Goal: Task Accomplishment & Management: Complete application form

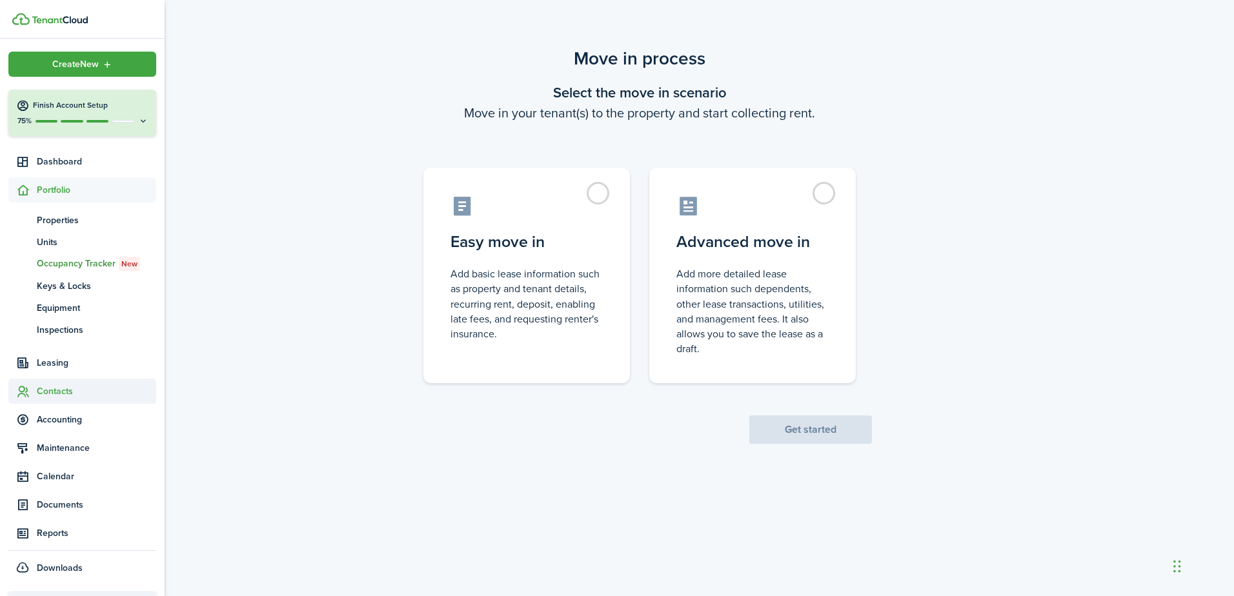
click at [56, 390] on span "Contacts" at bounding box center [96, 392] width 119 height 14
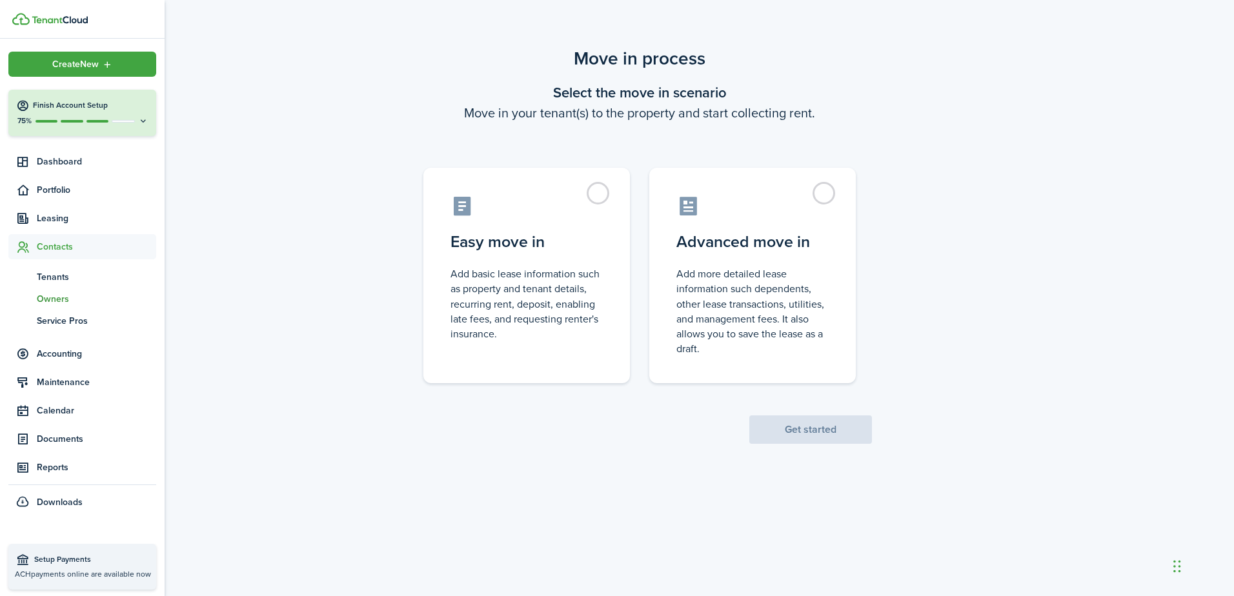
click at [56, 299] on span "Owners" at bounding box center [96, 299] width 119 height 14
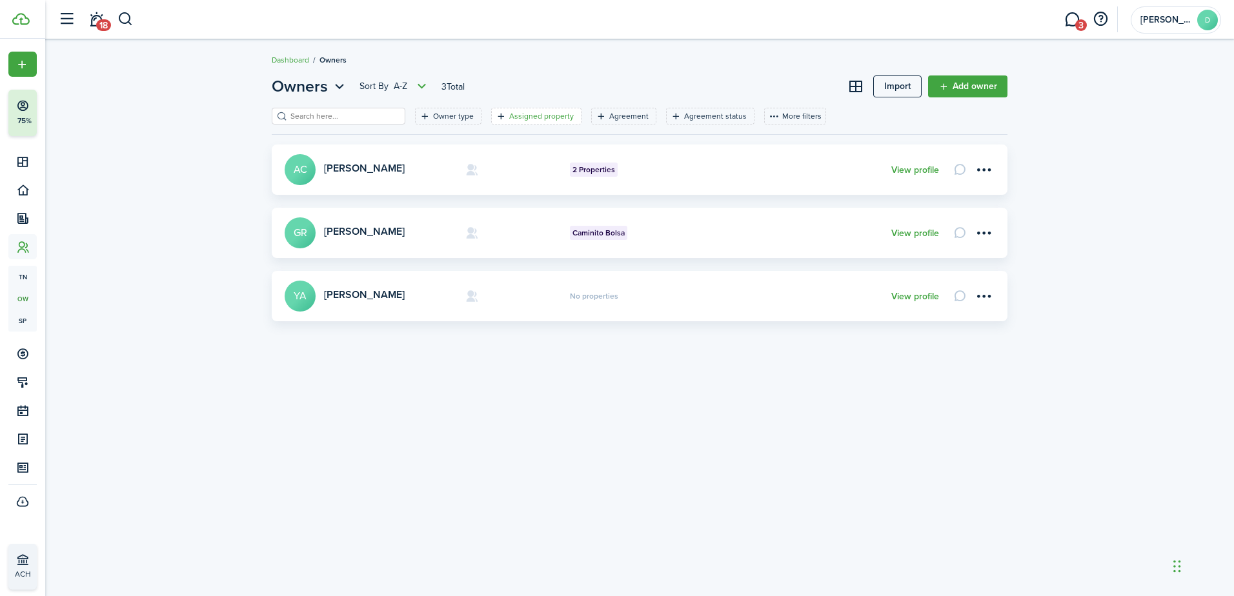
click at [529, 117] on filter-tag-label "Assigned property" at bounding box center [541, 116] width 65 height 12
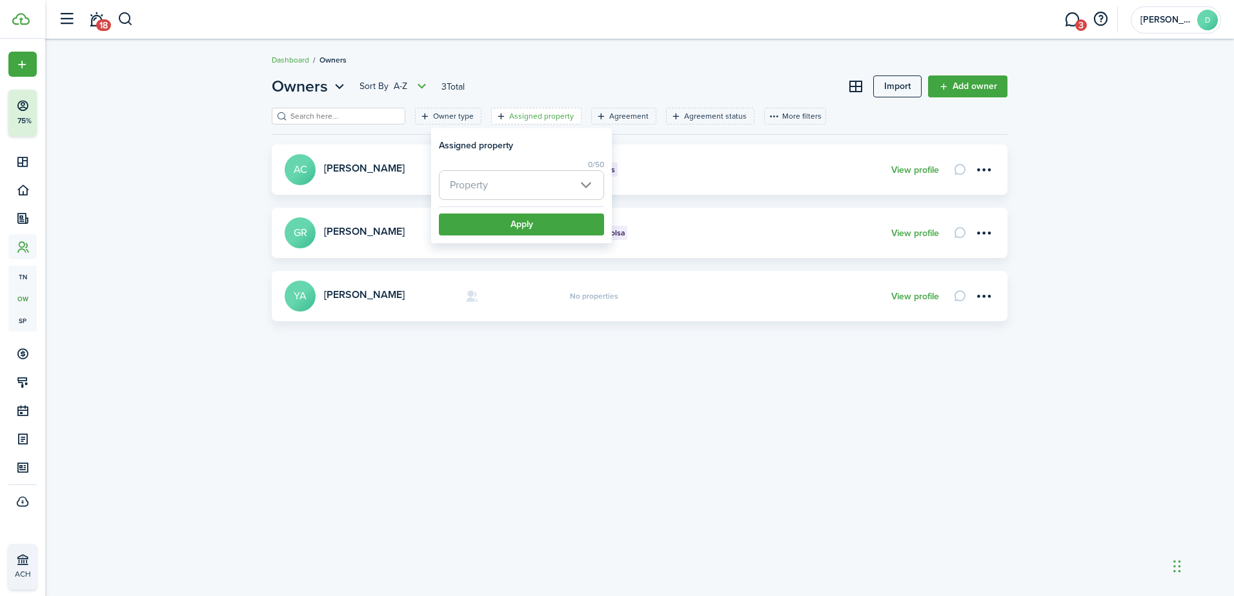
click at [571, 175] on span "Property" at bounding box center [521, 185] width 164 height 28
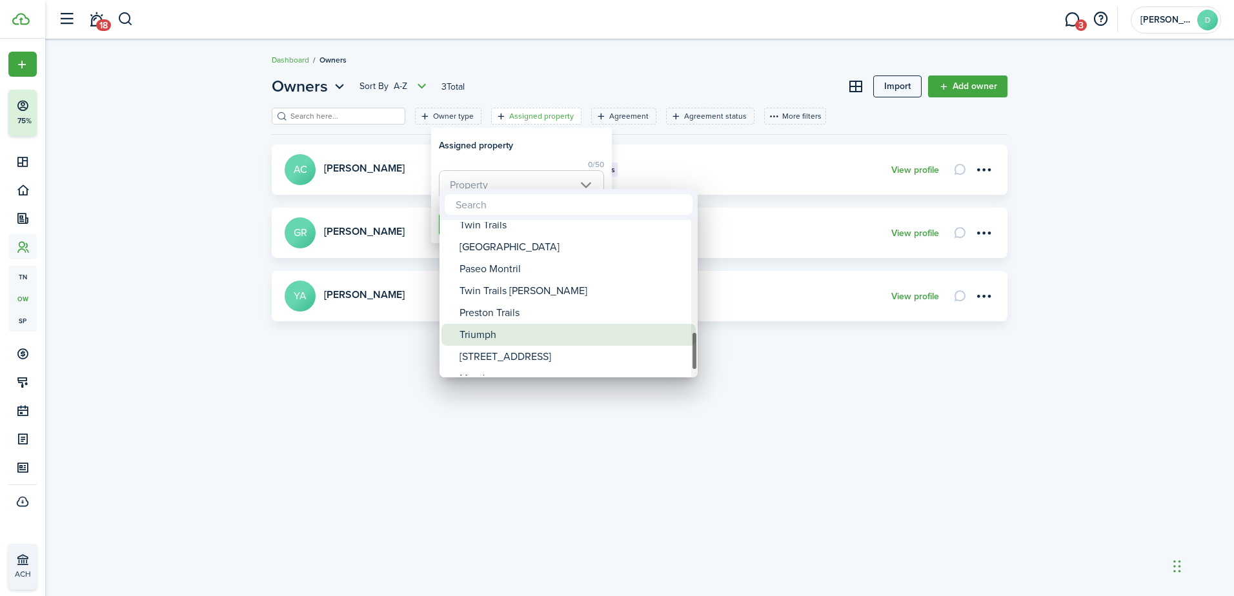
drag, startPoint x: 695, startPoint y: 247, endPoint x: 690, endPoint y: 348, distance: 100.8
click at [690, 348] on mbsc-scrollview-base "[PERSON_NAME] [PERSON_NAME] Nahua Country Trails 424 [PERSON_NAME] 250 Ohua Hon…" at bounding box center [568, 298] width 258 height 155
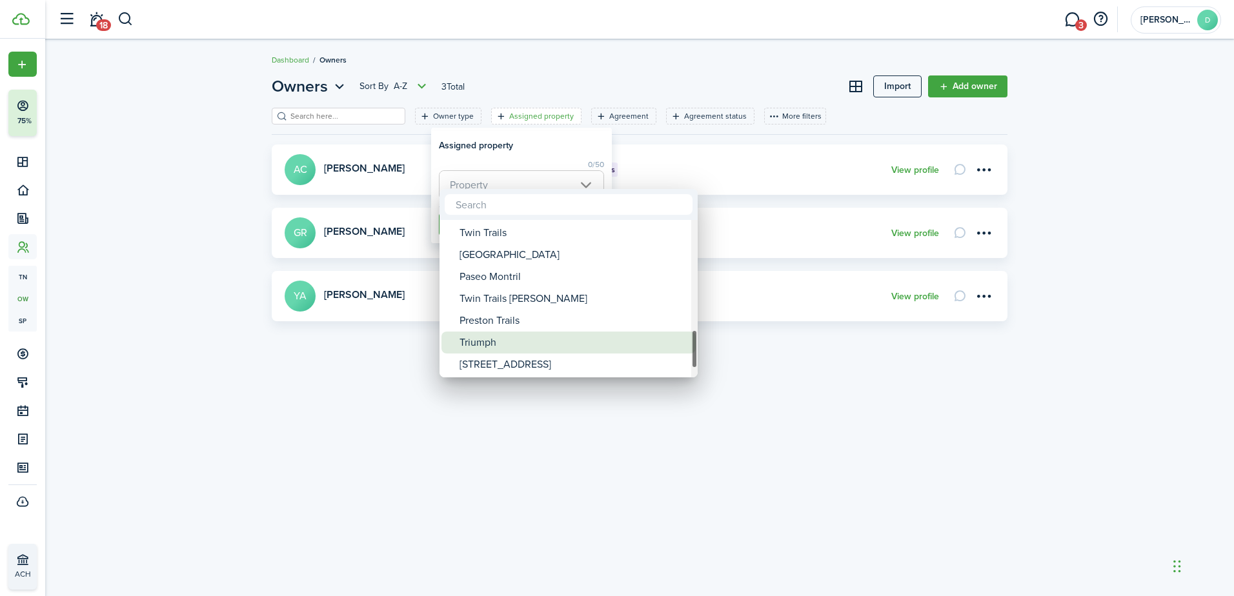
click at [504, 341] on div "Triumph" at bounding box center [573, 343] width 228 height 22
type input "Triumph"
click at [455, 342] on span at bounding box center [450, 343] width 18 height 18
click at [388, 399] on div at bounding box center [617, 298] width 1440 height 803
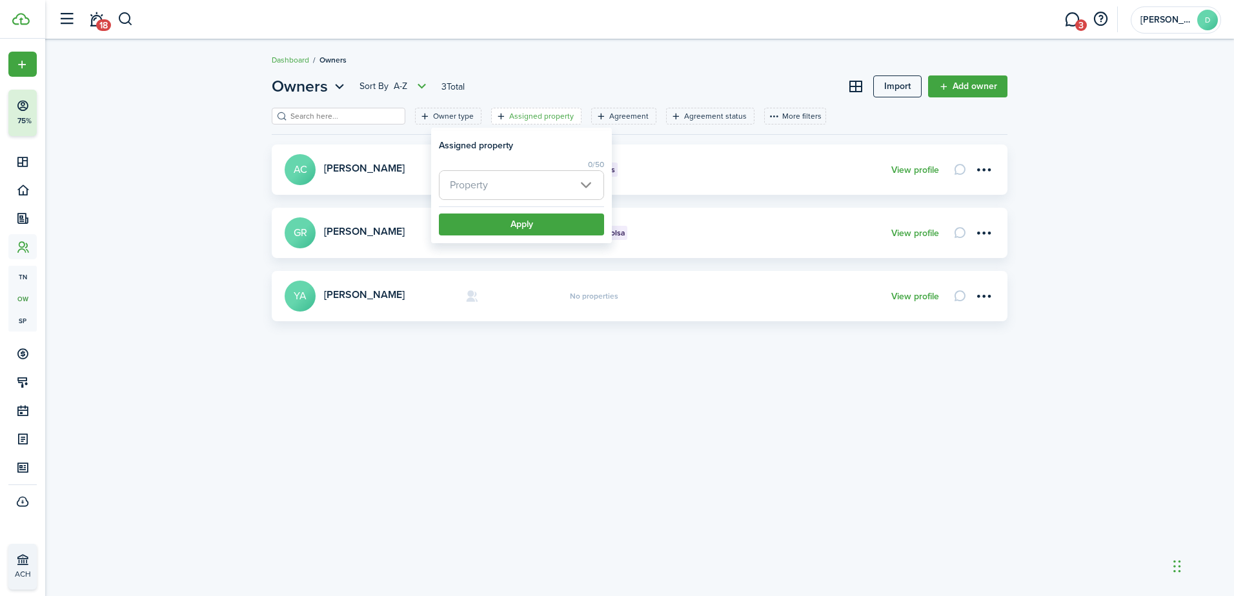
click at [525, 190] on span "Property" at bounding box center [521, 185] width 164 height 28
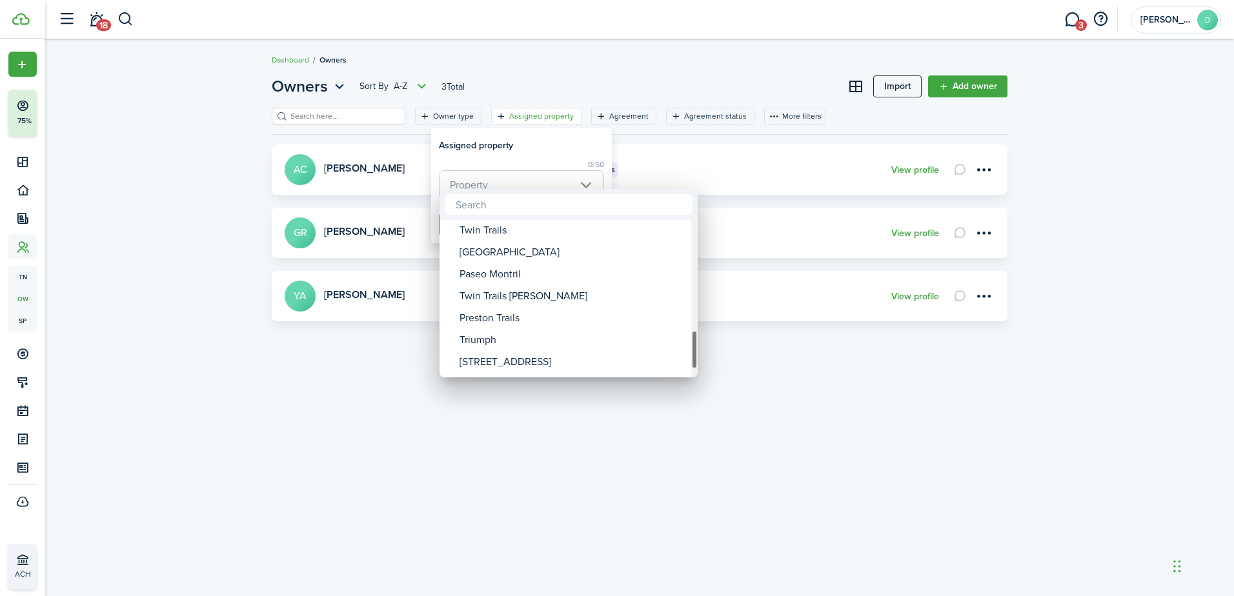
drag, startPoint x: 694, startPoint y: 249, endPoint x: 696, endPoint y: 348, distance: 99.4
click at [696, 348] on div at bounding box center [694, 349] width 6 height 39
click at [466, 343] on div "Triumph" at bounding box center [573, 343] width 228 height 22
type input "Triumph"
click at [587, 185] on div at bounding box center [617, 298] width 1440 height 803
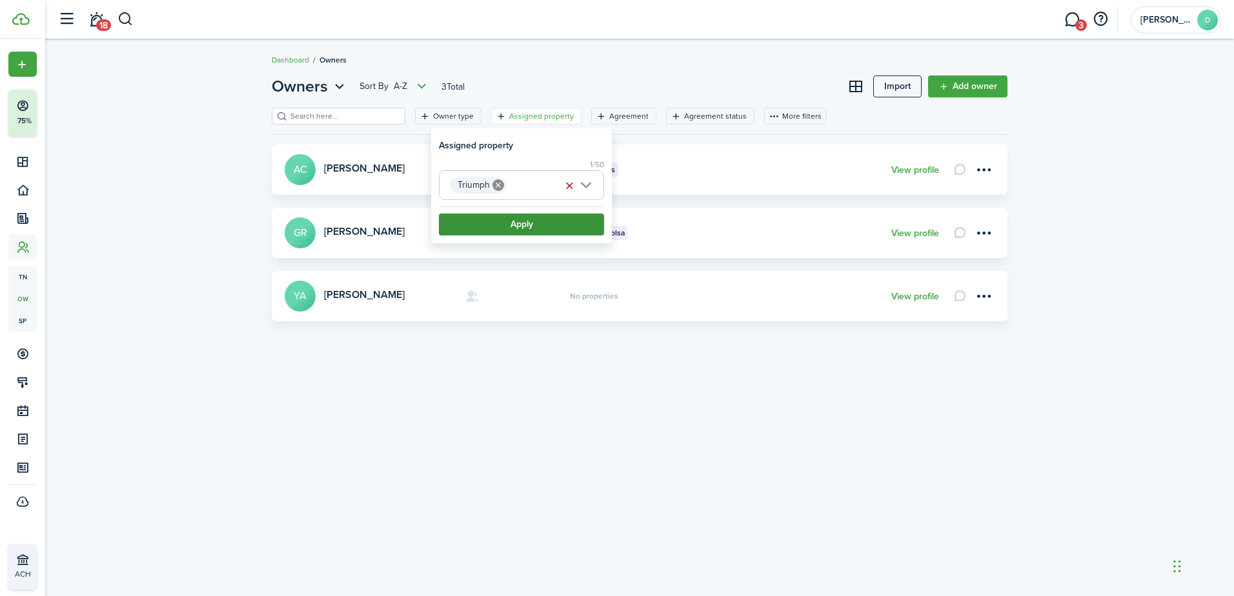
click at [537, 221] on button "Apply" at bounding box center [521, 225] width 165 height 22
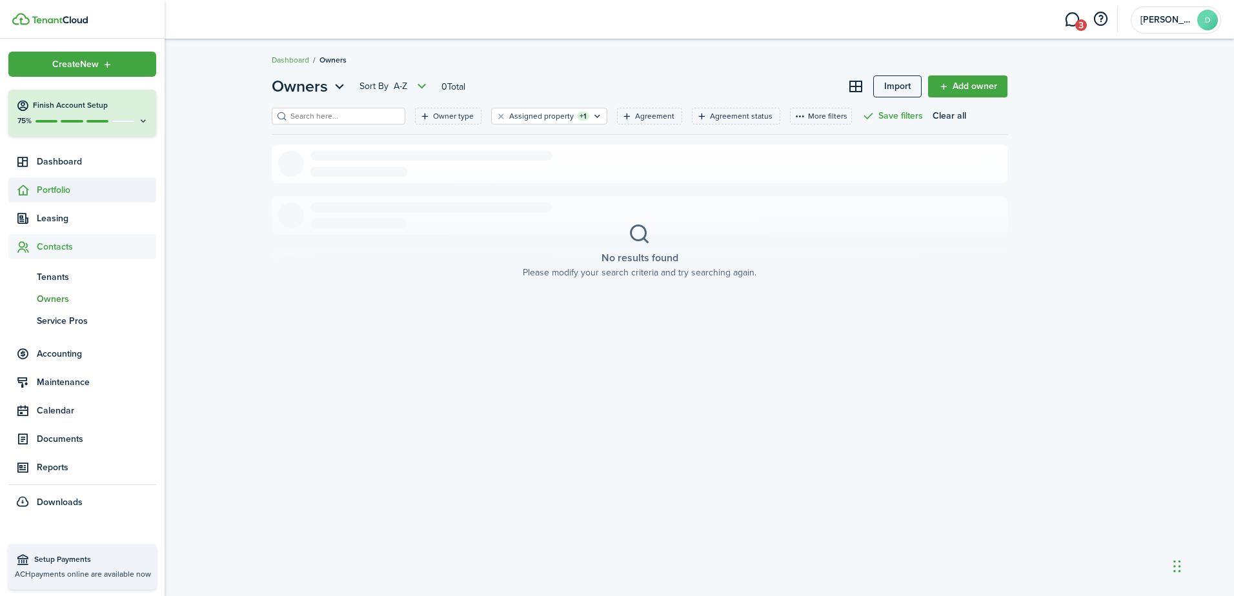
click at [48, 183] on span "Portfolio" at bounding box center [96, 190] width 119 height 14
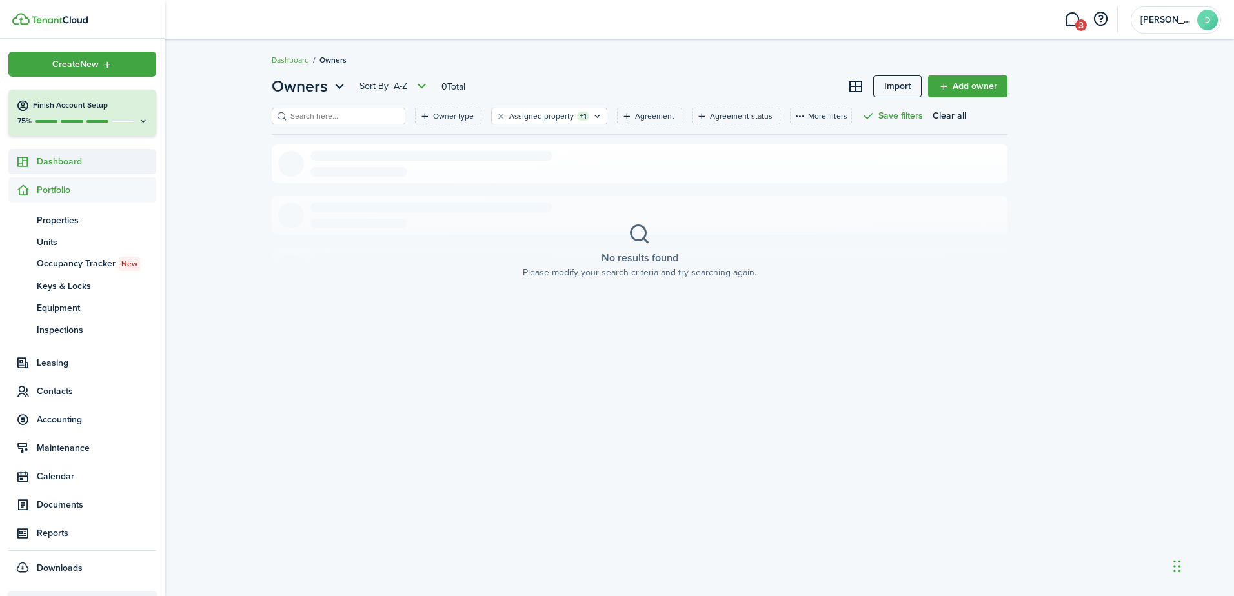
click at [54, 164] on span "Dashboard" at bounding box center [96, 162] width 119 height 14
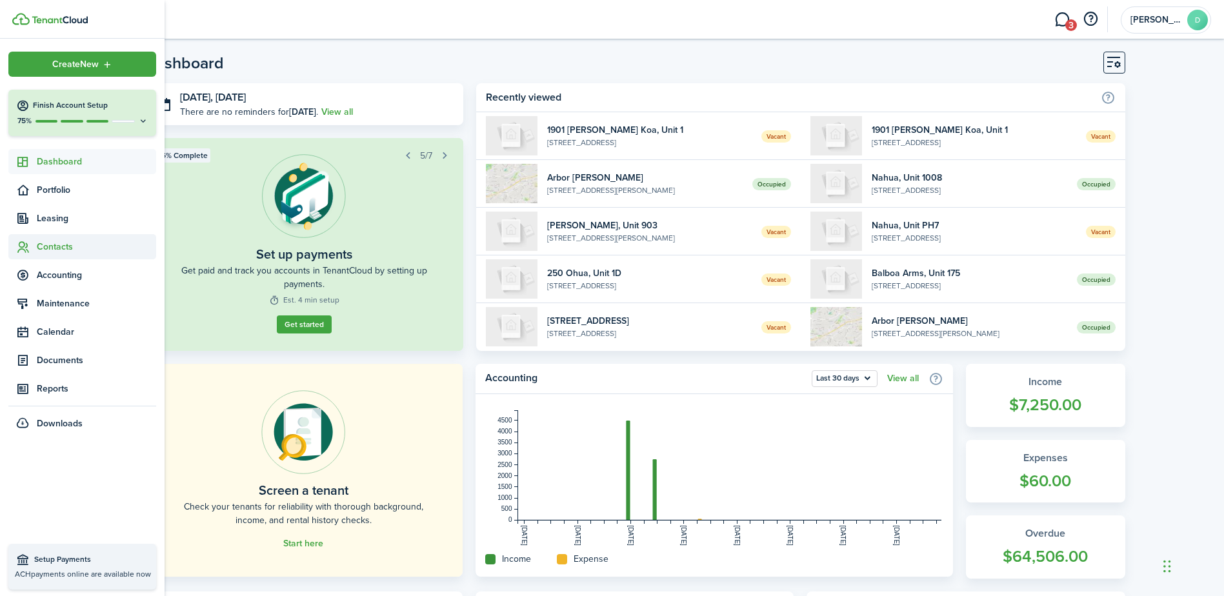
click at [62, 240] on span "Contacts" at bounding box center [96, 247] width 119 height 14
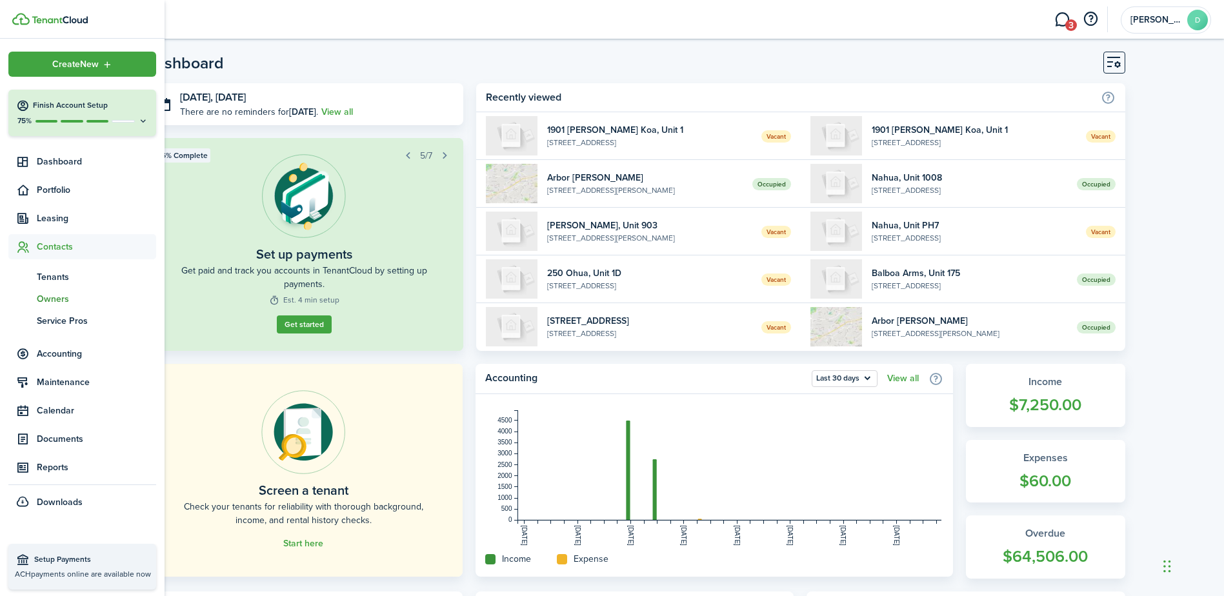
click at [63, 294] on span "Owners" at bounding box center [96, 299] width 119 height 14
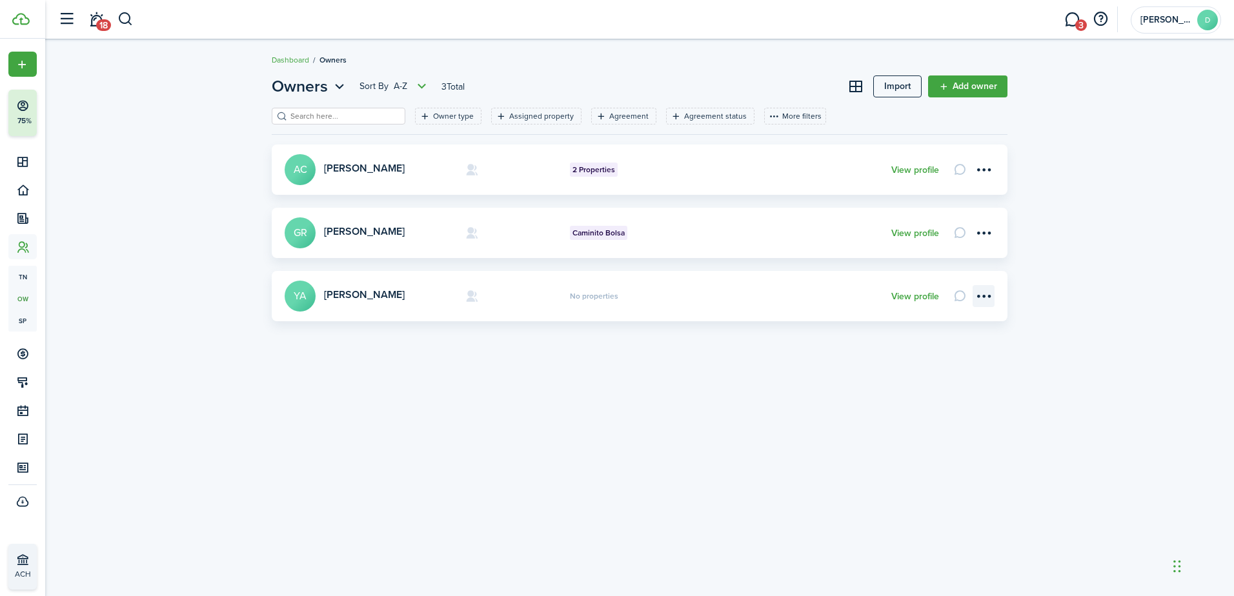
click at [987, 297] on menu-btn-icon "Open menu" at bounding box center [983, 296] width 22 height 22
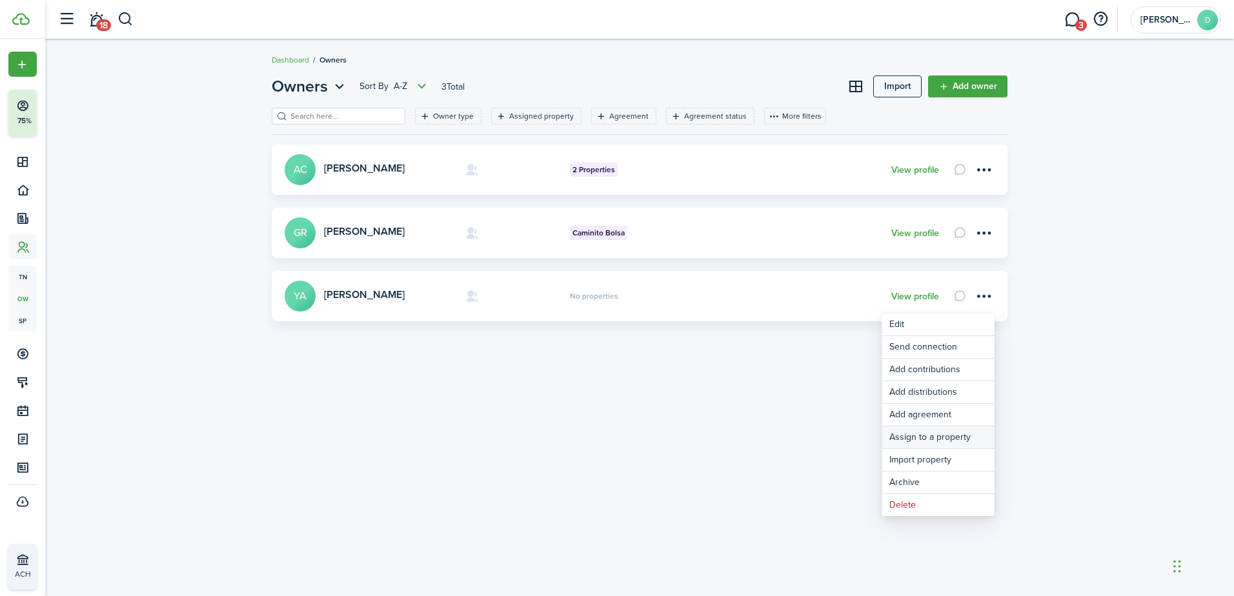
click at [943, 434] on link "Assign to a property" at bounding box center [937, 437] width 113 height 22
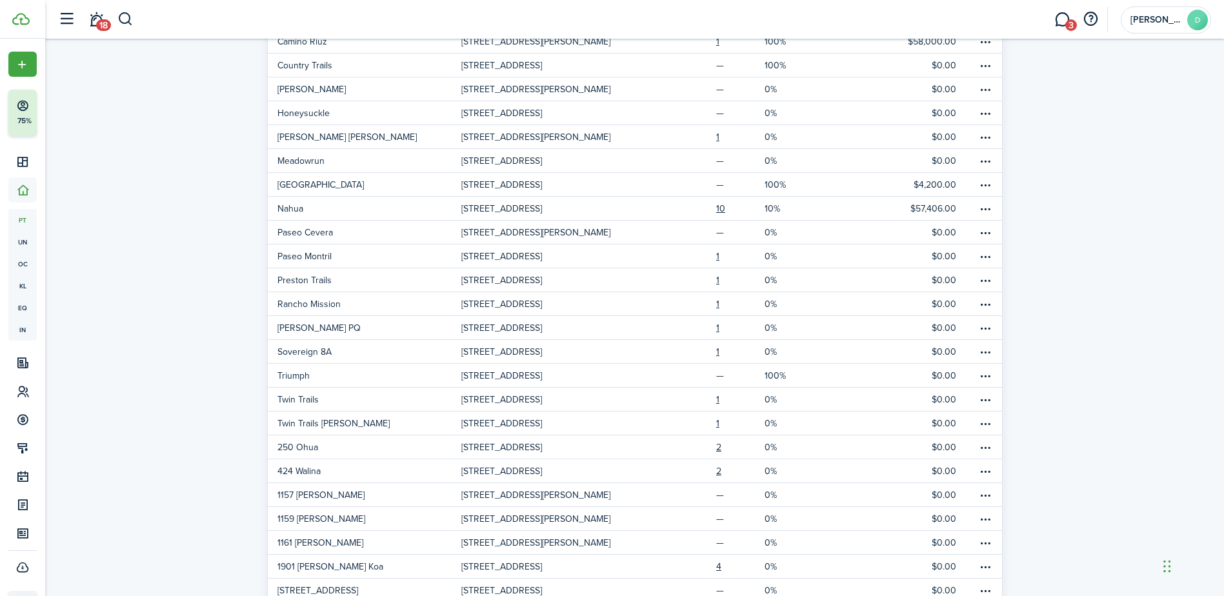
scroll to position [282, 0]
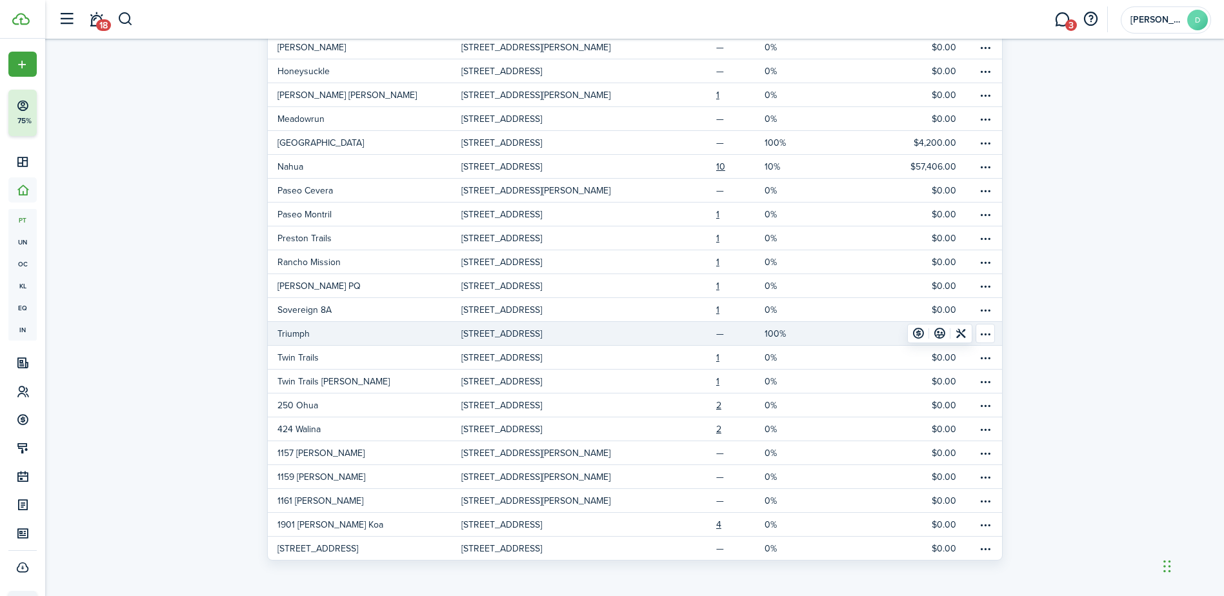
click at [984, 332] on table-menu-btn-icon "Open menu" at bounding box center [984, 333] width 19 height 19
click at [542, 334] on p "[STREET_ADDRESS]" at bounding box center [501, 334] width 81 height 14
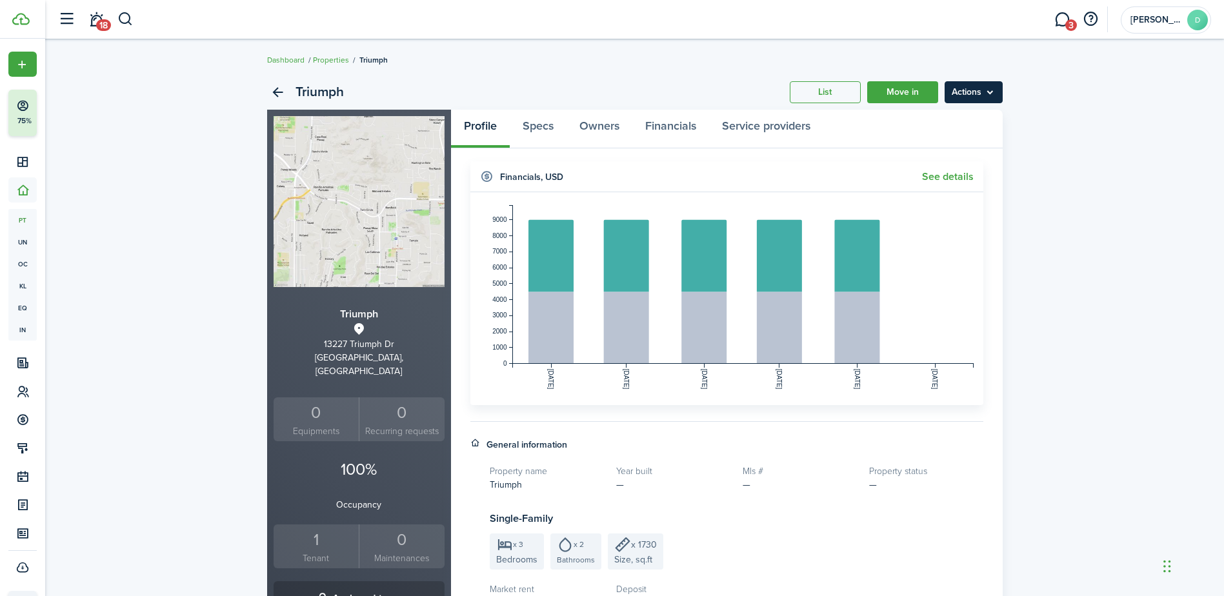
click at [959, 94] on menu-btn "Actions" at bounding box center [974, 92] width 58 height 22
click at [1068, 117] on div "Triumph List Move in Actions Triumph [STREET_ADDRESS] 0 Equipments 0 Recurring …" at bounding box center [634, 492] width 1179 height 849
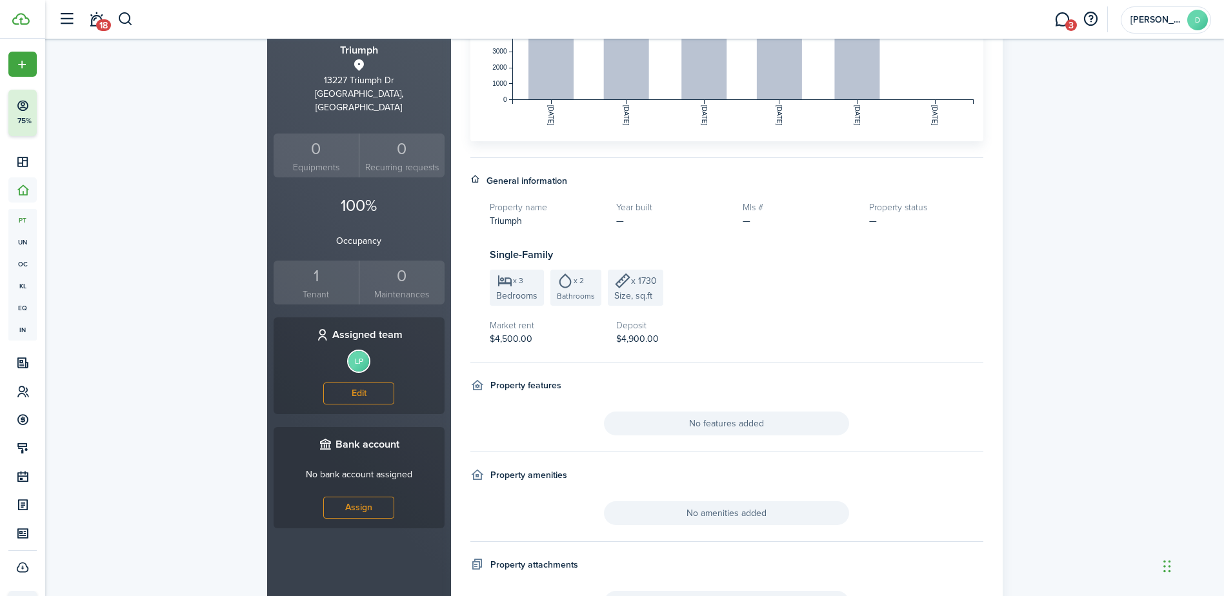
scroll to position [350, 0]
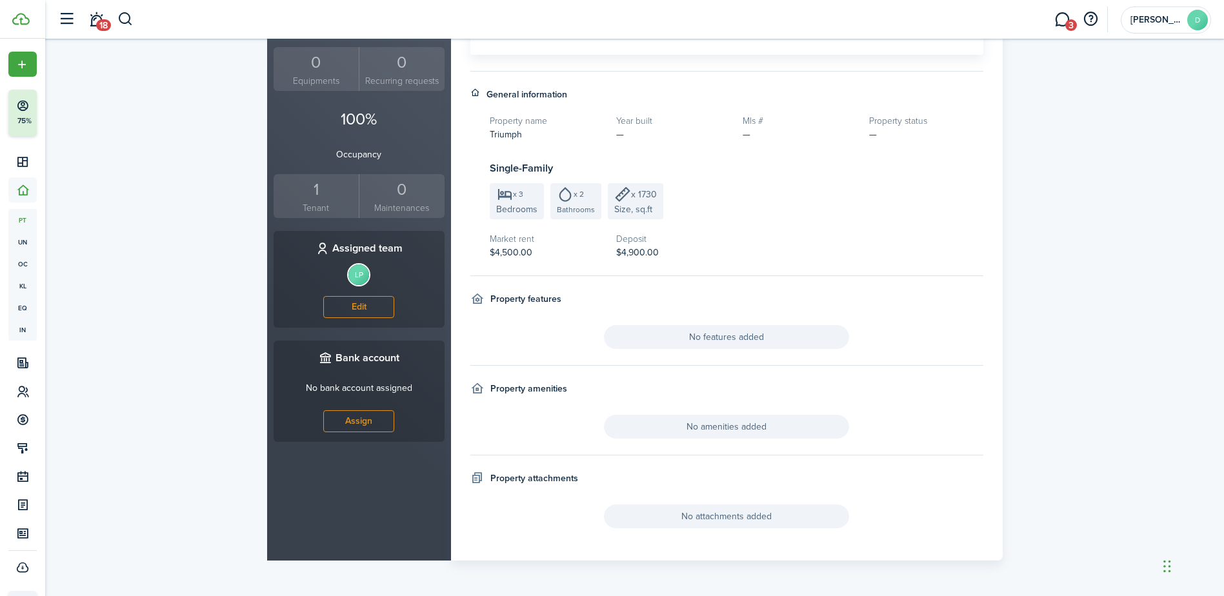
click at [745, 519] on span "No attachments added" at bounding box center [726, 517] width 245 height 24
click at [478, 476] on icon at bounding box center [477, 479] width 14 height 14
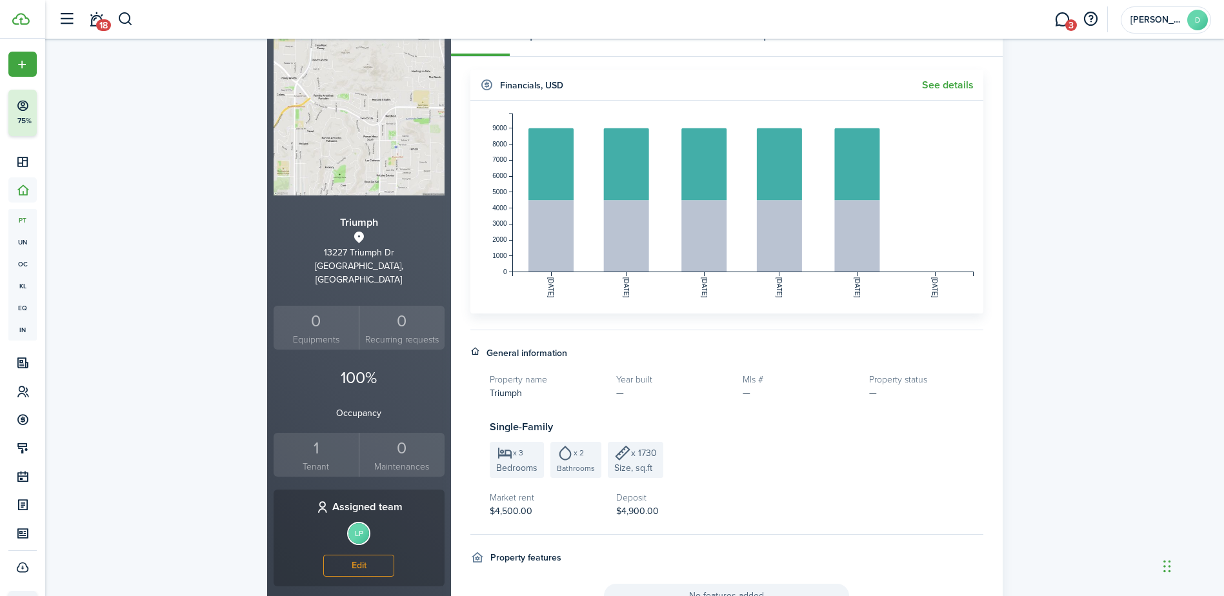
scroll to position [85, 0]
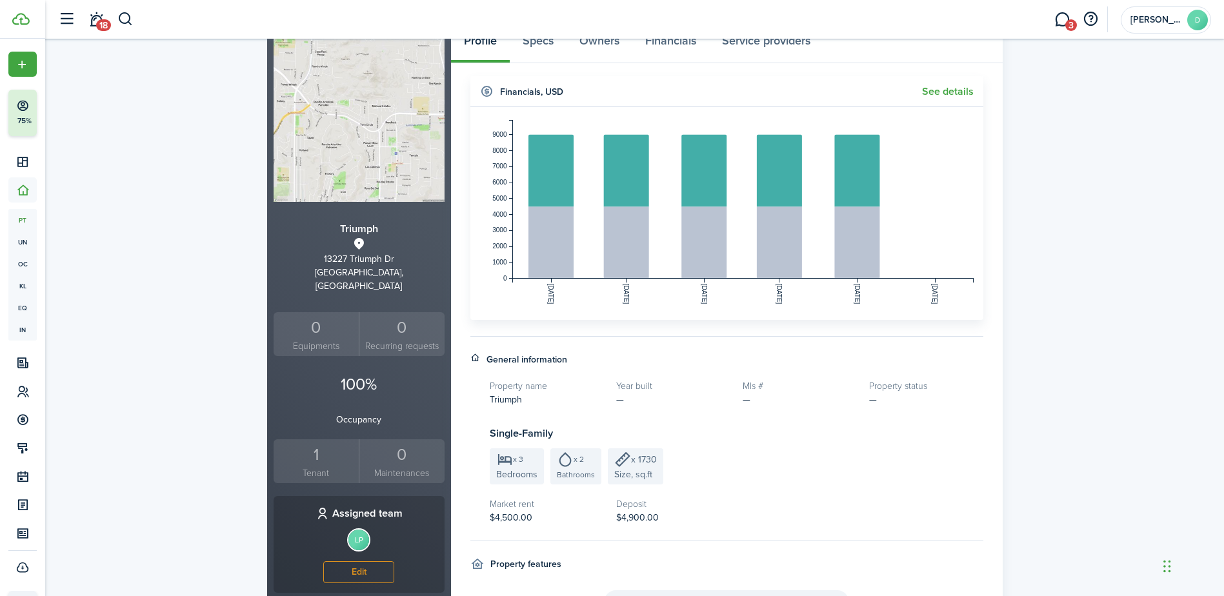
click at [309, 466] on small "Tenant" at bounding box center [316, 473] width 79 height 14
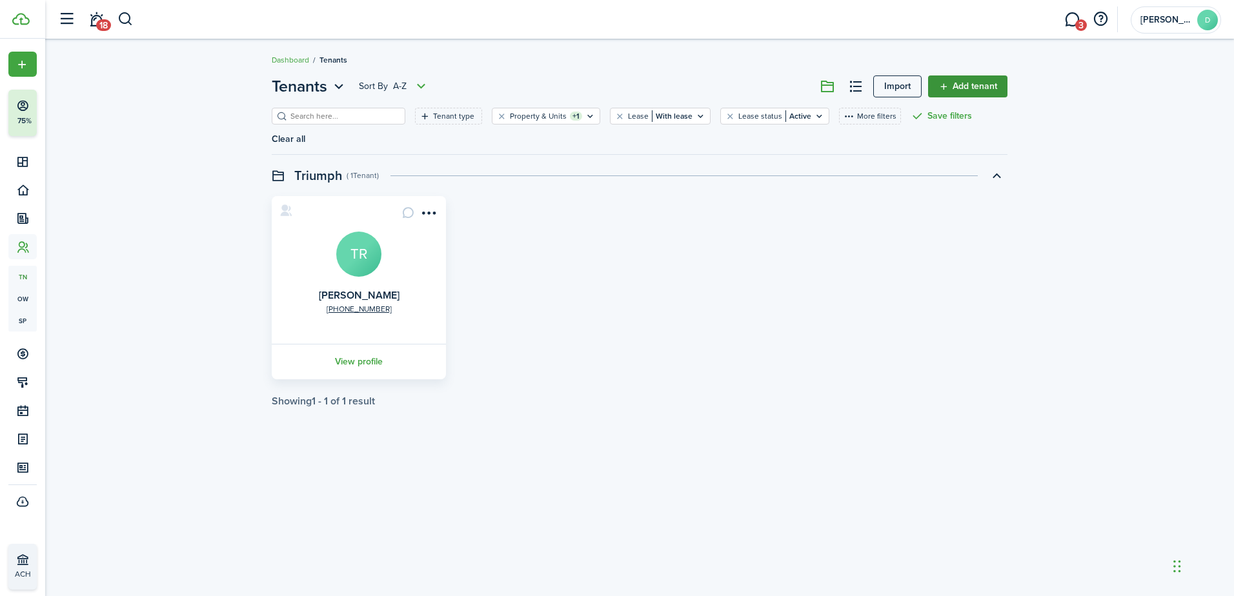
click at [961, 79] on link "Add tenant" at bounding box center [967, 86] width 79 height 22
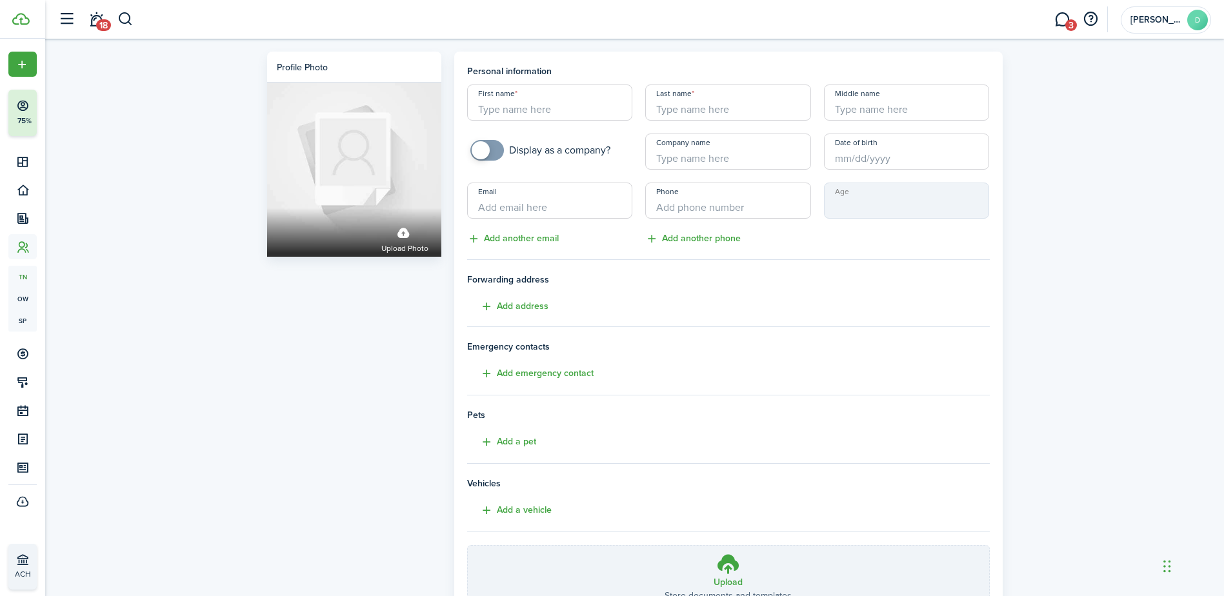
click at [1091, 141] on div "Profile photo Upload photo Personal information First name Last name Middle nam…" at bounding box center [634, 358] width 1179 height 639
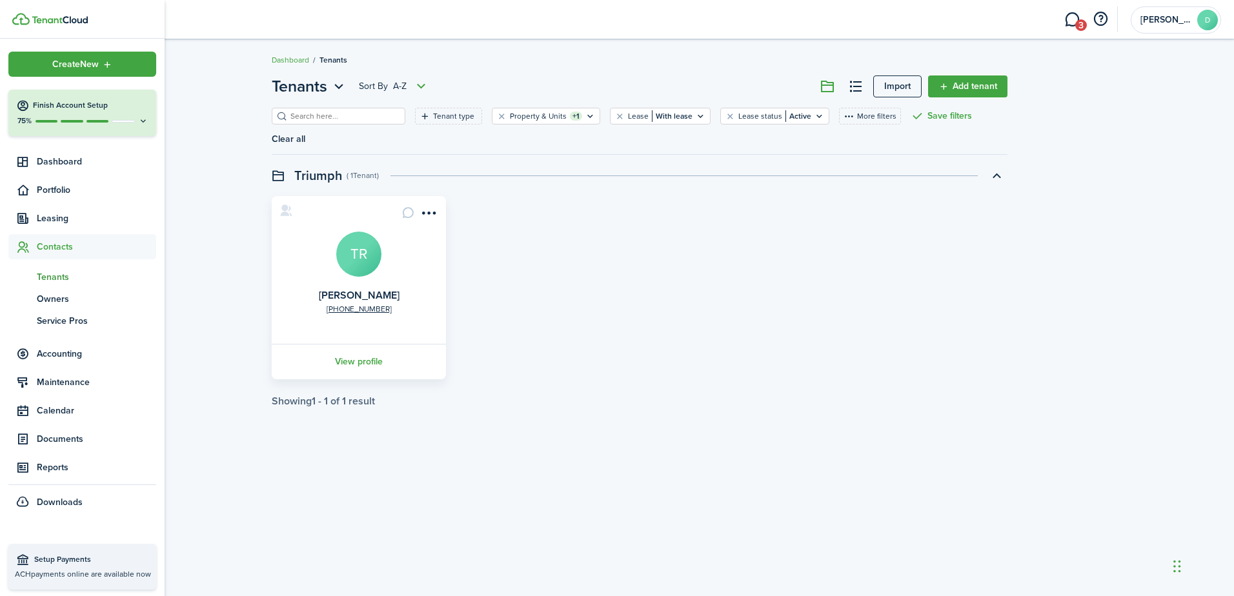
click at [54, 271] on span "Tenants" at bounding box center [96, 277] width 119 height 14
click at [57, 274] on span "Tenants" at bounding box center [96, 277] width 119 height 14
click at [54, 248] on span "Contacts" at bounding box center [96, 247] width 119 height 14
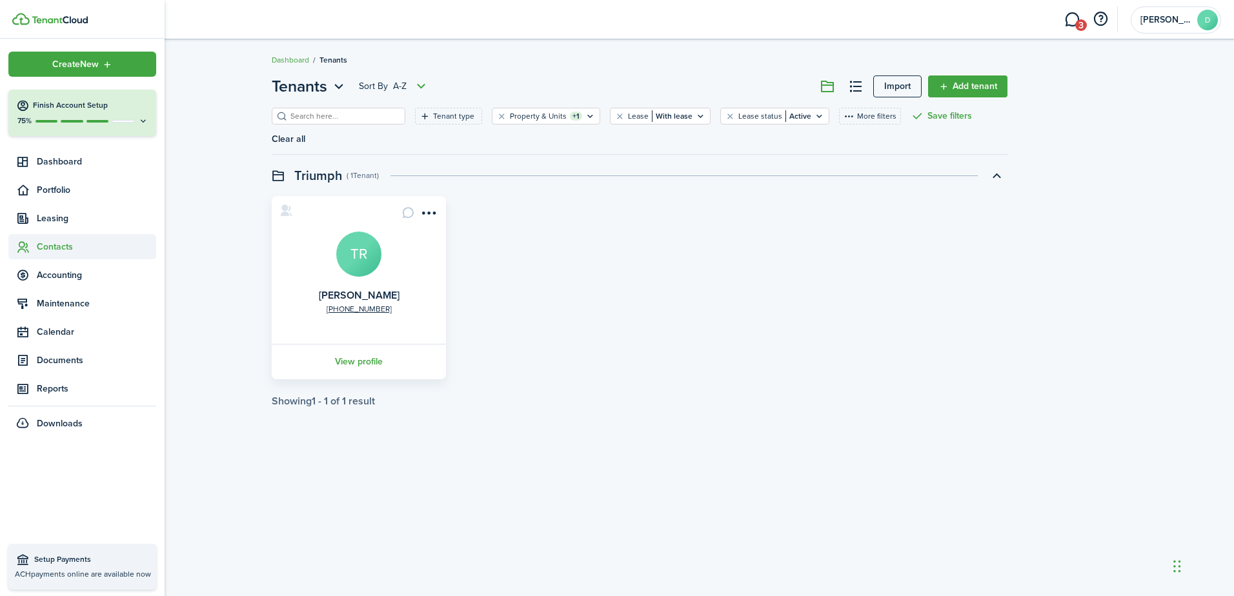
click at [54, 248] on span "Contacts" at bounding box center [96, 247] width 119 height 14
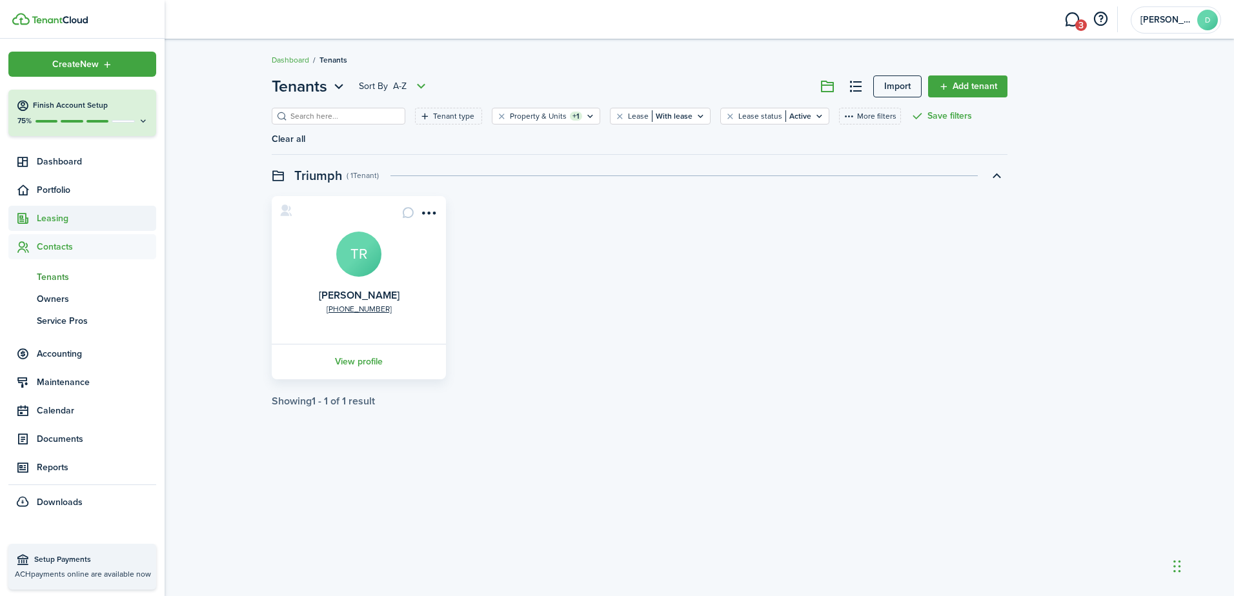
click at [61, 210] on span "Leasing" at bounding box center [82, 218] width 148 height 25
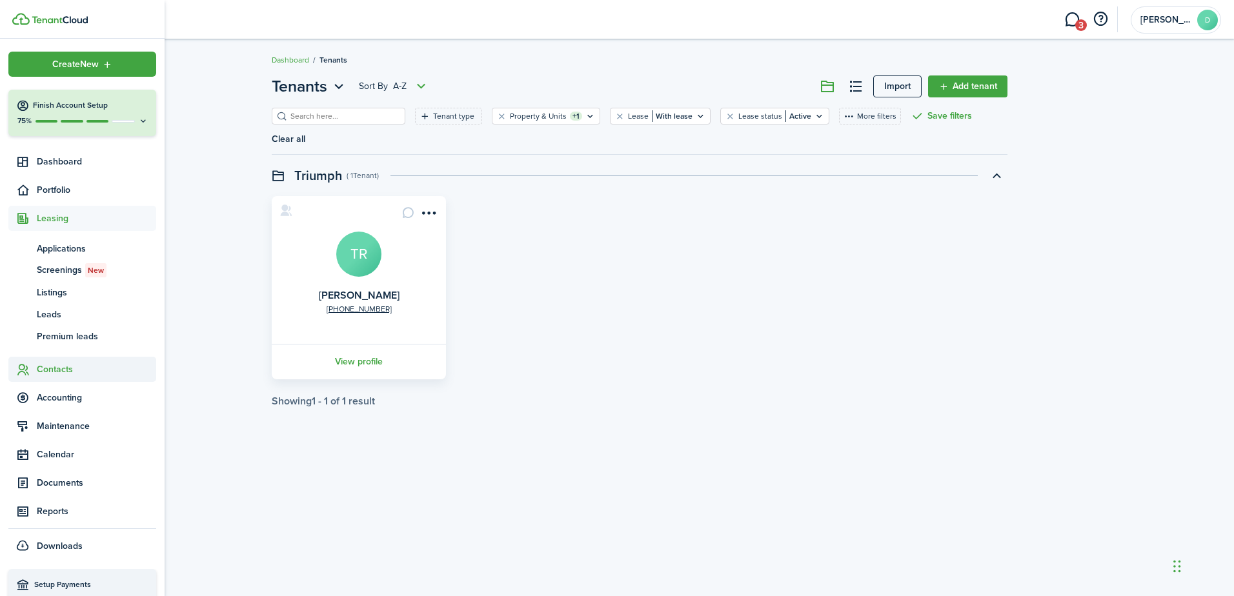
click at [51, 370] on span "Contacts" at bounding box center [96, 370] width 119 height 14
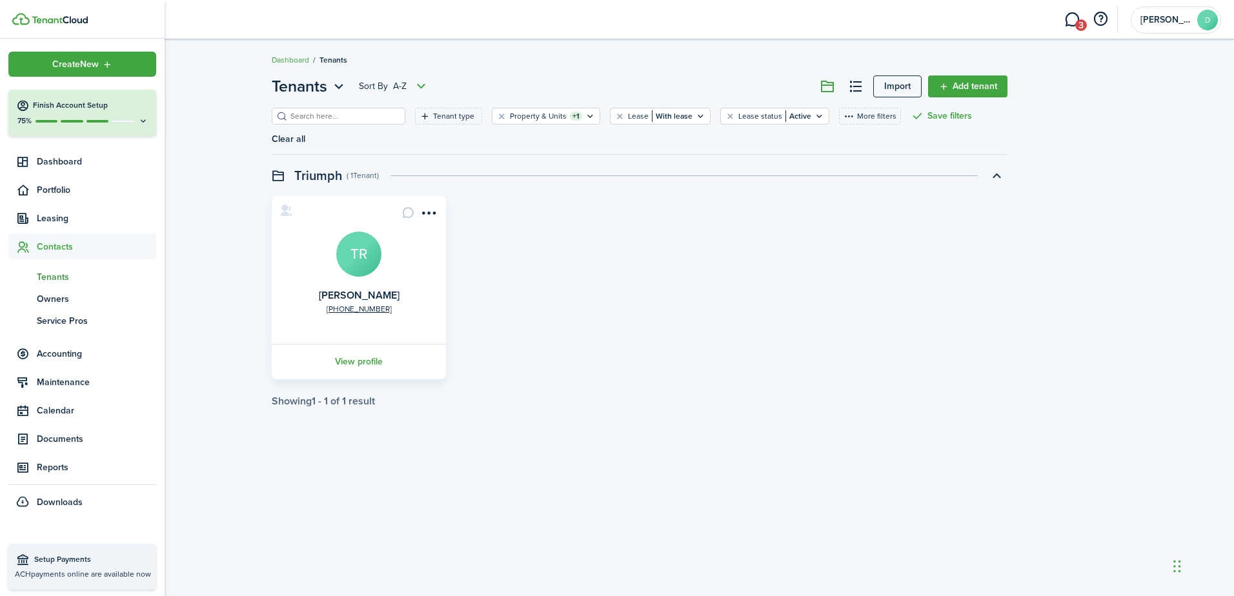
click at [56, 275] on span "Tenants" at bounding box center [96, 277] width 119 height 14
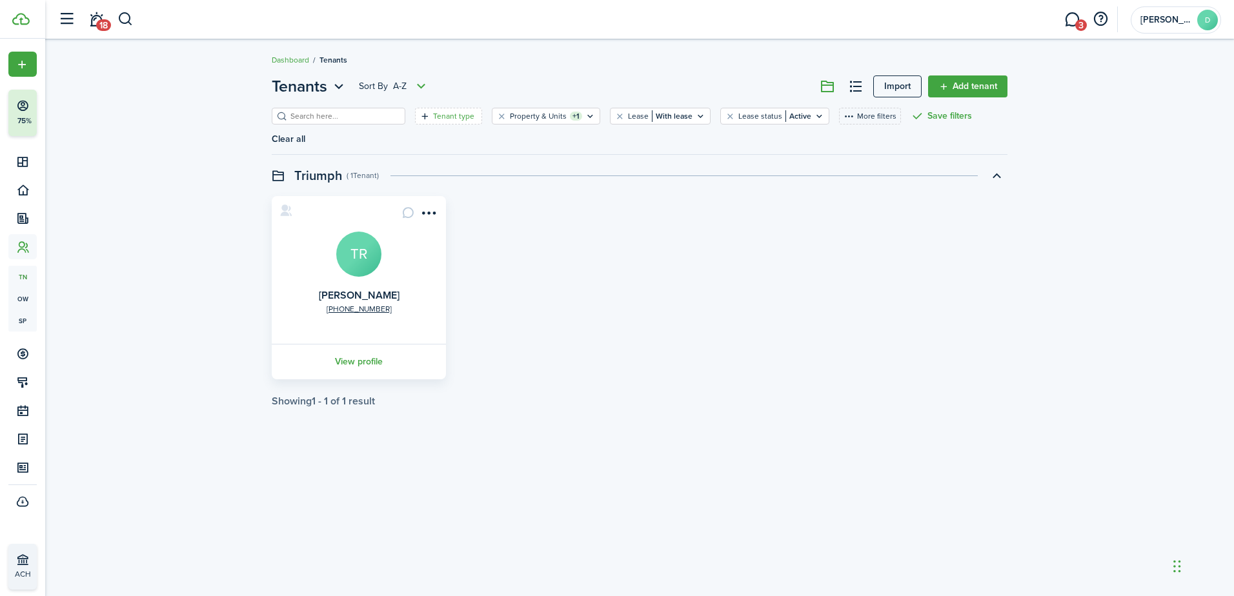
click at [433, 115] on filter-tag-label "Tenant type" at bounding box center [453, 116] width 41 height 12
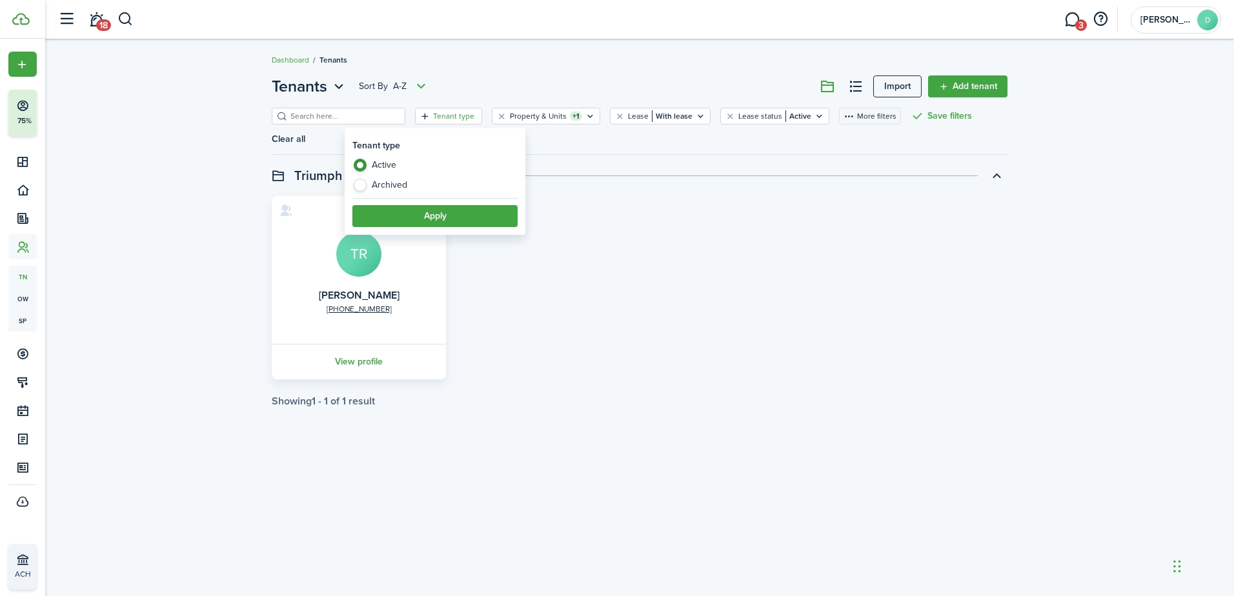
click at [433, 115] on filter-tag-label "Tenant type" at bounding box center [453, 116] width 41 height 12
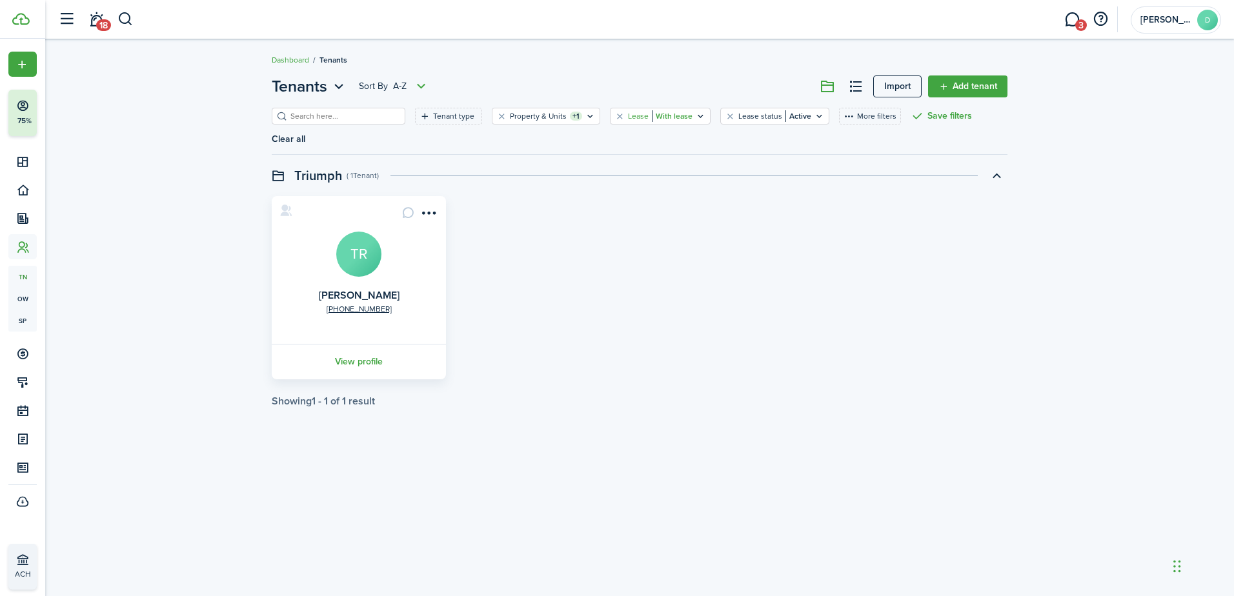
click at [628, 113] on filter-tag-label "Lease" at bounding box center [638, 116] width 21 height 12
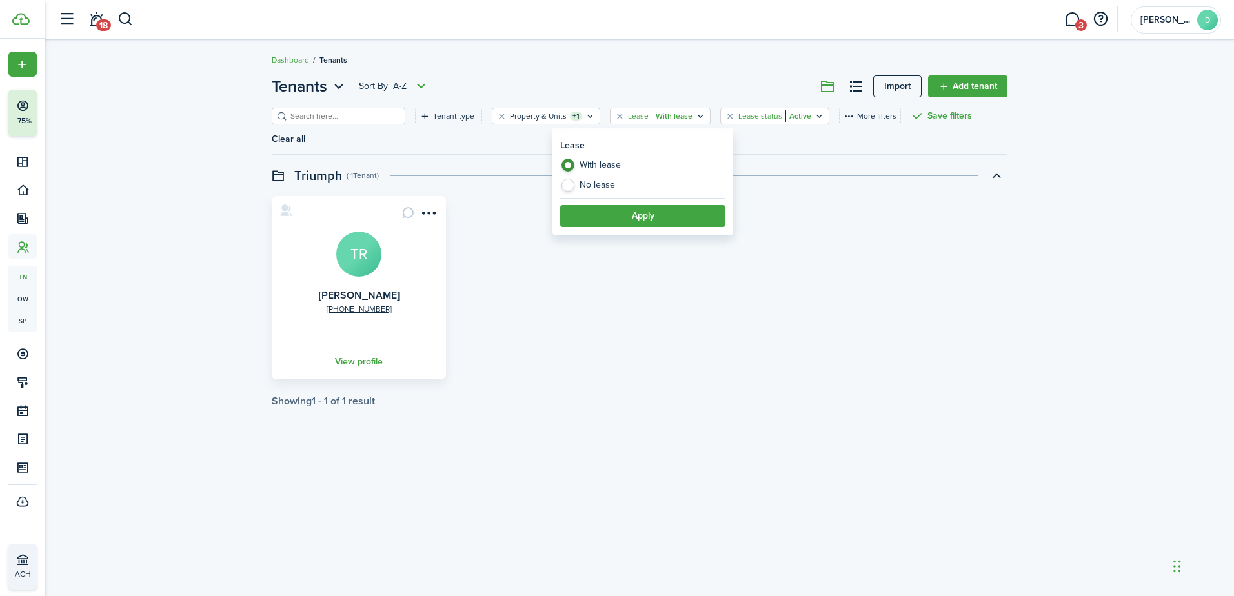
click at [738, 117] on filter-tag-label "Lease status" at bounding box center [760, 116] width 44 height 12
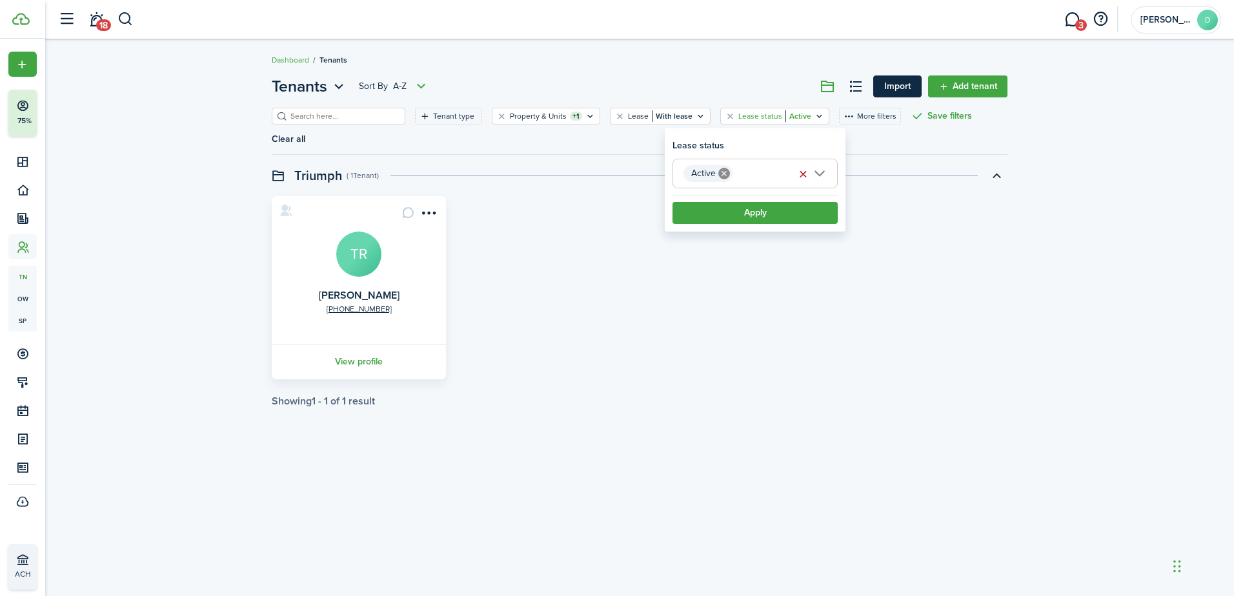
click at [898, 82] on link "Import" at bounding box center [897, 86] width 48 height 22
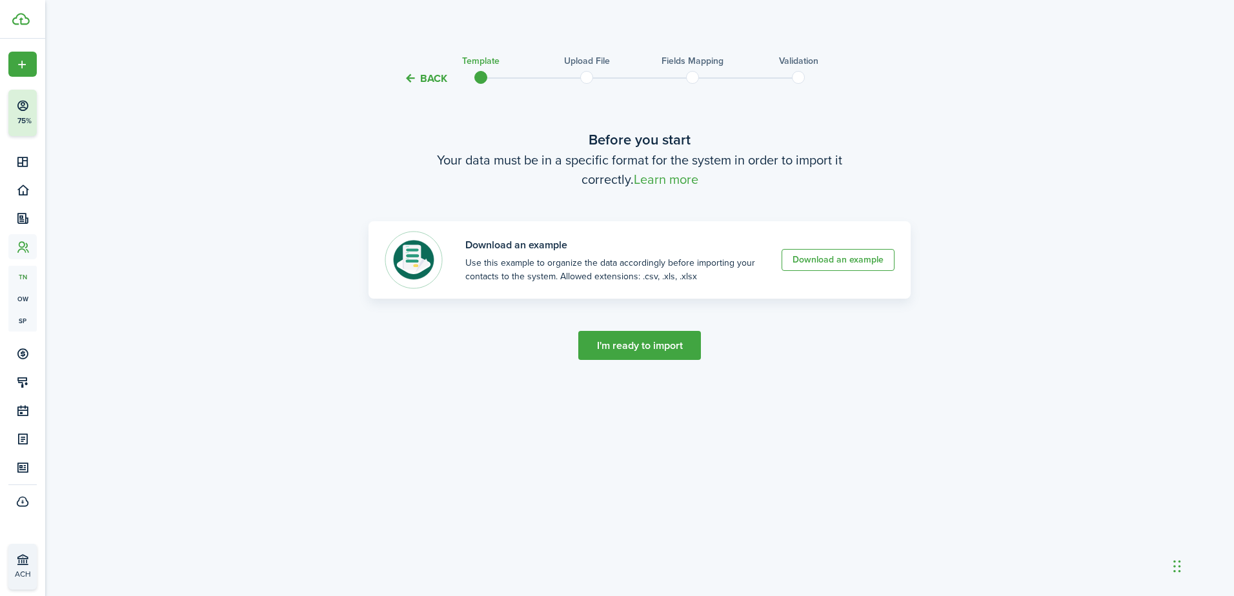
click at [430, 80] on button "Back" at bounding box center [425, 79] width 43 height 14
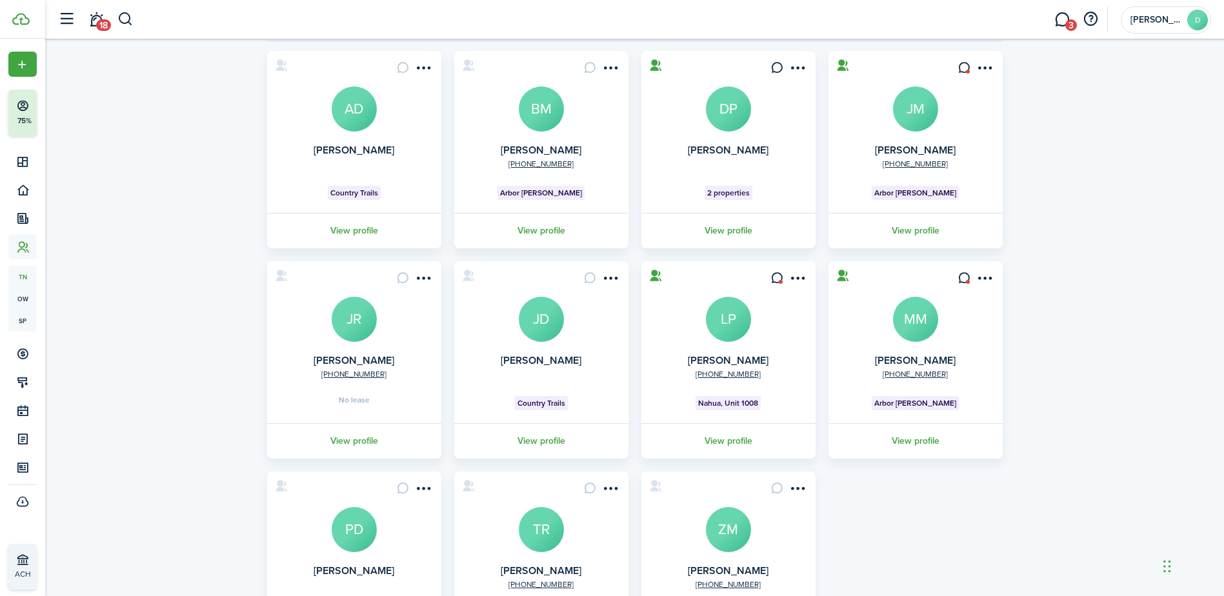
scroll to position [88, 0]
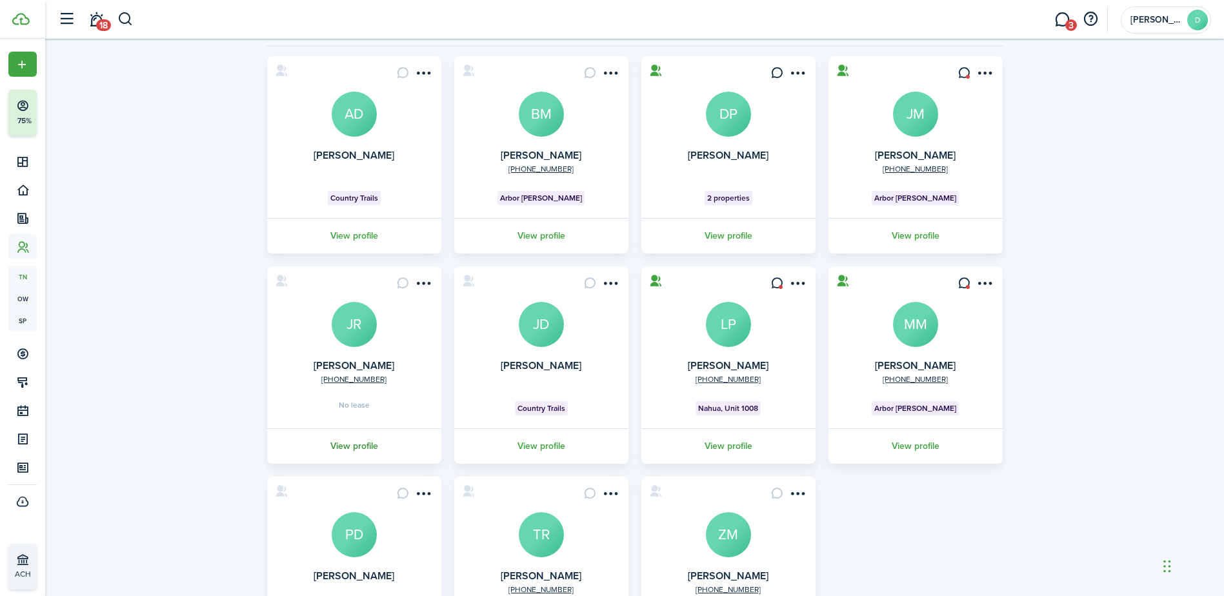
click at [346, 440] on link "View profile" at bounding box center [354, 445] width 178 height 35
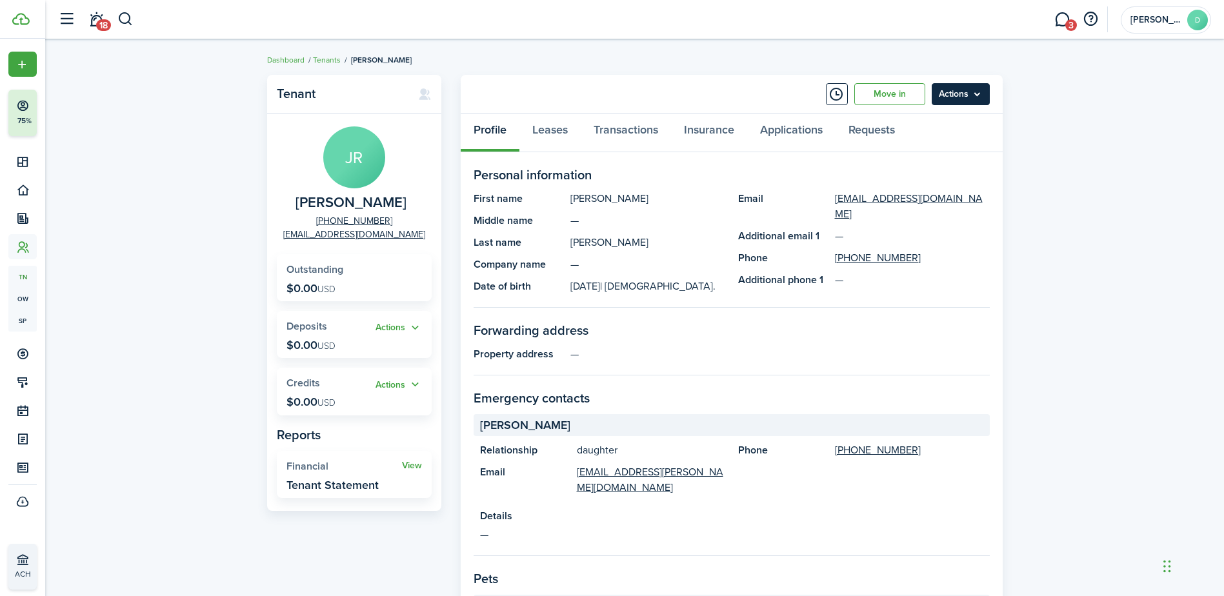
click at [965, 90] on menu-btn "Actions" at bounding box center [961, 94] width 58 height 22
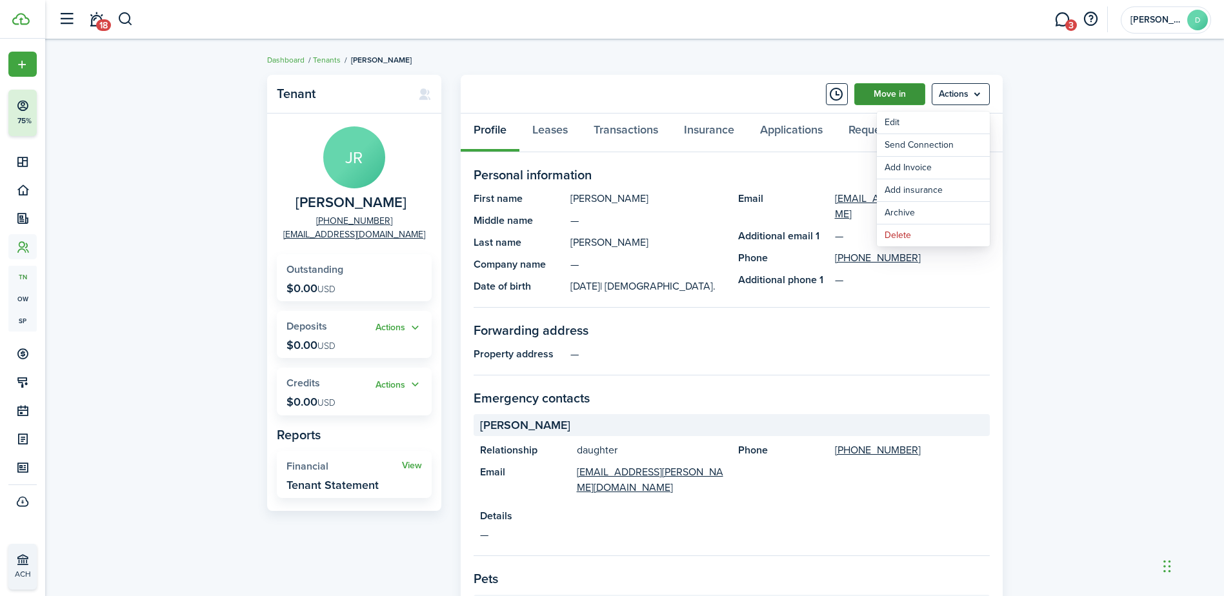
click at [897, 86] on link "Move in" at bounding box center [889, 94] width 71 height 22
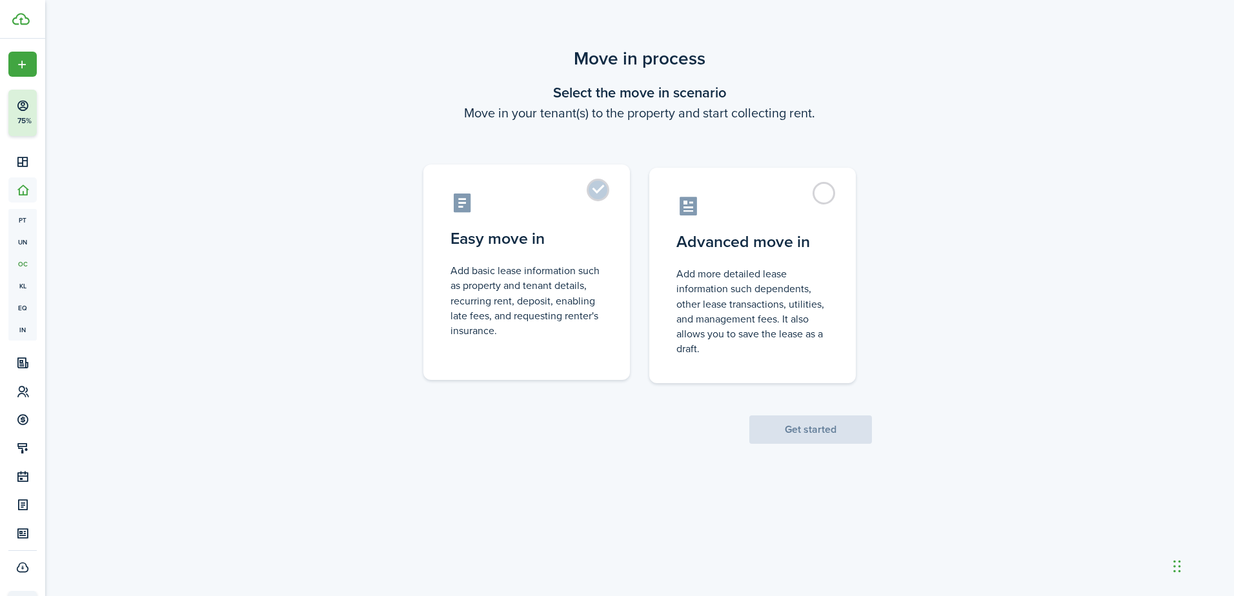
click at [592, 192] on label "Easy move in Add basic lease information such as property and tenant details, r…" at bounding box center [526, 272] width 206 height 215
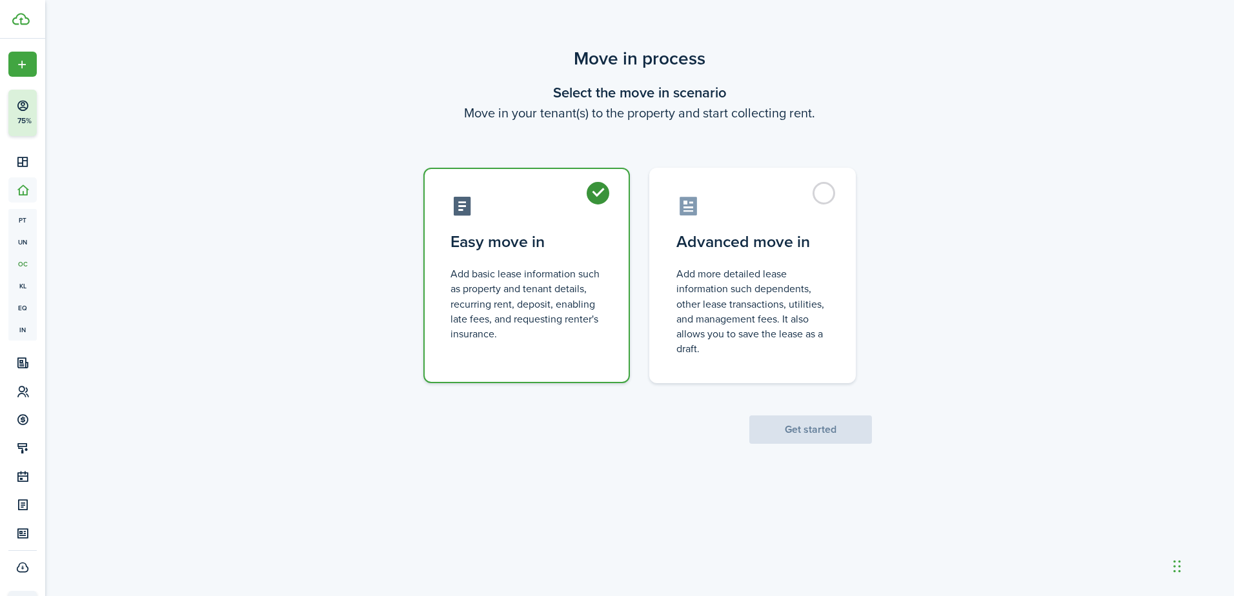
radio input "true"
click at [789, 432] on button "Get started" at bounding box center [810, 429] width 123 height 28
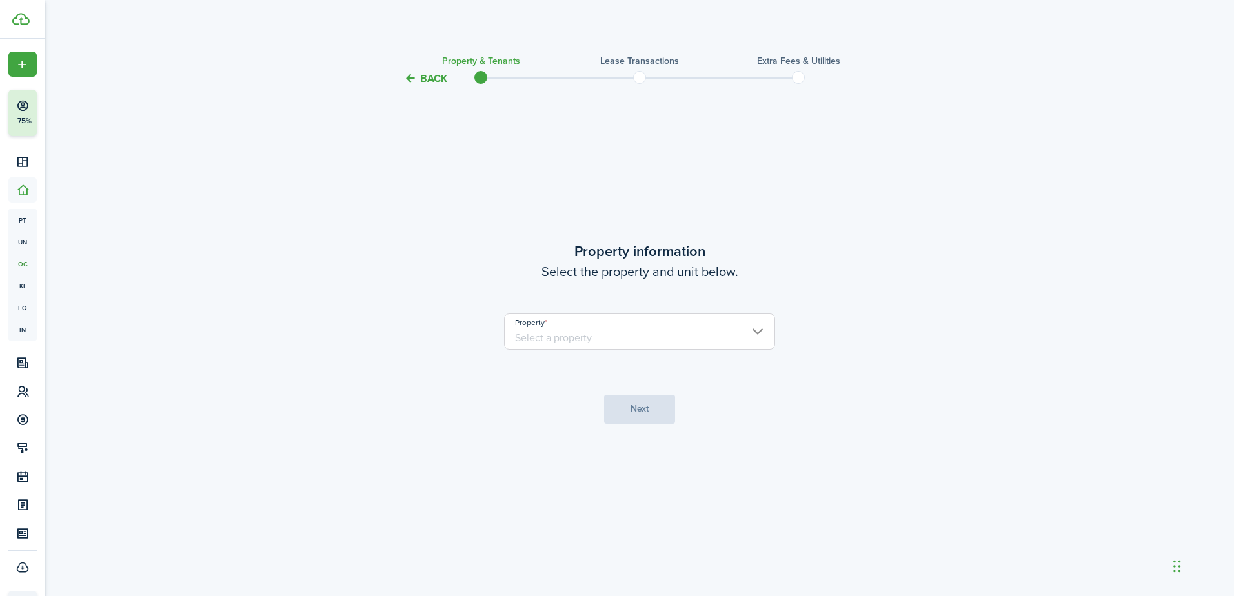
click at [686, 339] on input "Property" at bounding box center [639, 332] width 271 height 36
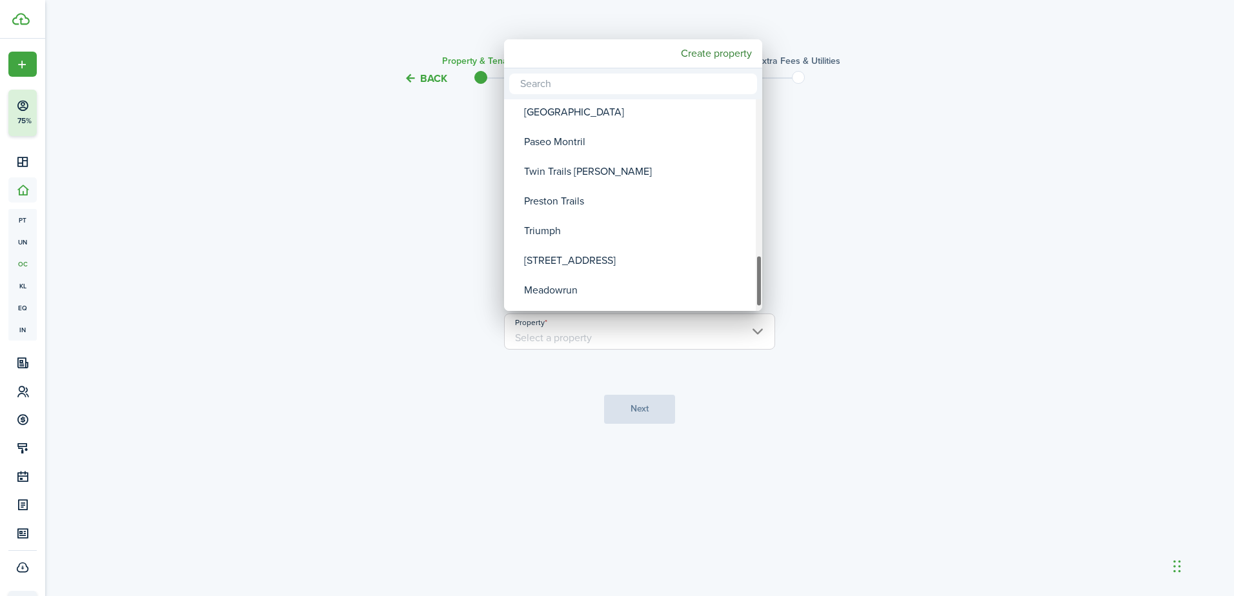
drag, startPoint x: 759, startPoint y: 136, endPoint x: 755, endPoint y: 293, distance: 156.8
click at [755, 293] on div "Property" at bounding box center [758, 281] width 6 height 52
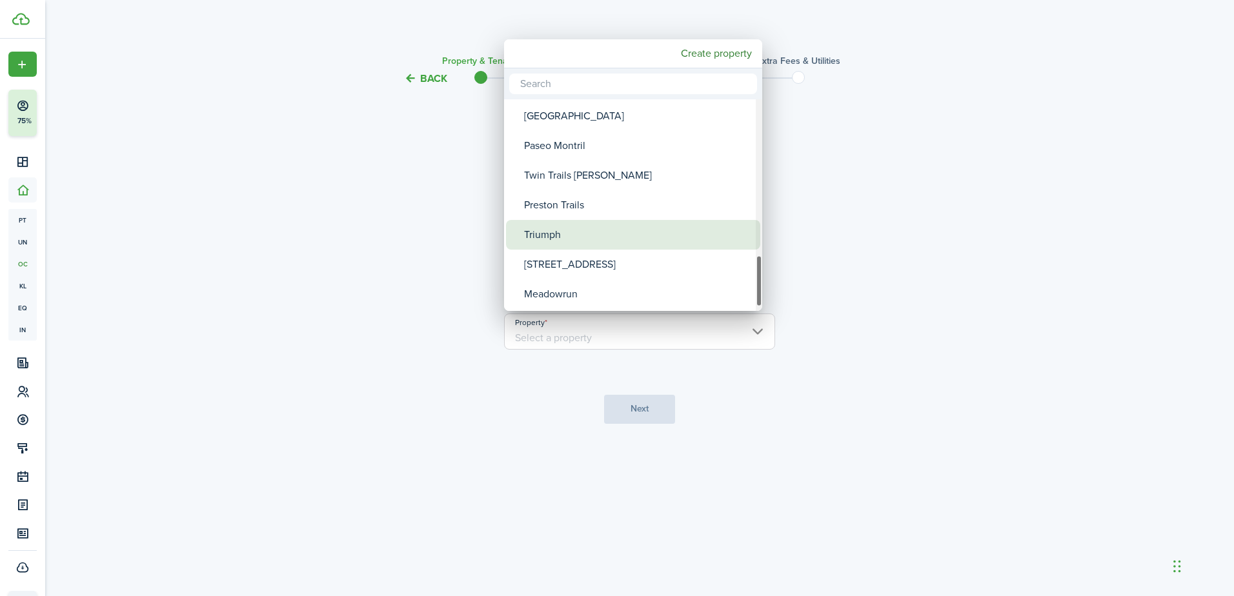
click at [518, 230] on span "Property" at bounding box center [515, 235] width 18 height 18
type input "Triumph"
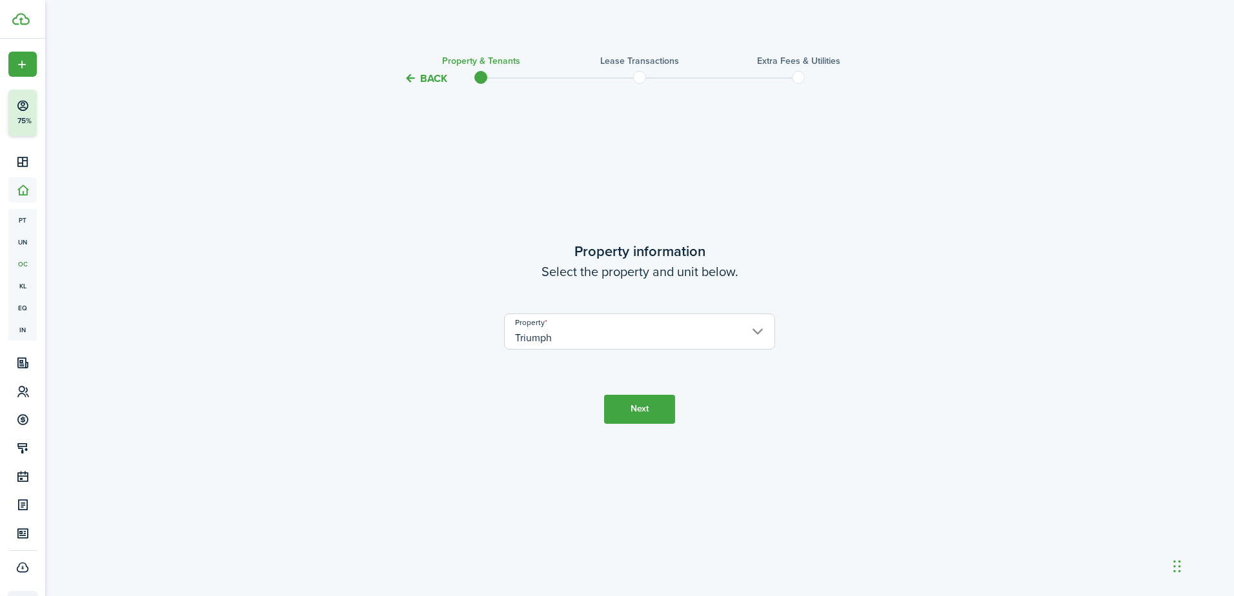
click at [635, 406] on button "Next" at bounding box center [639, 409] width 71 height 29
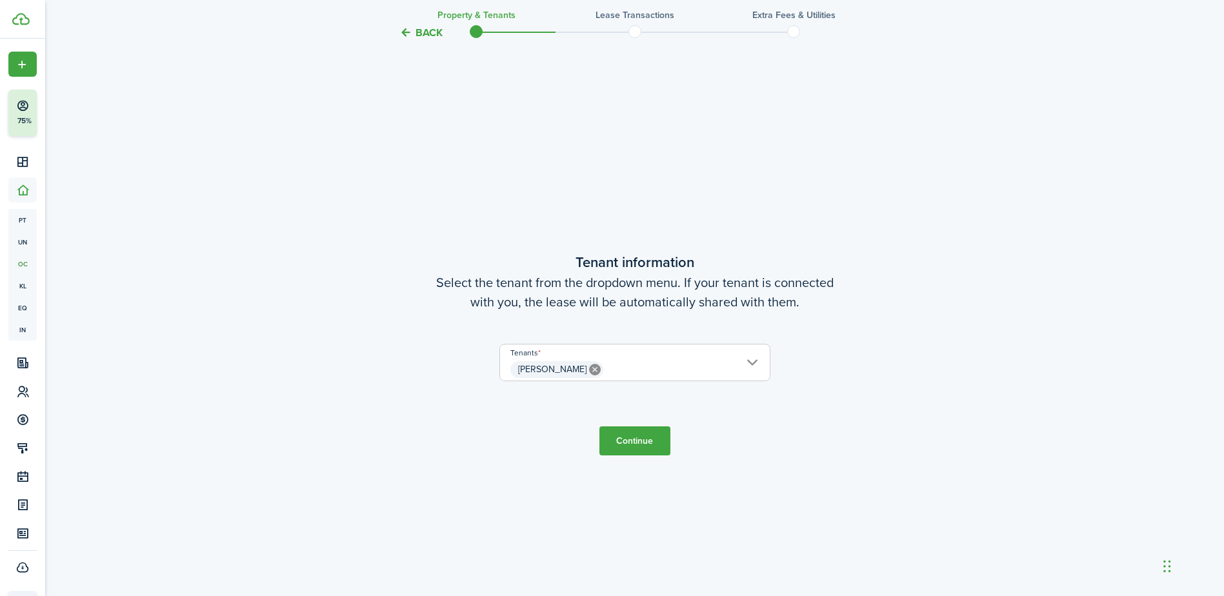
scroll to position [510, 0]
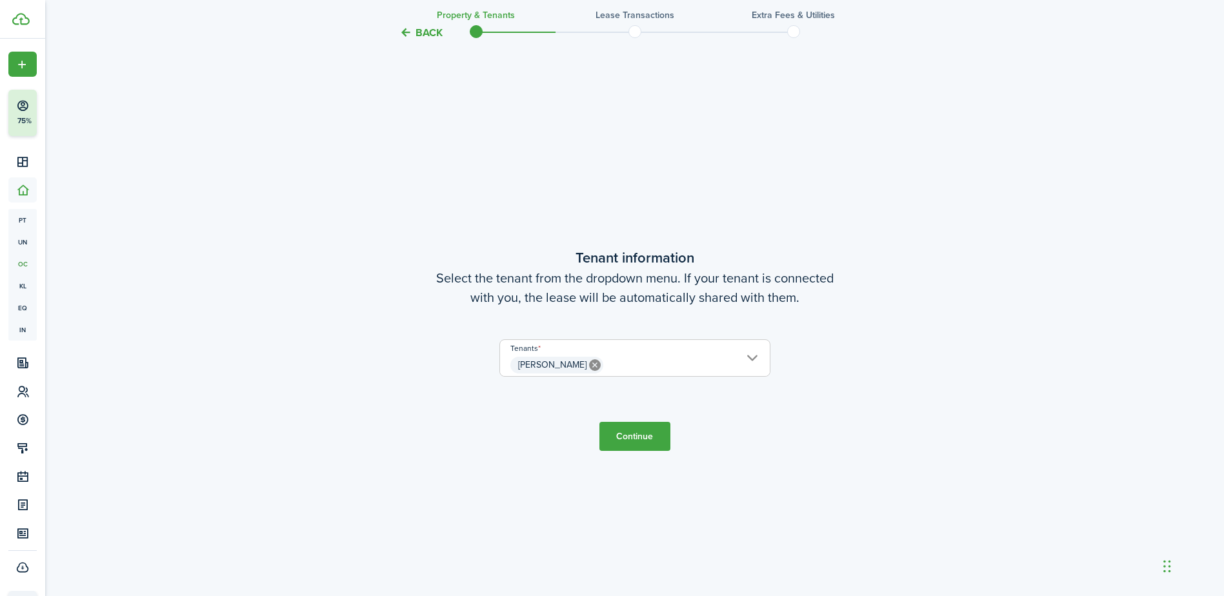
click at [752, 355] on span "[PERSON_NAME]" at bounding box center [635, 365] width 270 height 22
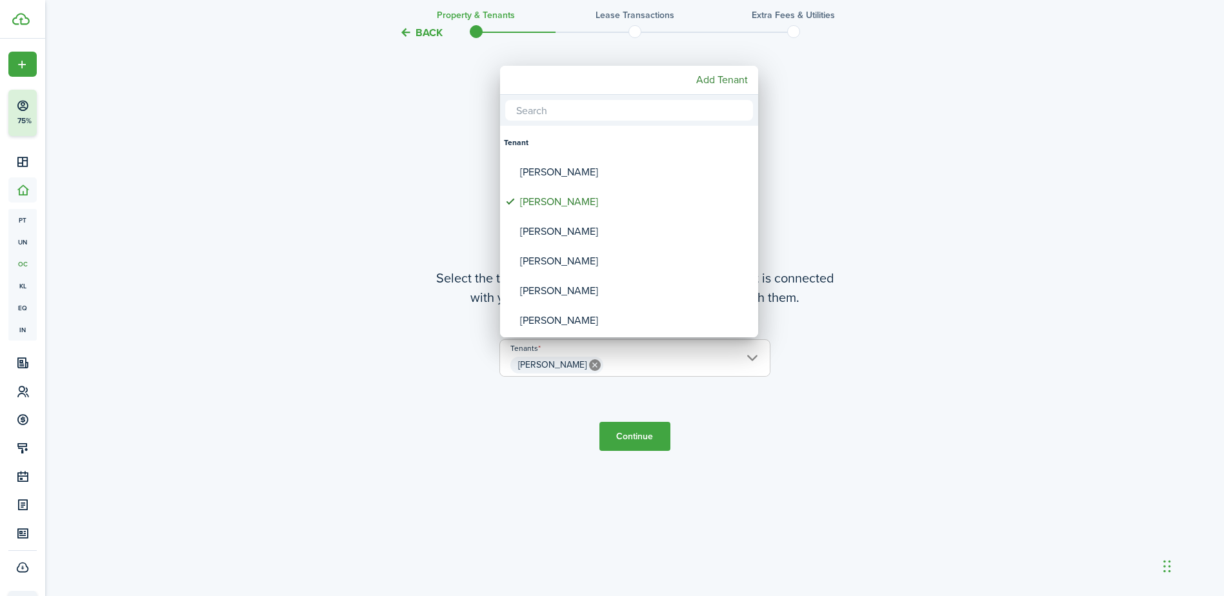
click at [643, 438] on div at bounding box center [612, 298] width 1430 height 803
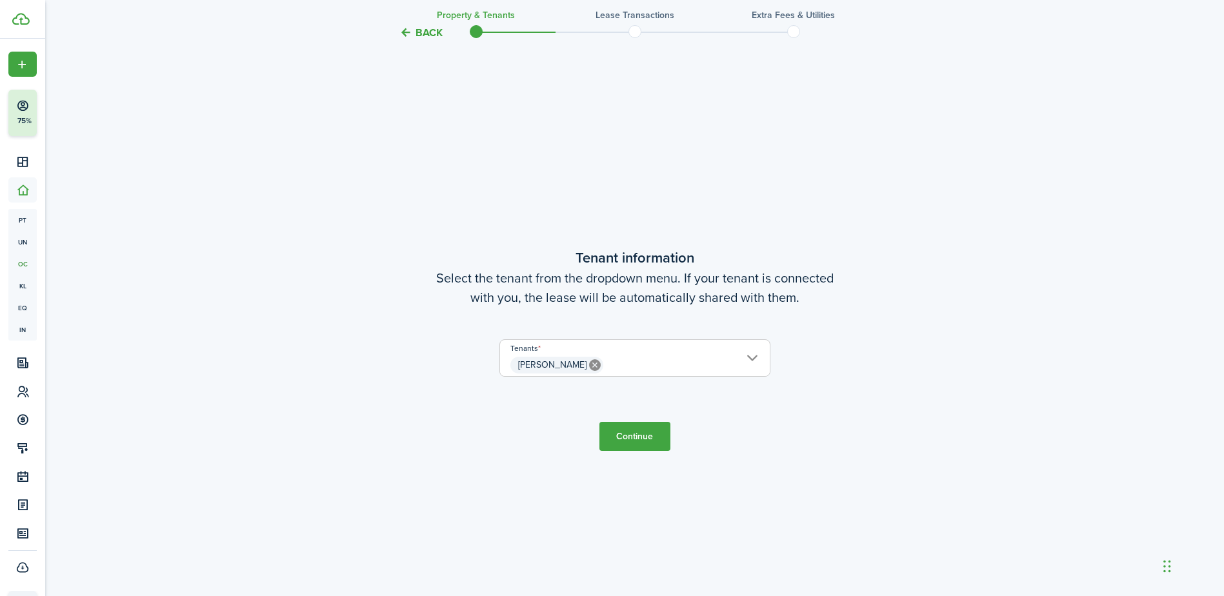
click at [643, 438] on button "Continue" at bounding box center [634, 436] width 71 height 29
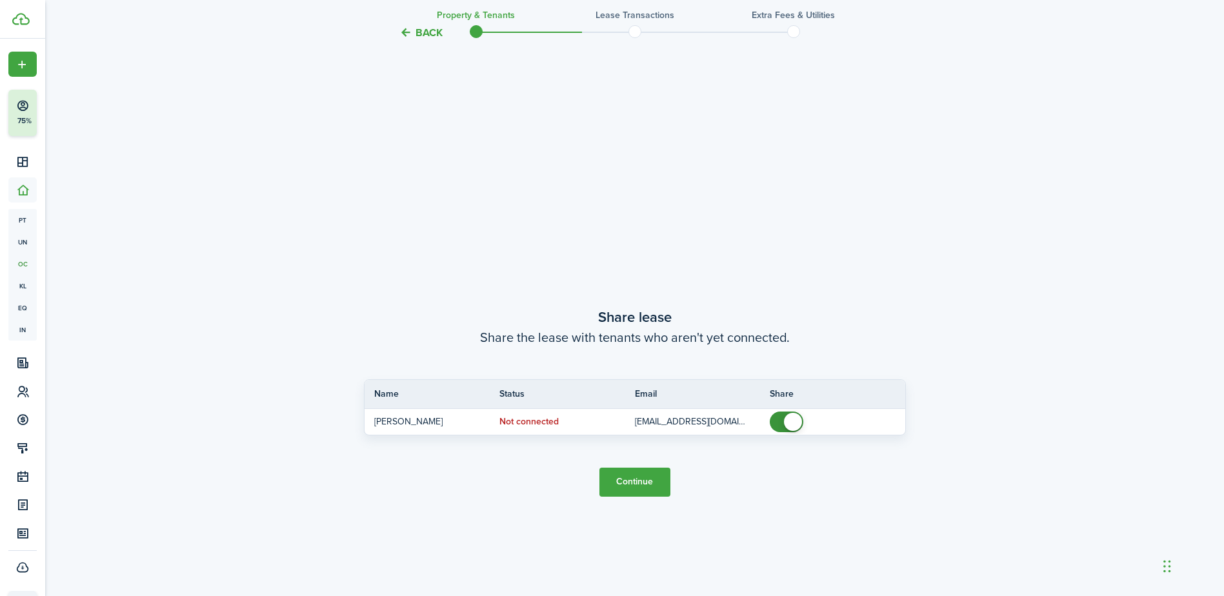
scroll to position [1106, 0]
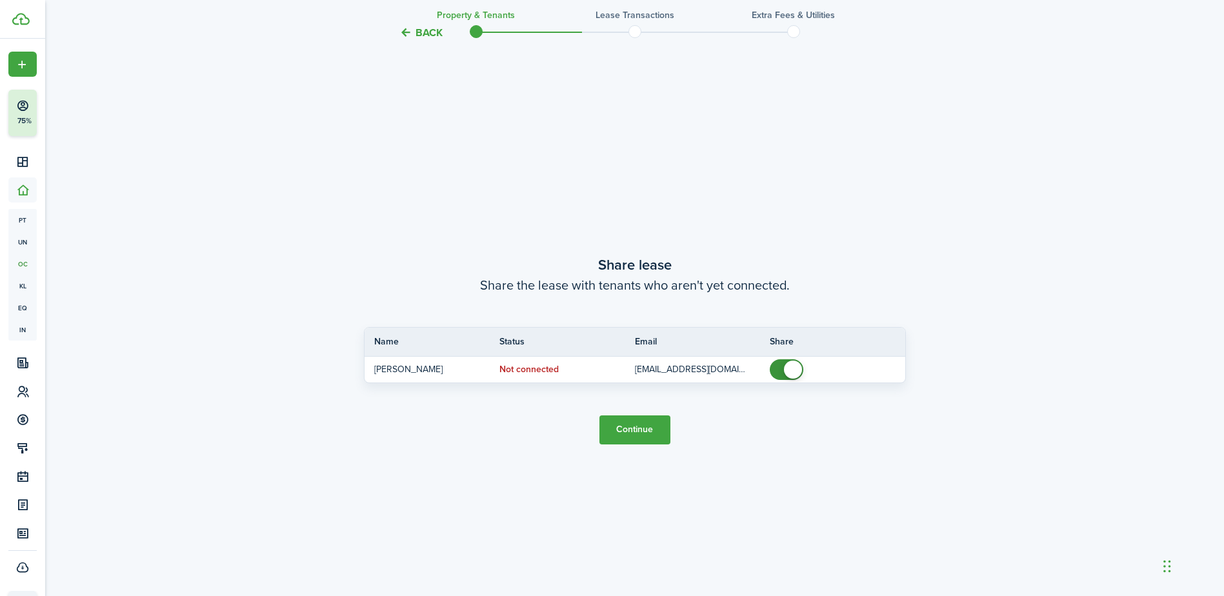
click at [643, 428] on button "Continue" at bounding box center [634, 429] width 71 height 29
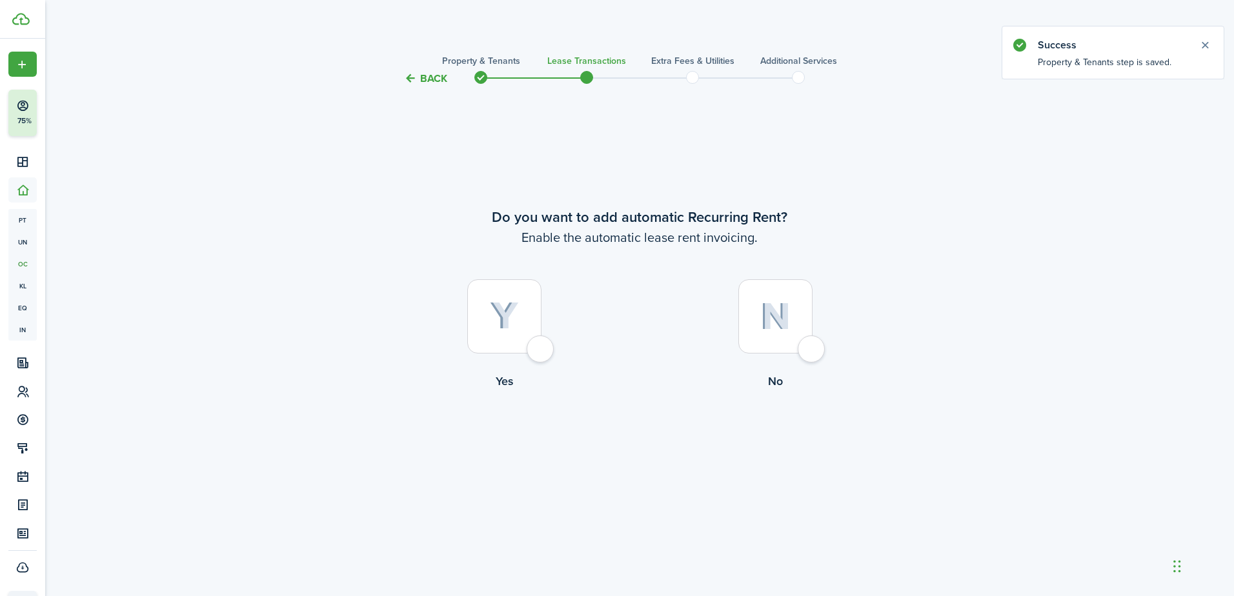
click at [535, 354] on div at bounding box center [504, 316] width 74 height 74
radio input "true"
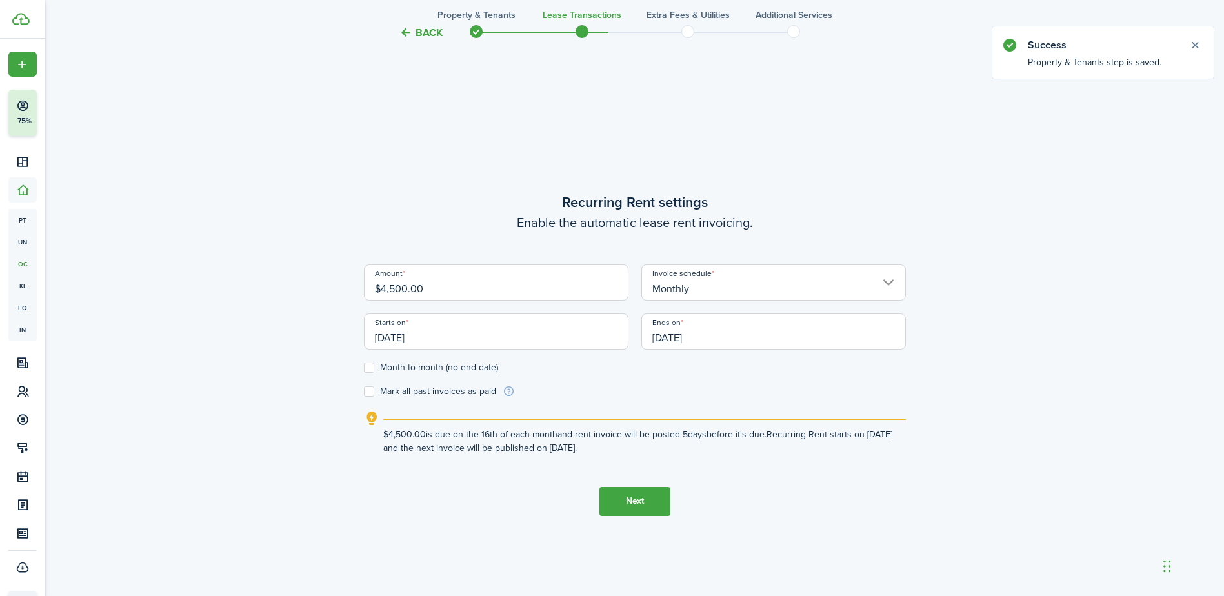
scroll to position [510, 0]
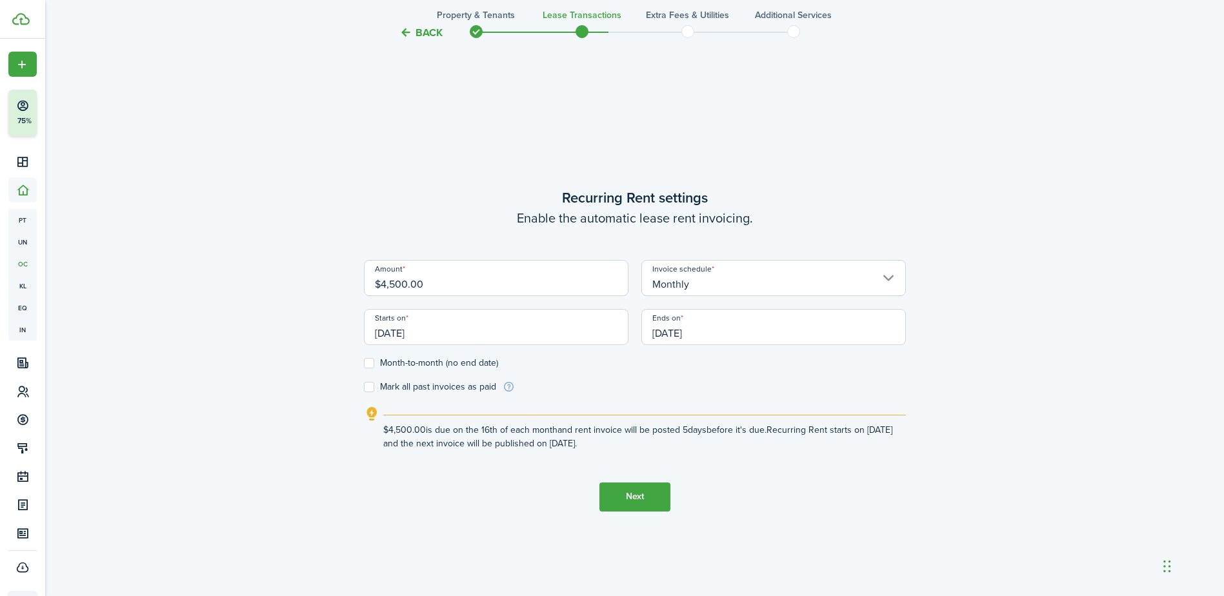
drag, startPoint x: 446, startPoint y: 341, endPoint x: 355, endPoint y: 333, distance: 90.7
click at [355, 333] on div "Back Property & Tenants Lease Transactions Extra fees & Utilities Additional Se…" at bounding box center [635, 91] width 748 height 1112
click at [370, 328] on input "[DATE]" at bounding box center [496, 327] width 265 height 36
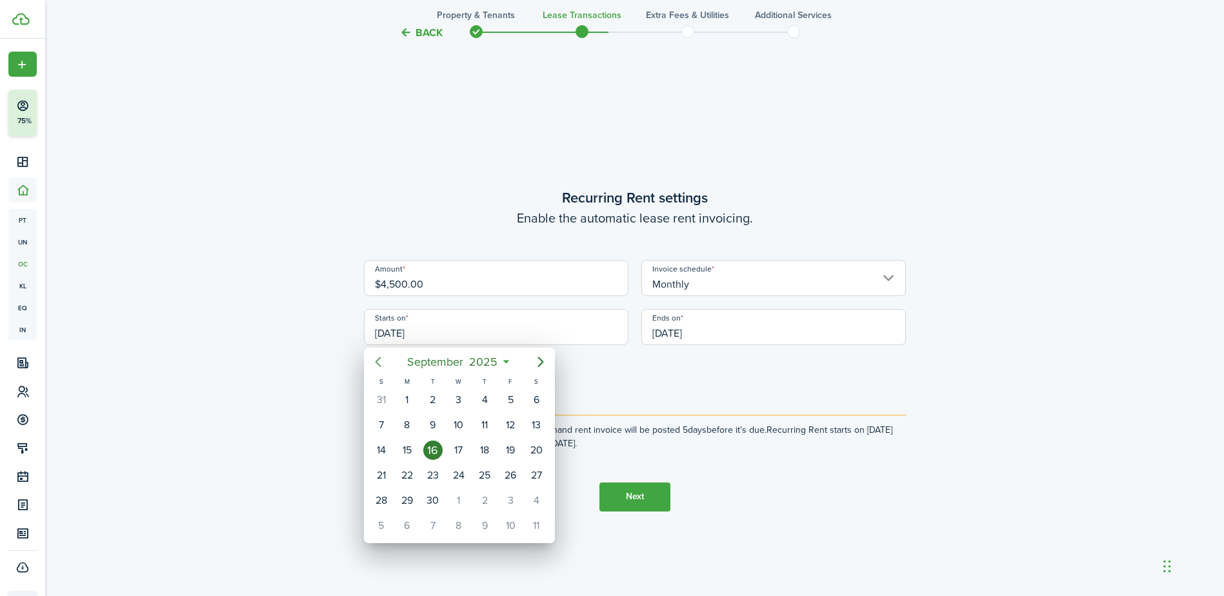
click at [375, 354] on icon "Previous page" at bounding box center [377, 361] width 15 height 15
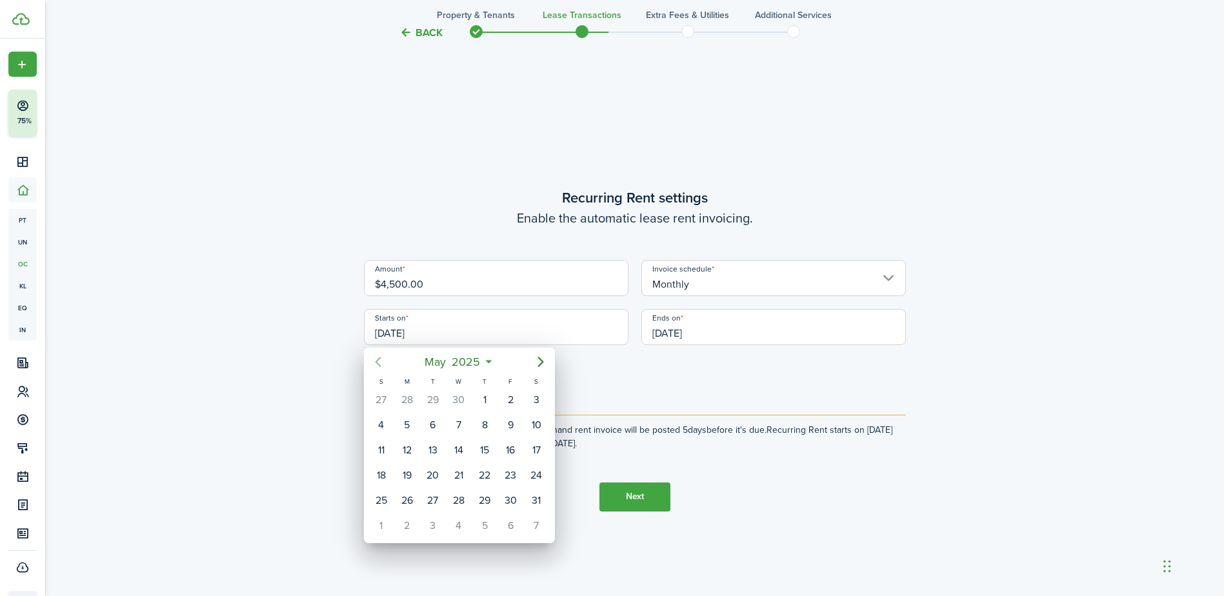
click at [375, 354] on icon "Previous page" at bounding box center [377, 361] width 15 height 15
click at [537, 363] on icon "Next page" at bounding box center [540, 361] width 15 height 15
click at [505, 496] on div "28" at bounding box center [510, 500] width 19 height 19
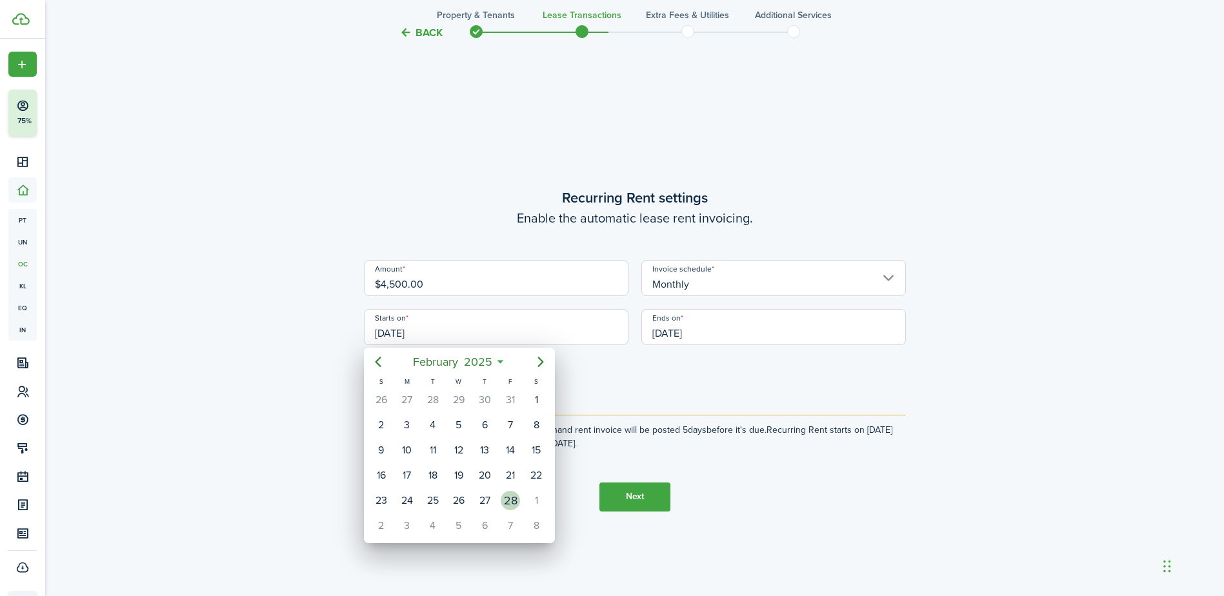
type input "[DATE]"
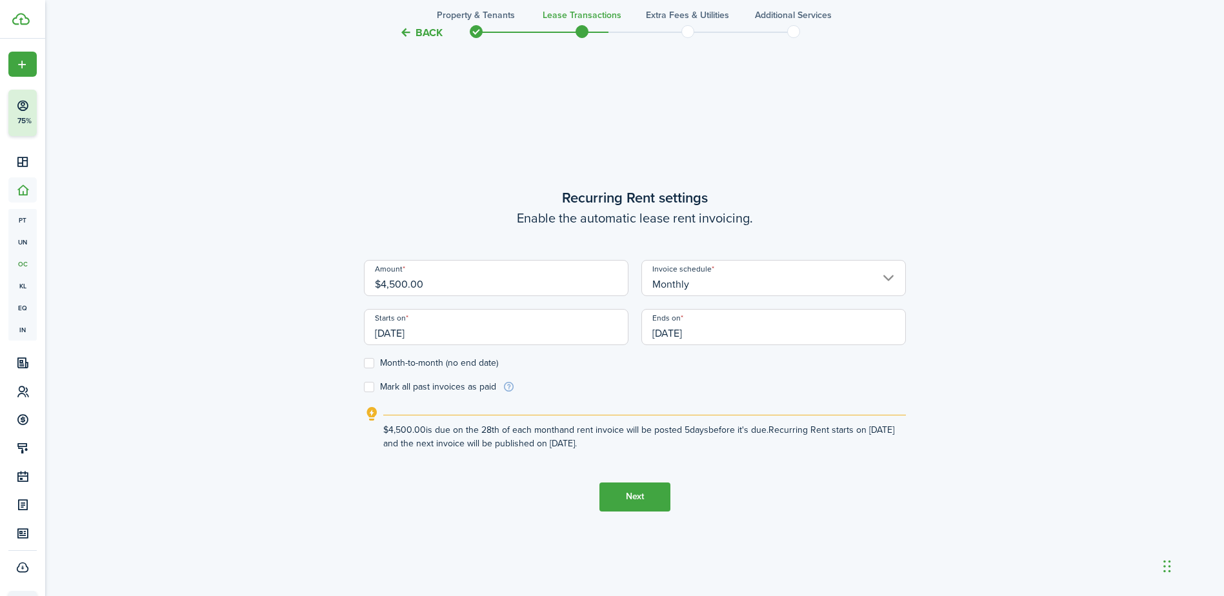
click at [741, 341] on input "[DATE]" at bounding box center [773, 327] width 265 height 36
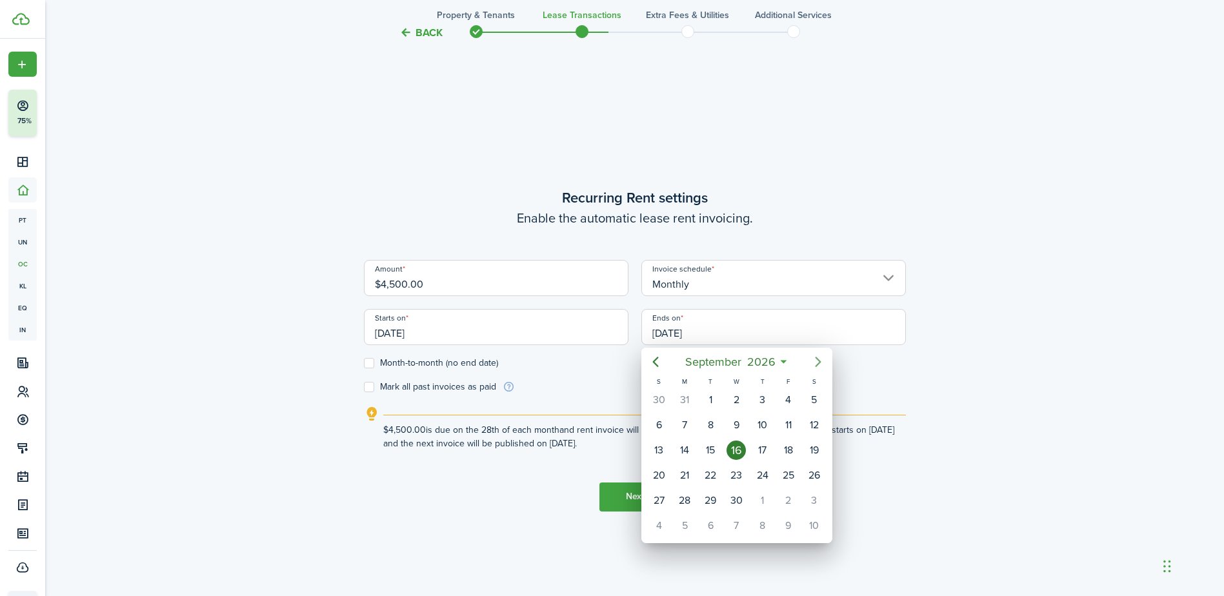
click at [812, 364] on icon "Next page" at bounding box center [817, 361] width 15 height 15
click at [661, 360] on icon "Previous page" at bounding box center [655, 361] width 15 height 15
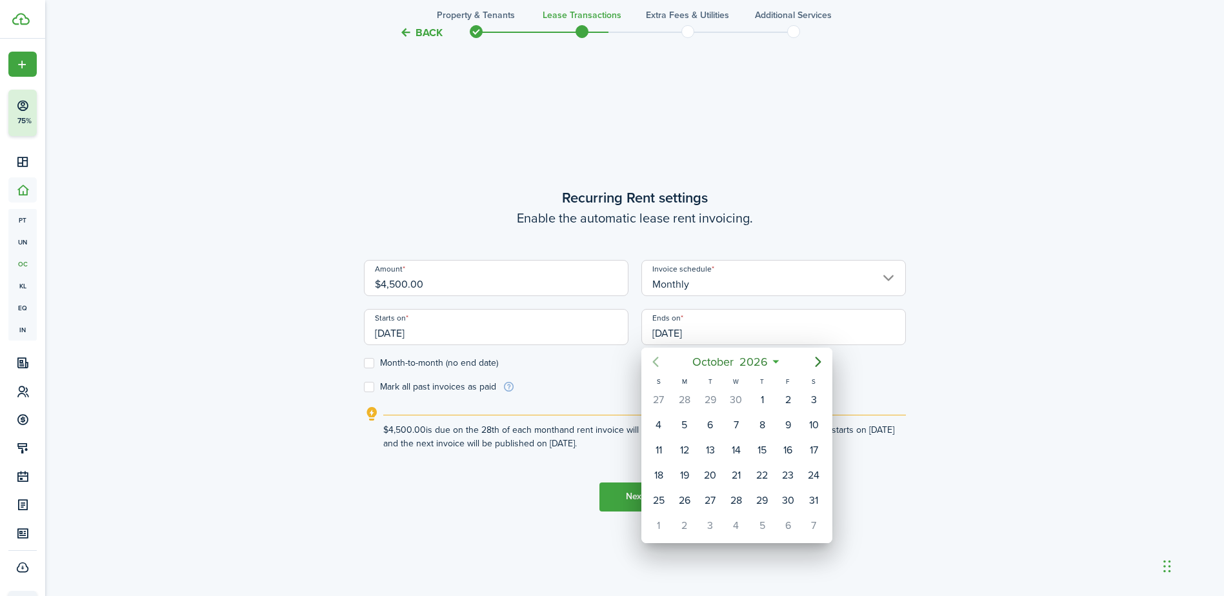
click at [661, 360] on icon "Previous page" at bounding box center [655, 361] width 15 height 15
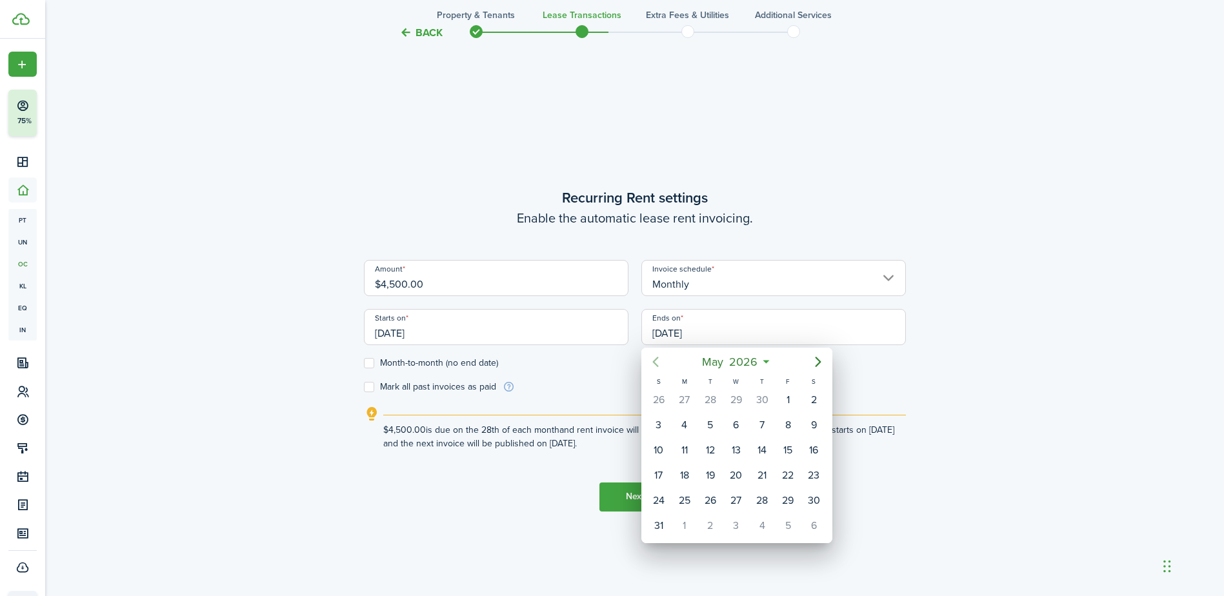
click at [661, 360] on icon "Previous page" at bounding box center [655, 361] width 15 height 15
click at [813, 475] on div "28" at bounding box center [813, 475] width 19 height 19
type input "[DATE]"
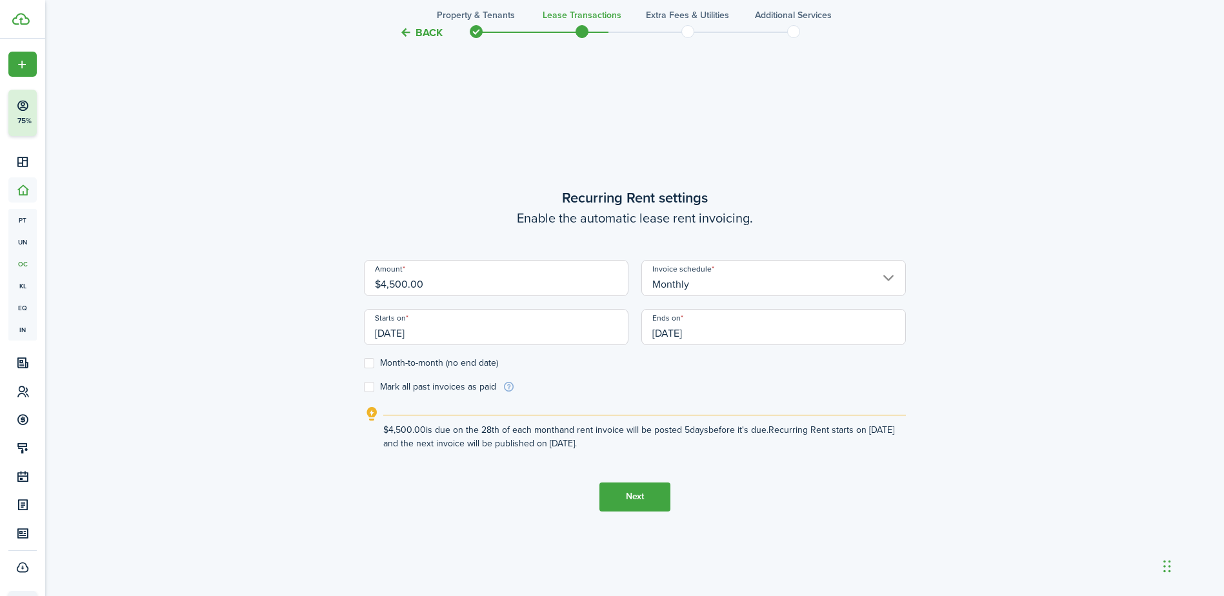
drag, startPoint x: 649, startPoint y: 493, endPoint x: 403, endPoint y: 415, distance: 258.5
click at [409, 419] on tc-wizard-step "Recurring Rent settings Enable the automatic lease rent invoicing. Amount $4,50…" at bounding box center [635, 349] width 542 height 596
click at [365, 387] on label "Mark all past invoices as paid" at bounding box center [430, 387] width 132 height 10
click at [364, 387] on input "Mark all past invoices as paid" at bounding box center [363, 386] width 1 height 1
checkbox input "true"
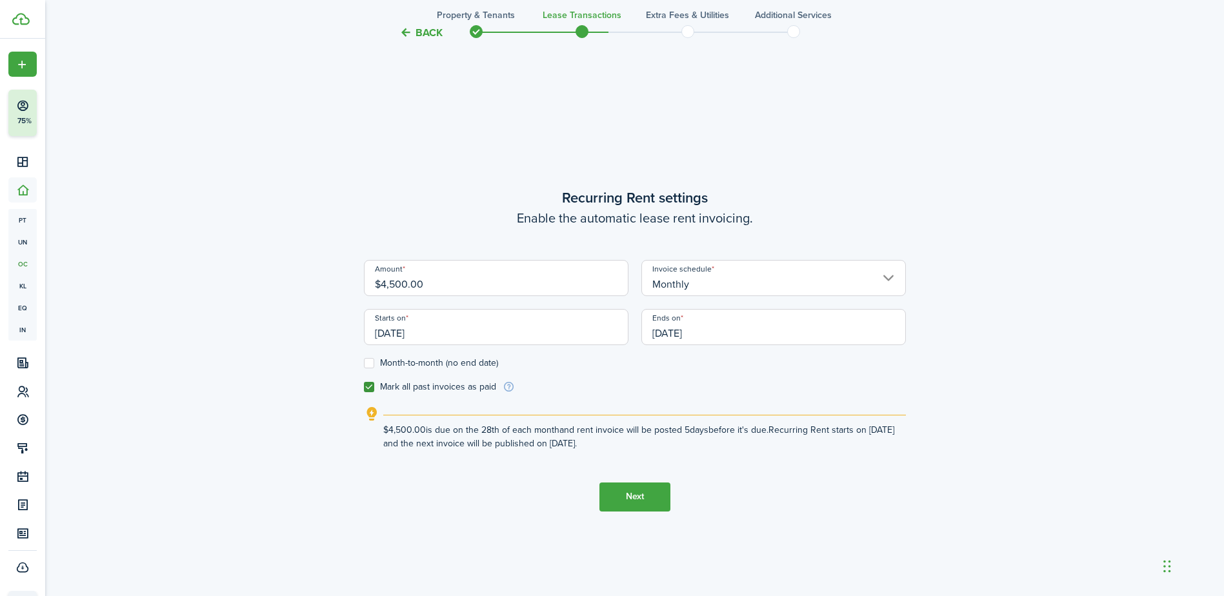
click at [631, 492] on button "Next" at bounding box center [634, 497] width 71 height 29
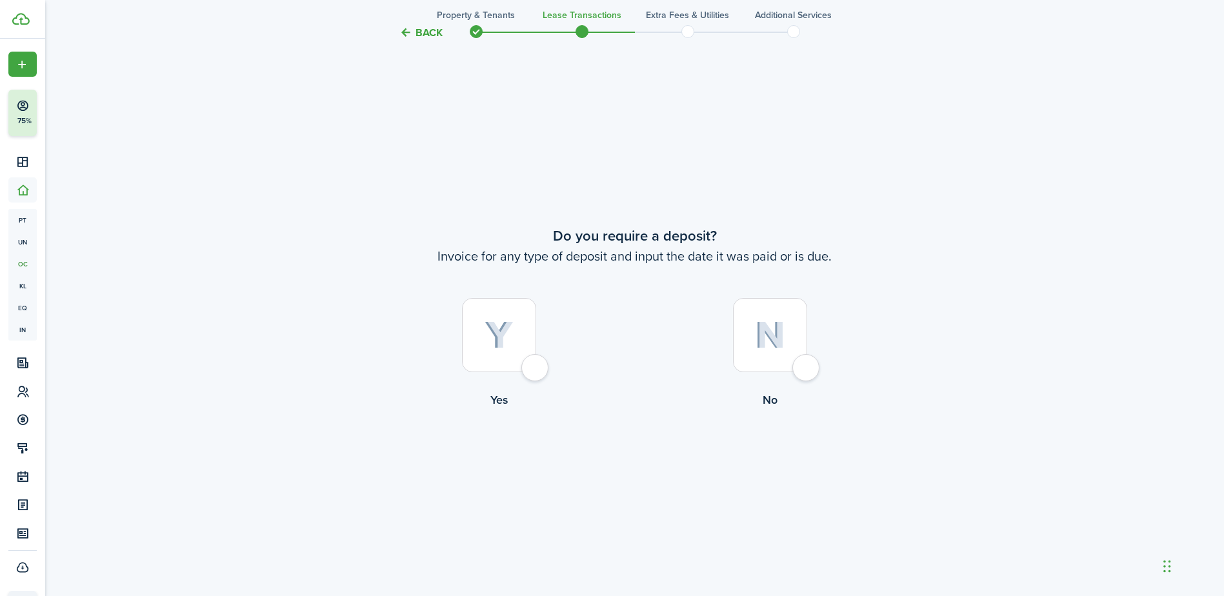
scroll to position [1106, 0]
click at [807, 369] on div at bounding box center [770, 333] width 74 height 74
radio input "true"
click at [799, 366] on div at bounding box center [770, 333] width 74 height 74
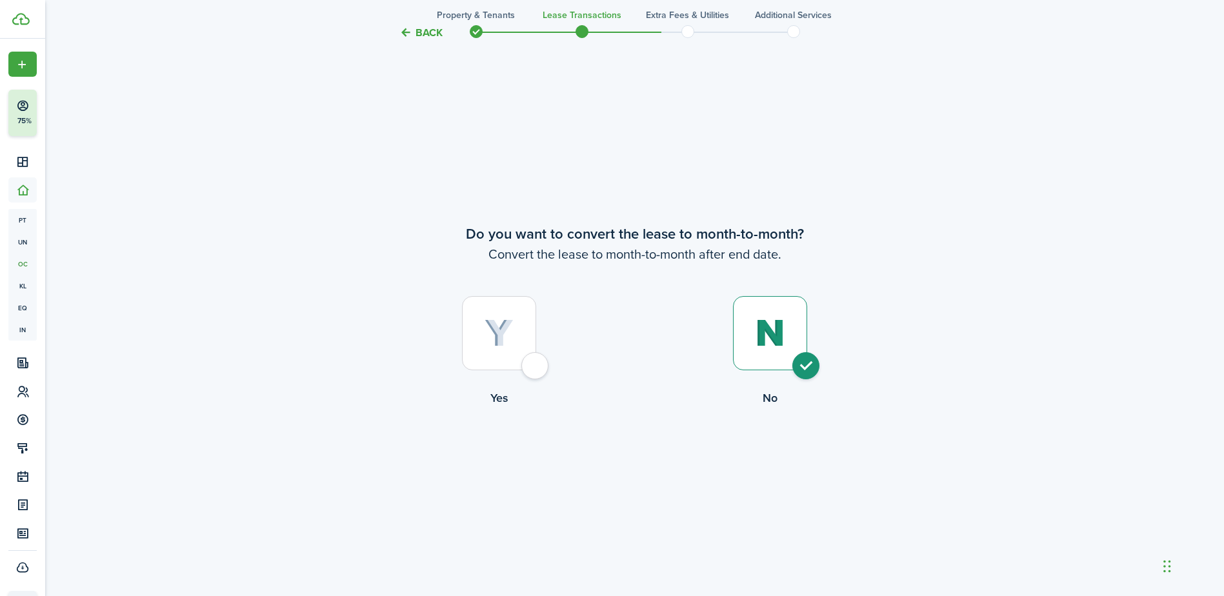
radio input "true"
click at [629, 455] on button "Continue" at bounding box center [634, 460] width 71 height 29
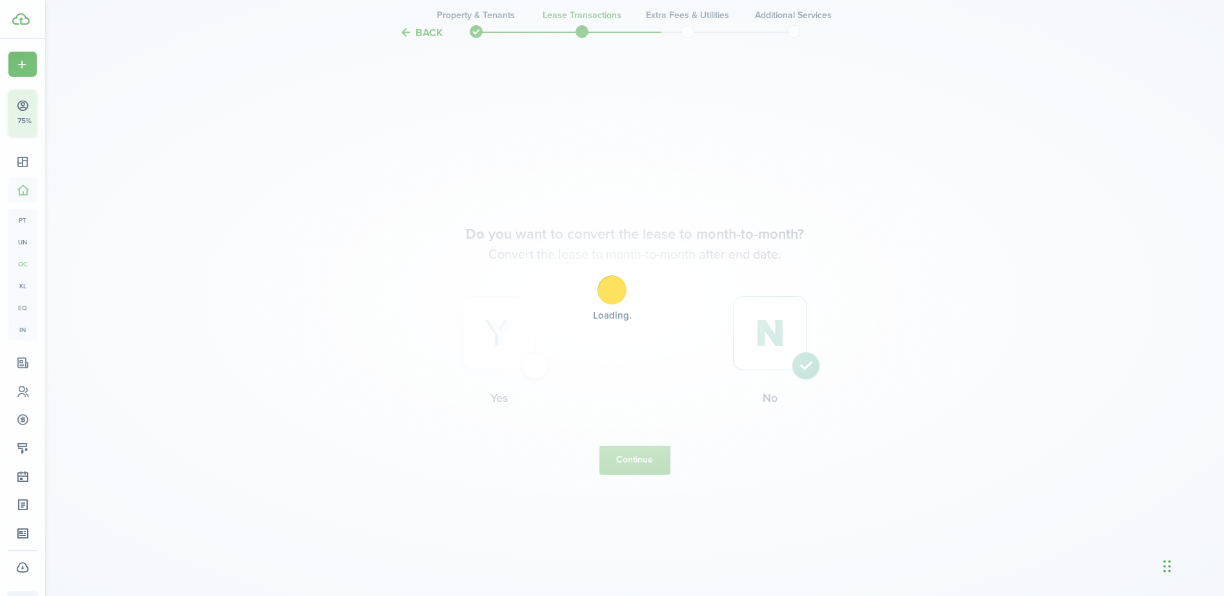
click at [629, 455] on div "Loading" at bounding box center [612, 298] width 1224 height 596
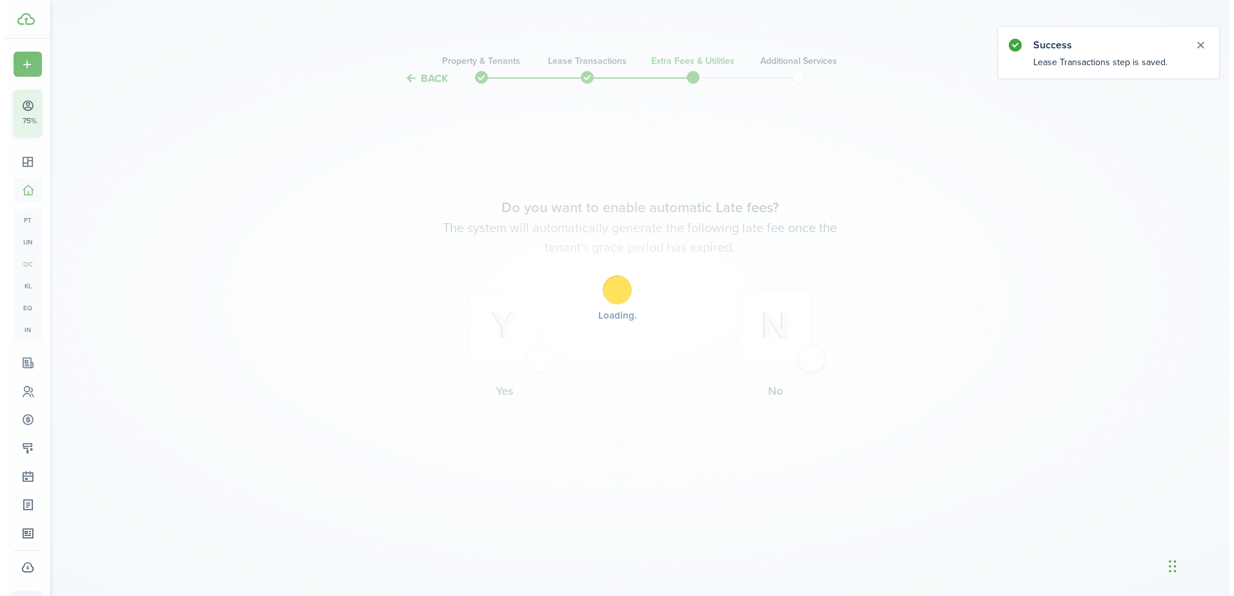
scroll to position [0, 0]
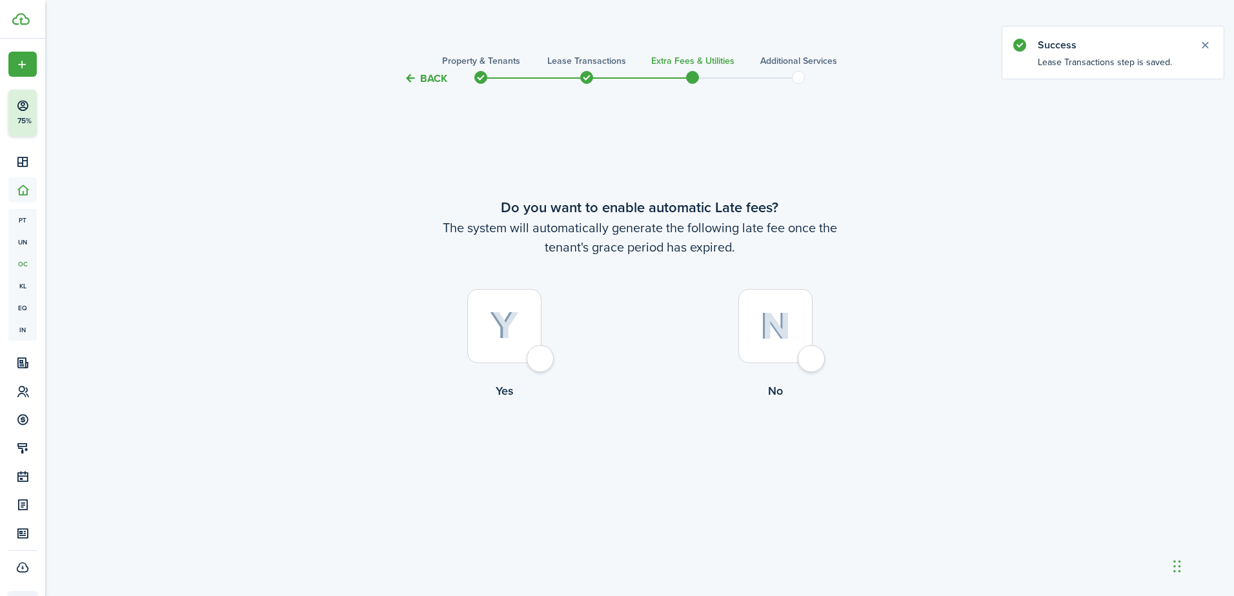
click at [534, 360] on div at bounding box center [504, 326] width 74 height 74
radio input "true"
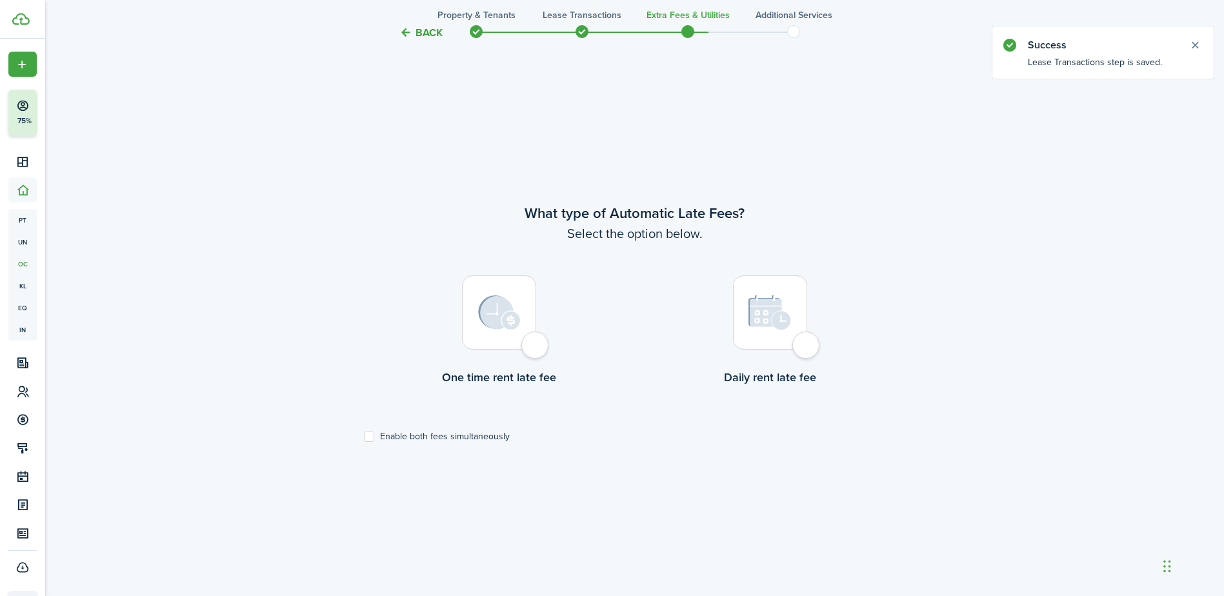
scroll to position [510, 0]
click at [534, 346] on div at bounding box center [499, 309] width 74 height 74
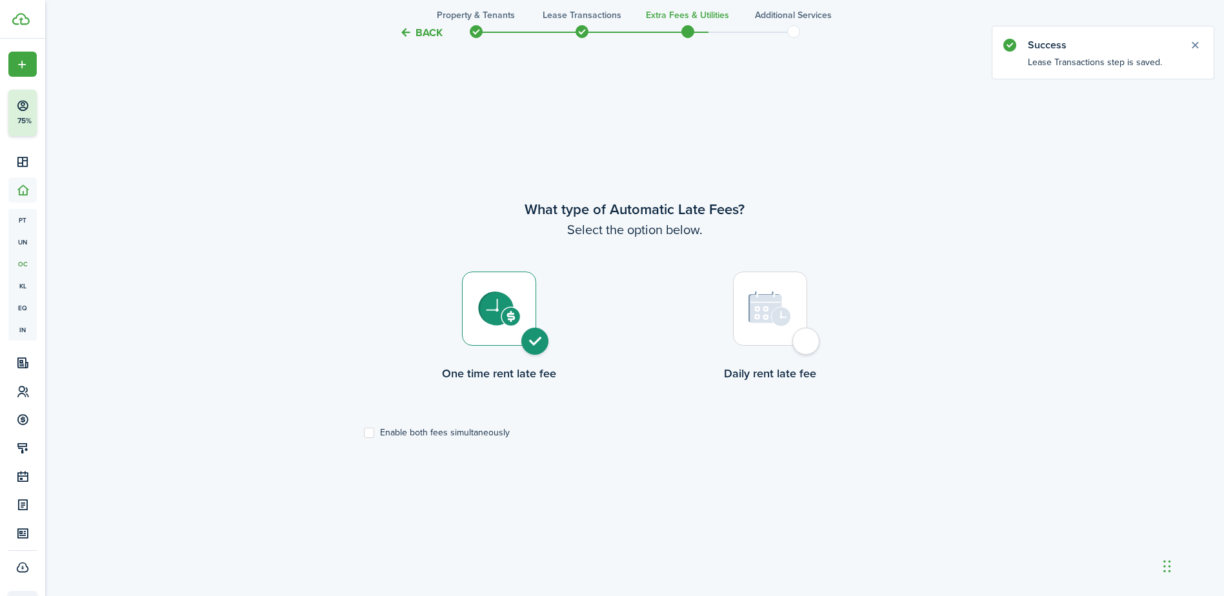
radio input "true"
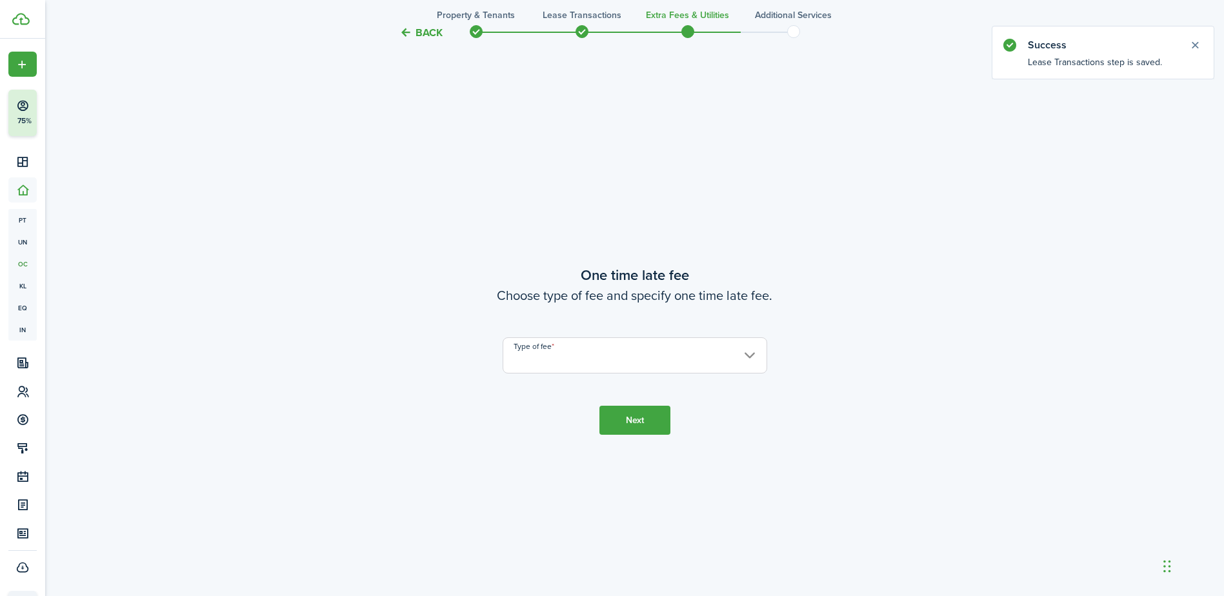
scroll to position [1106, 0]
click at [714, 355] on input "Type of fee" at bounding box center [635, 355] width 265 height 36
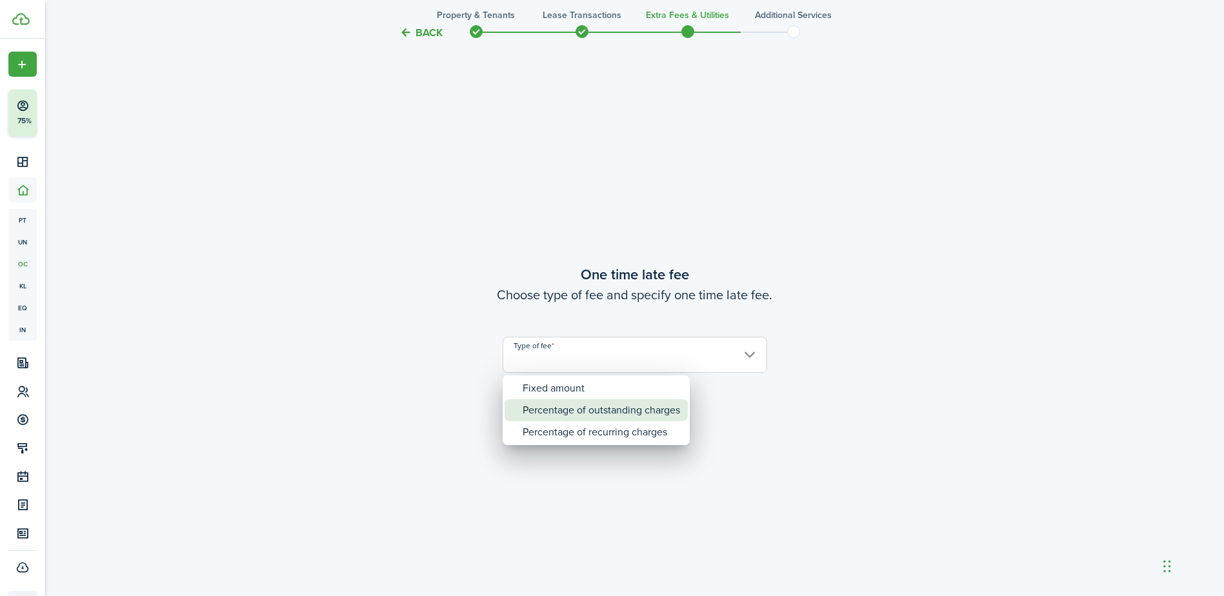
click at [670, 414] on div "Percentage of outstanding charges" at bounding box center [601, 410] width 157 height 22
type input "Percentage of outstanding charges"
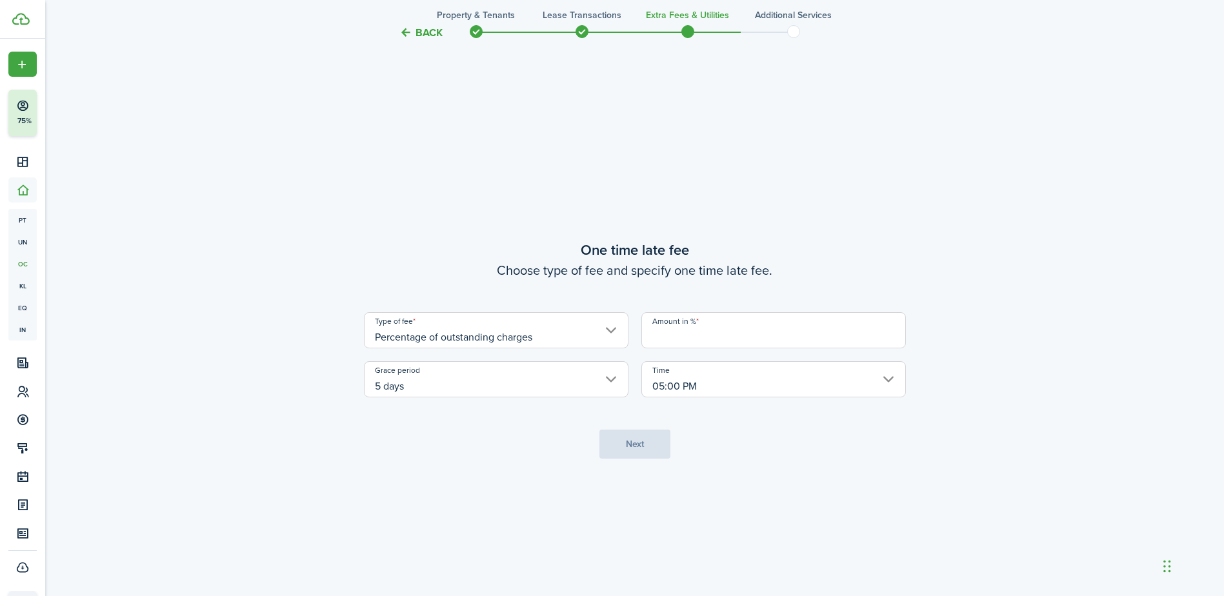
click at [712, 330] on input "Amount in %" at bounding box center [773, 330] width 265 height 36
type input "10"
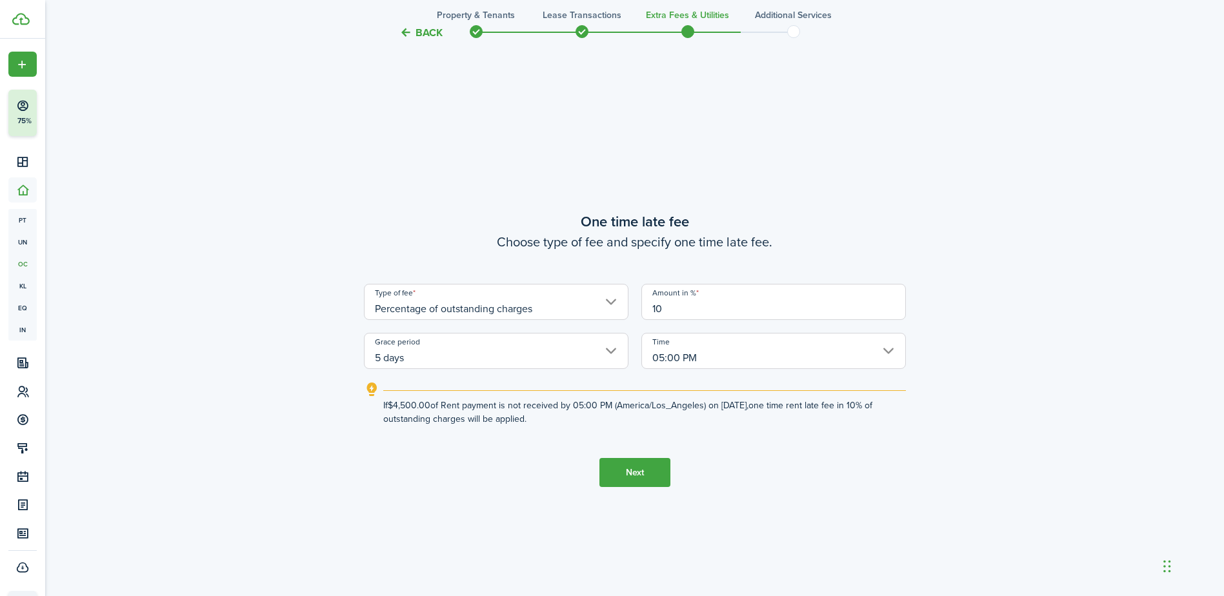
click at [644, 466] on button "Next" at bounding box center [634, 472] width 71 height 29
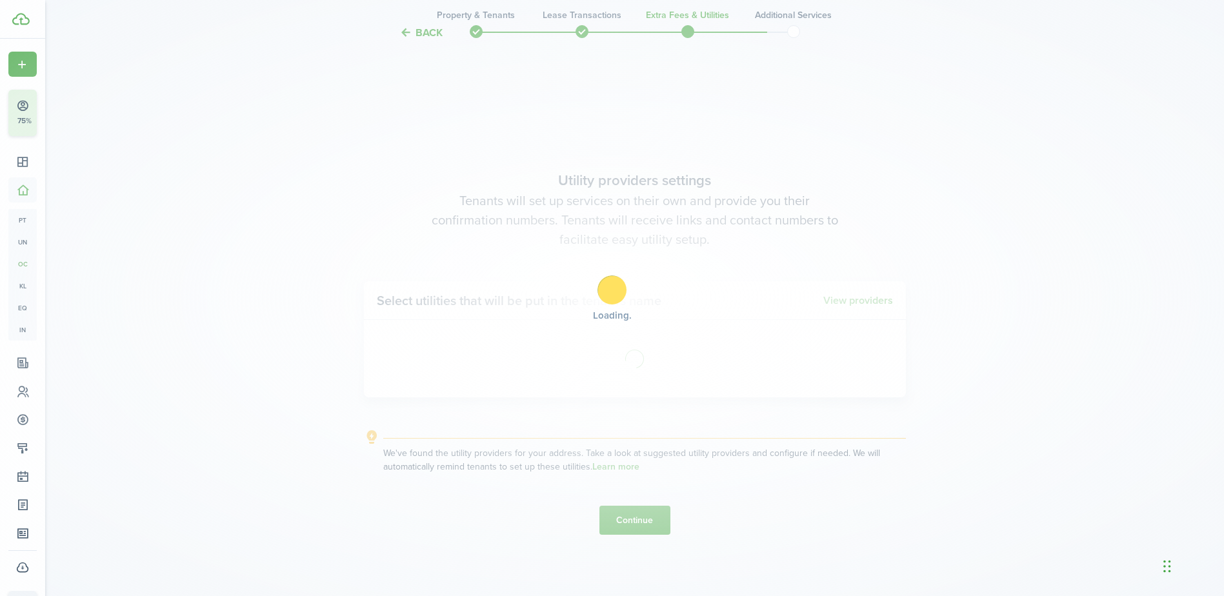
scroll to position [1702, 0]
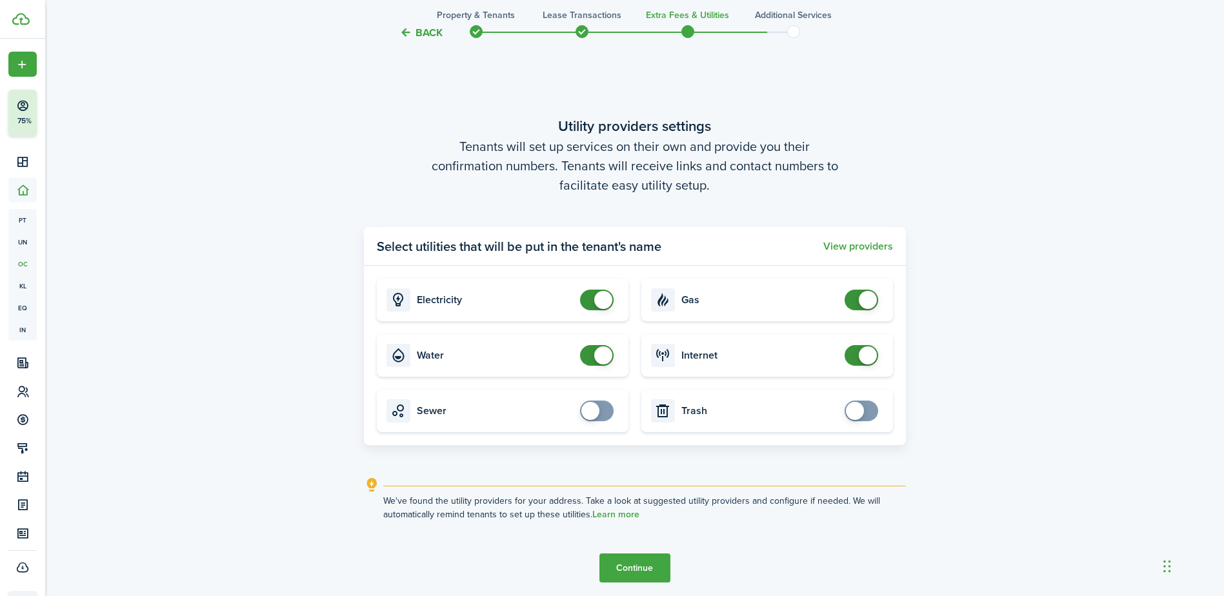
checkbox input "true"
click at [863, 408] on span at bounding box center [855, 411] width 18 height 18
checkbox input "true"
click at [597, 414] on span at bounding box center [590, 411] width 18 height 18
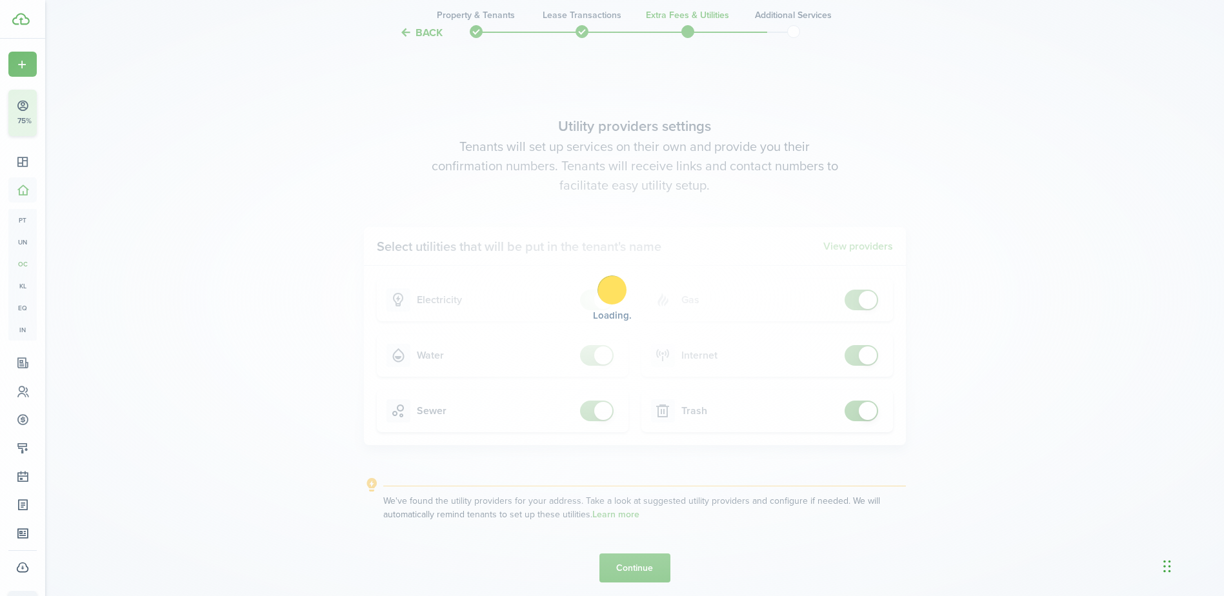
click at [634, 562] on div "Loading" at bounding box center [612, 298] width 1224 height 596
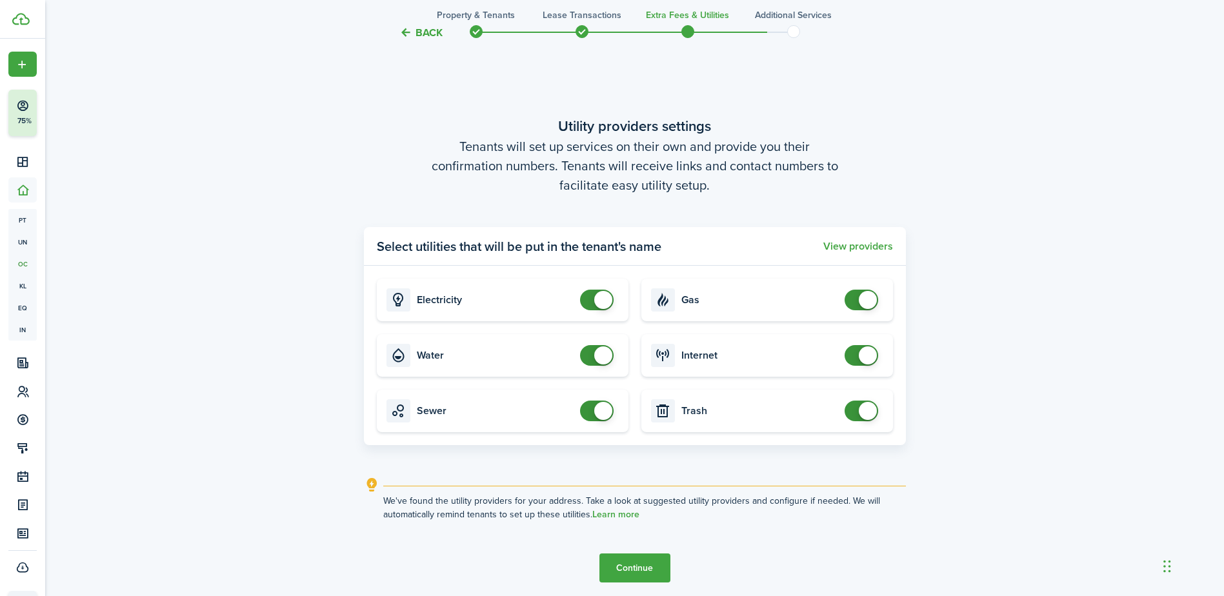
click at [634, 562] on button "Continue" at bounding box center [634, 568] width 71 height 29
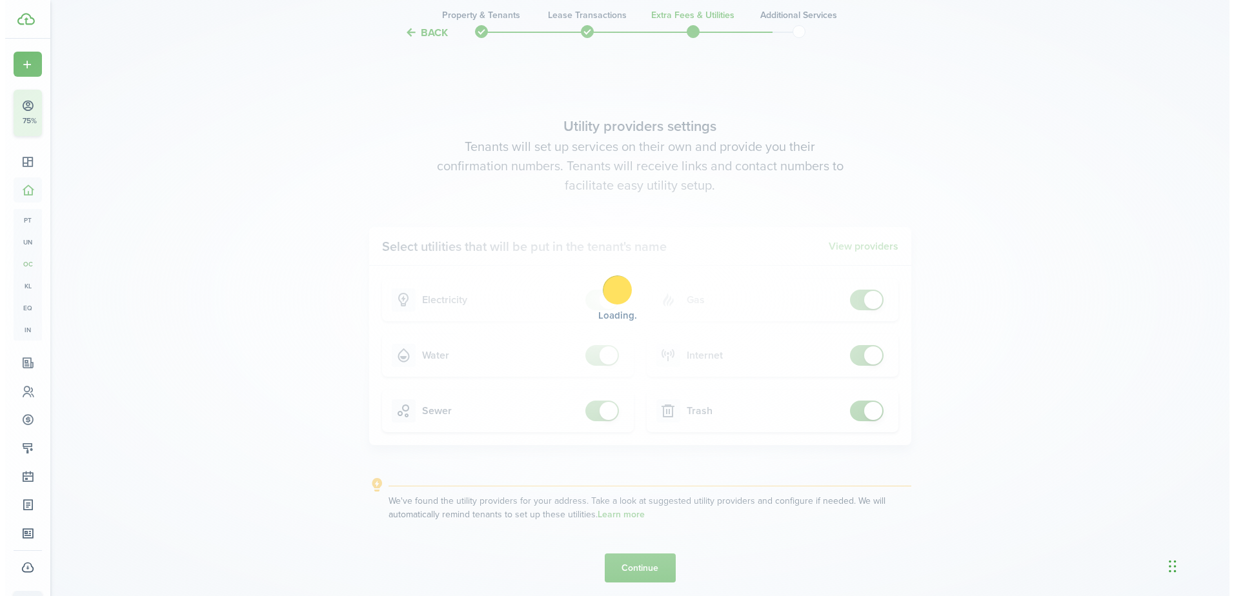
scroll to position [0, 0]
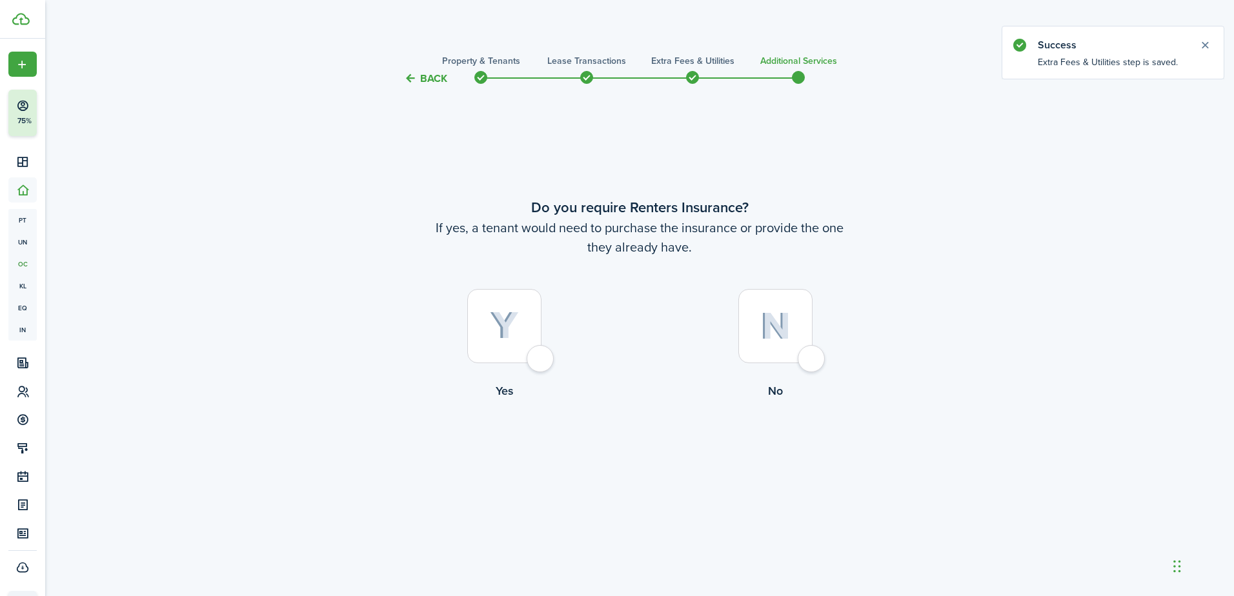
click at [535, 362] on div at bounding box center [504, 326] width 74 height 74
radio input "true"
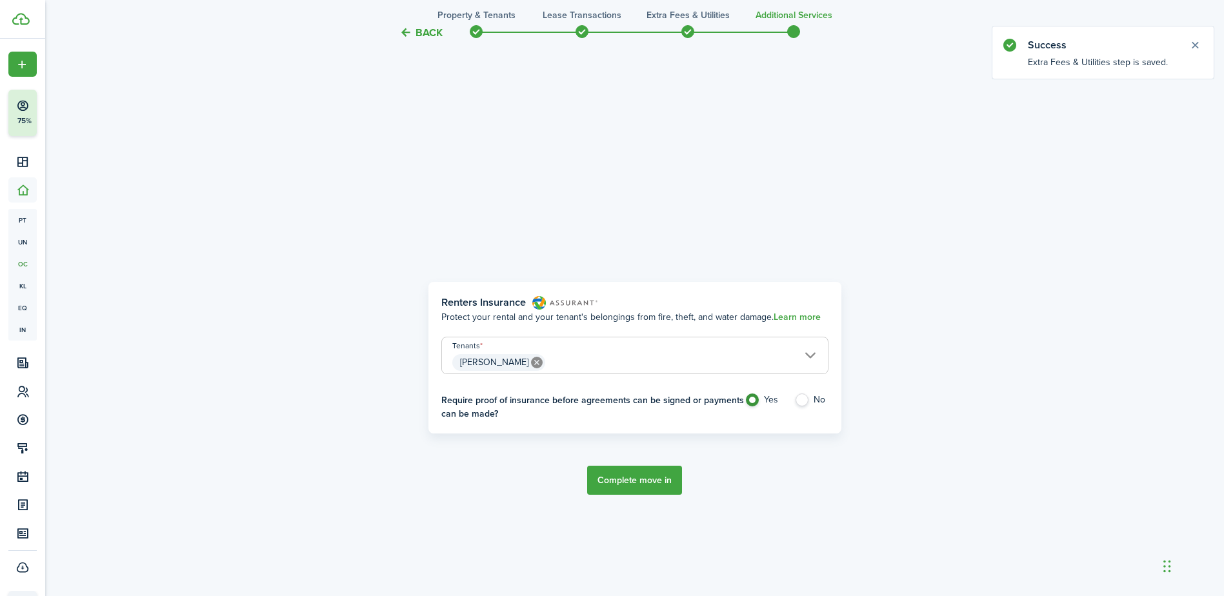
scroll to position [510, 0]
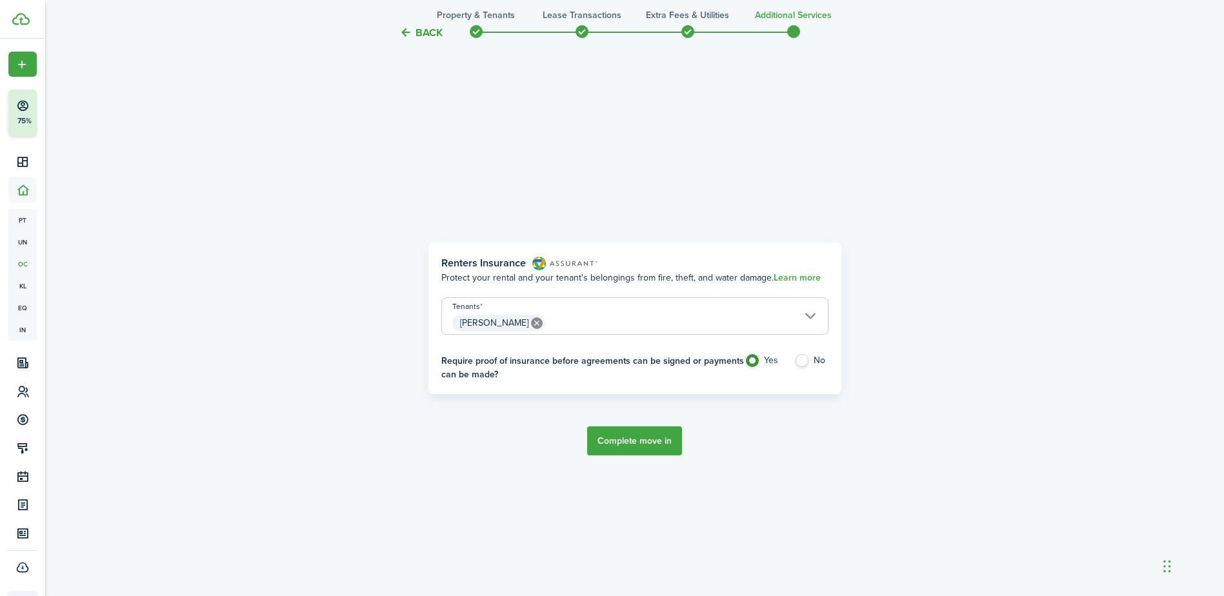
click at [806, 316] on span "[PERSON_NAME]" at bounding box center [635, 323] width 386 height 22
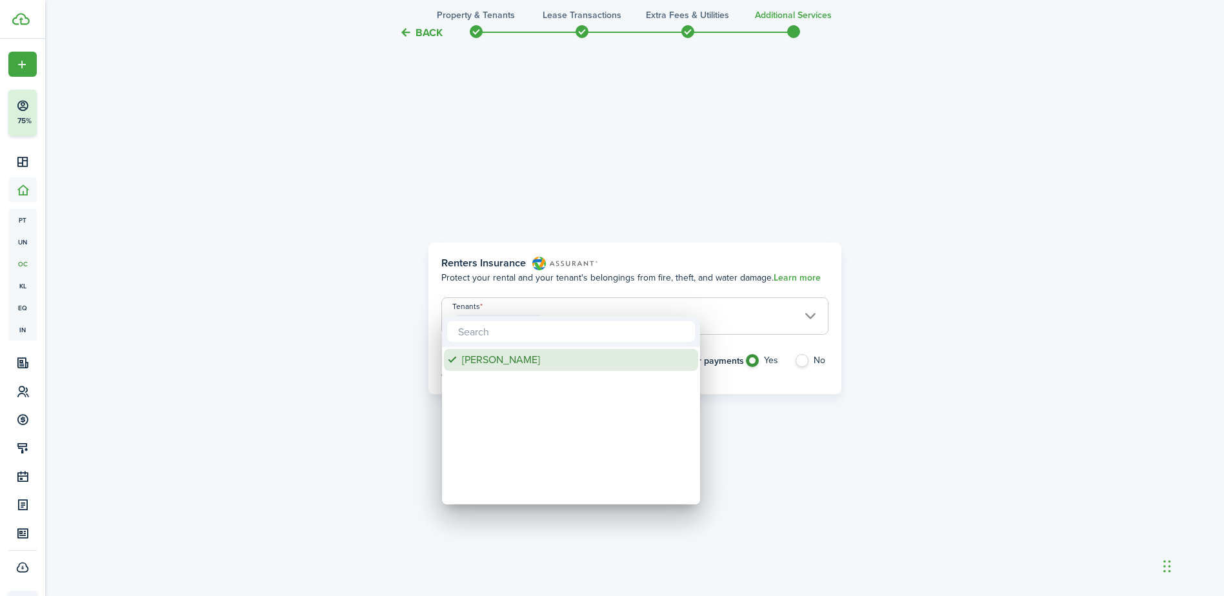
click at [471, 360] on div "[PERSON_NAME]" at bounding box center [576, 360] width 228 height 22
click at [861, 452] on div at bounding box center [612, 298] width 1430 height 803
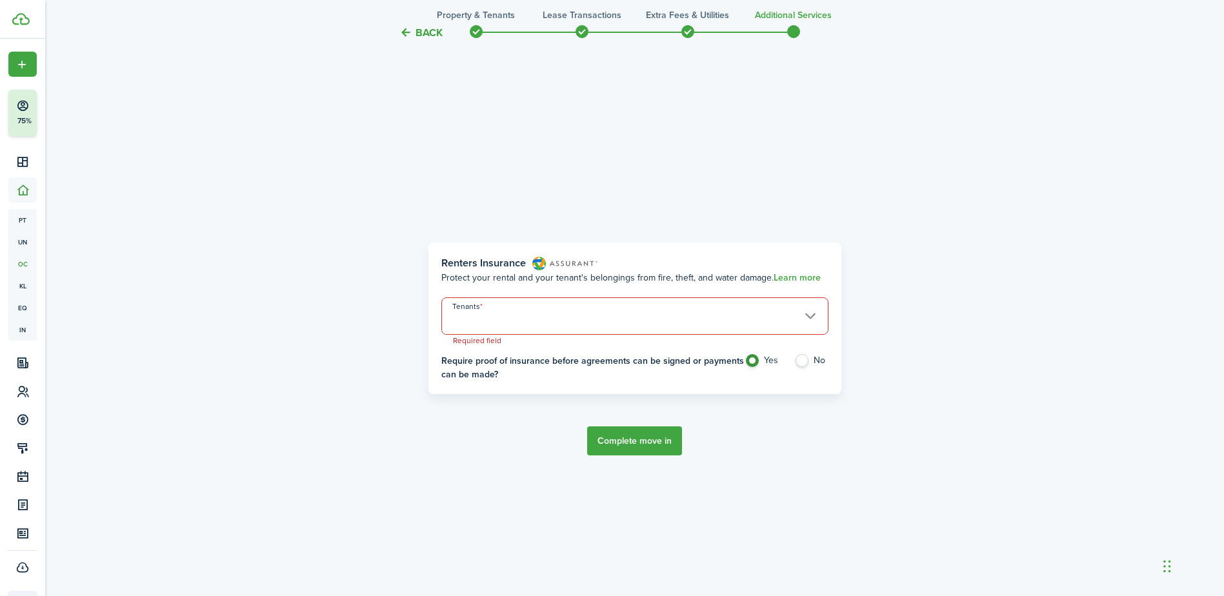
click at [536, 321] on span at bounding box center [635, 323] width 386 height 22
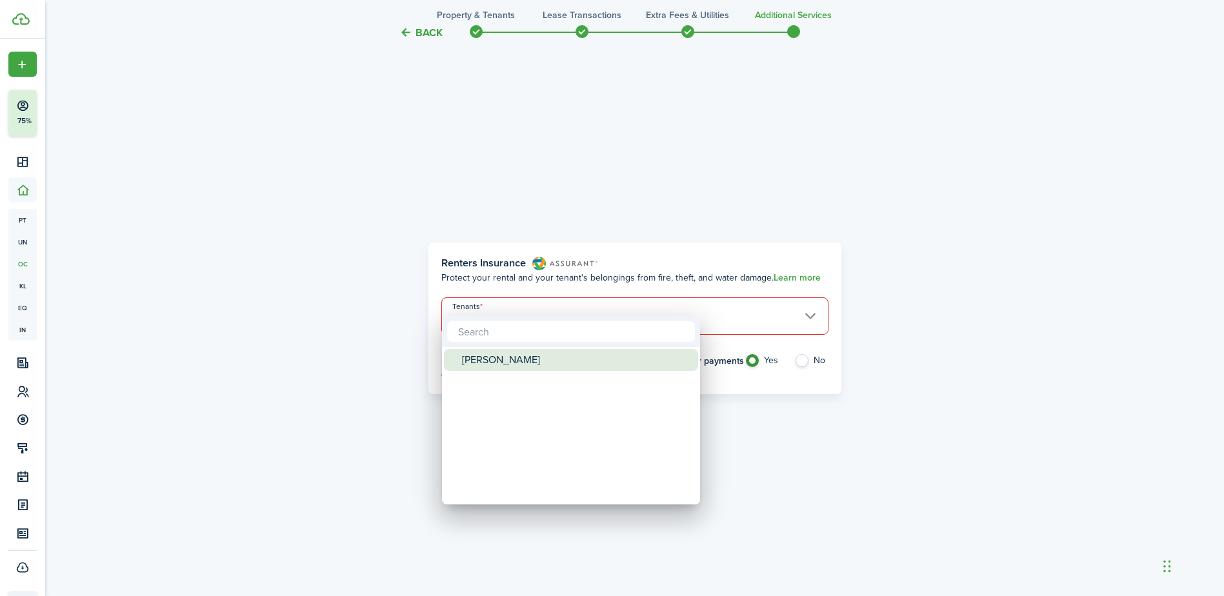
click at [477, 359] on div "[PERSON_NAME]" at bounding box center [576, 360] width 228 height 22
type input "[PERSON_NAME]"
click at [783, 423] on div at bounding box center [612, 298] width 1430 height 803
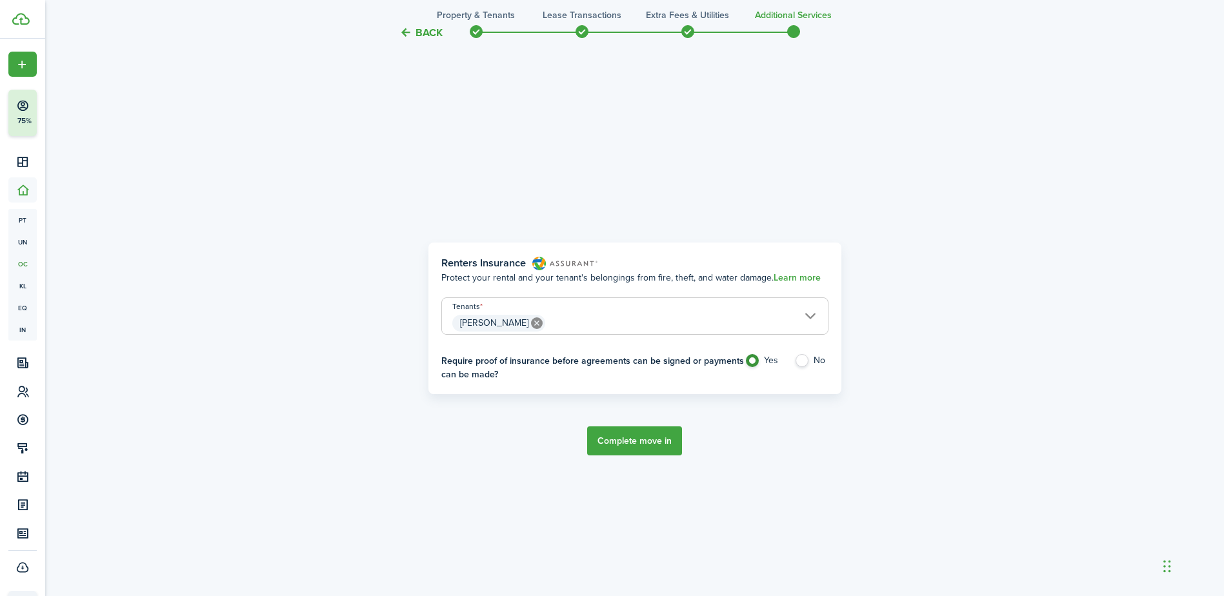
click at [803, 364] on label "No" at bounding box center [811, 363] width 34 height 19
radio input "false"
radio input "true"
click at [656, 441] on button "Complete move in" at bounding box center [634, 440] width 95 height 29
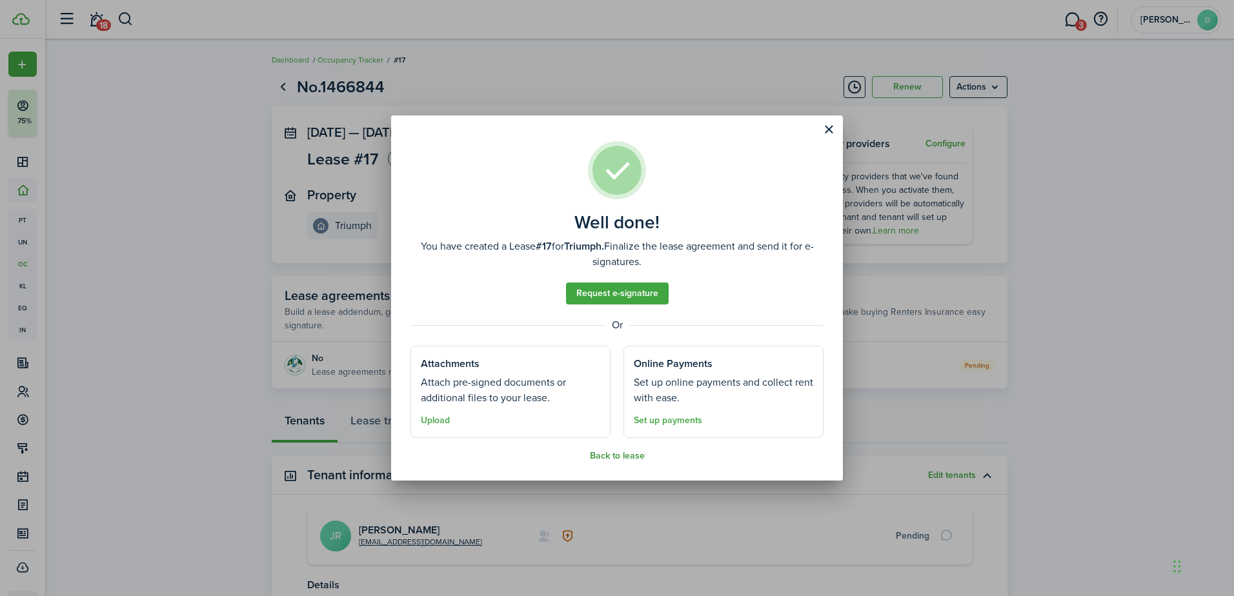
click at [614, 456] on button "Back to lease" at bounding box center [617, 456] width 55 height 10
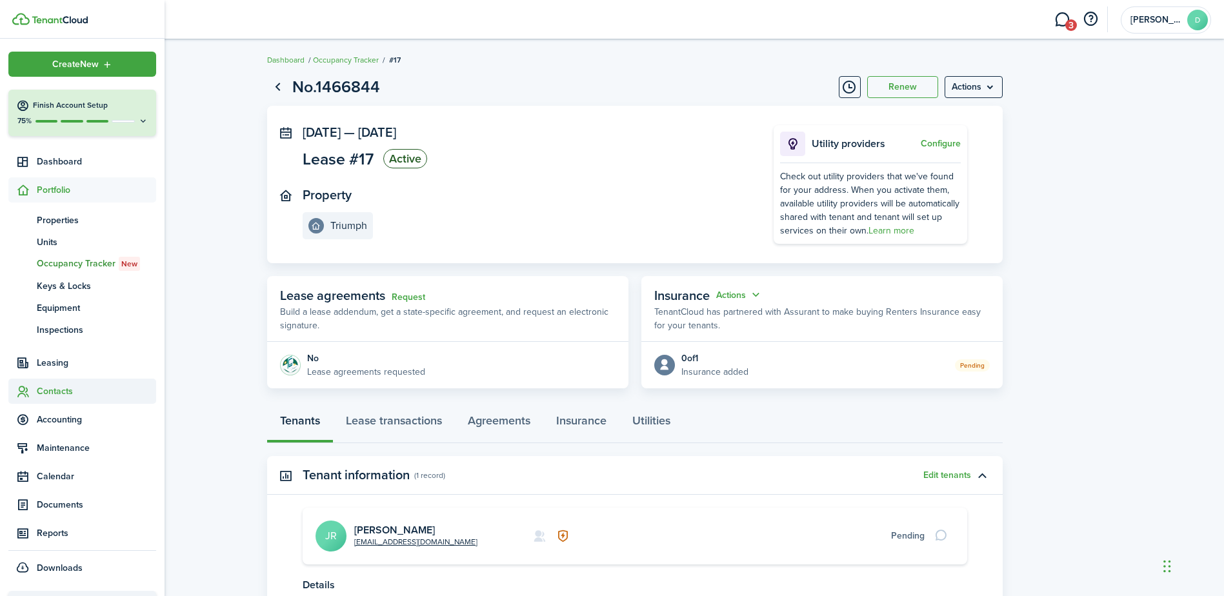
click at [52, 388] on span "Contacts" at bounding box center [96, 392] width 119 height 14
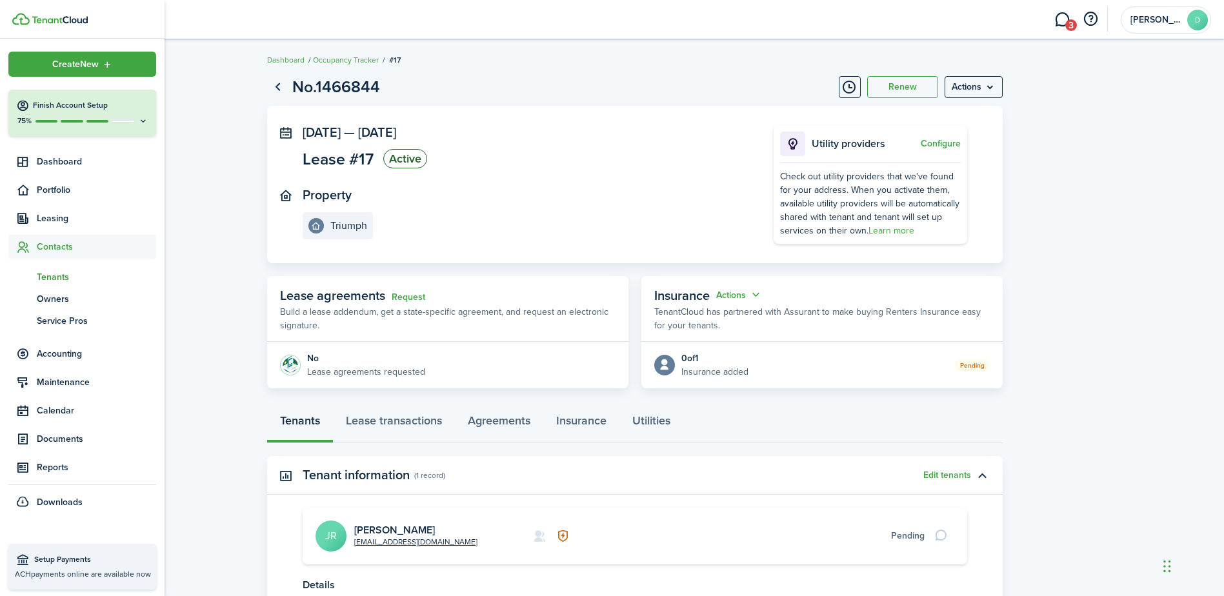
click at [59, 272] on span "Tenants" at bounding box center [96, 277] width 119 height 14
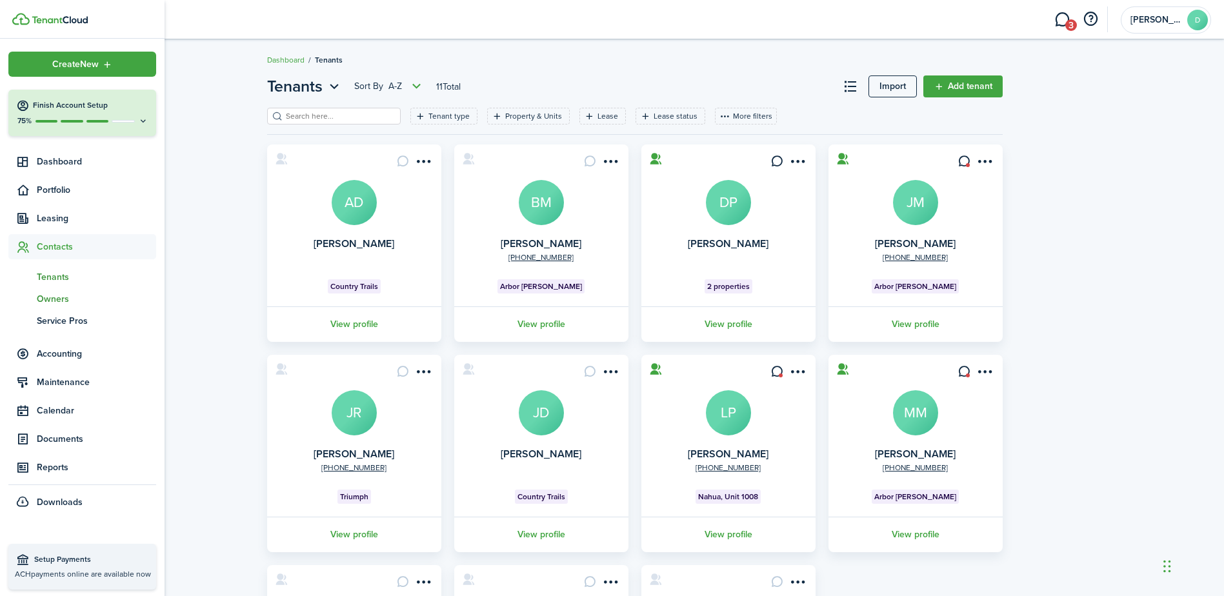
click at [66, 293] on span "Owners" at bounding box center [96, 299] width 119 height 14
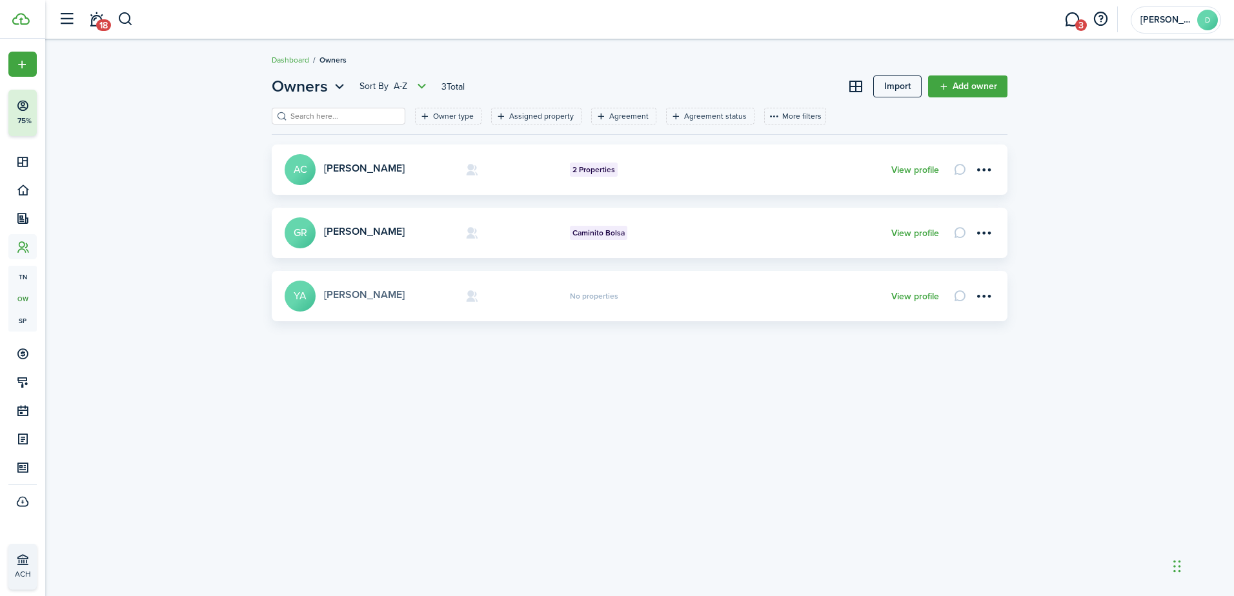
click at [377, 294] on link "[PERSON_NAME]" at bounding box center [364, 294] width 81 height 15
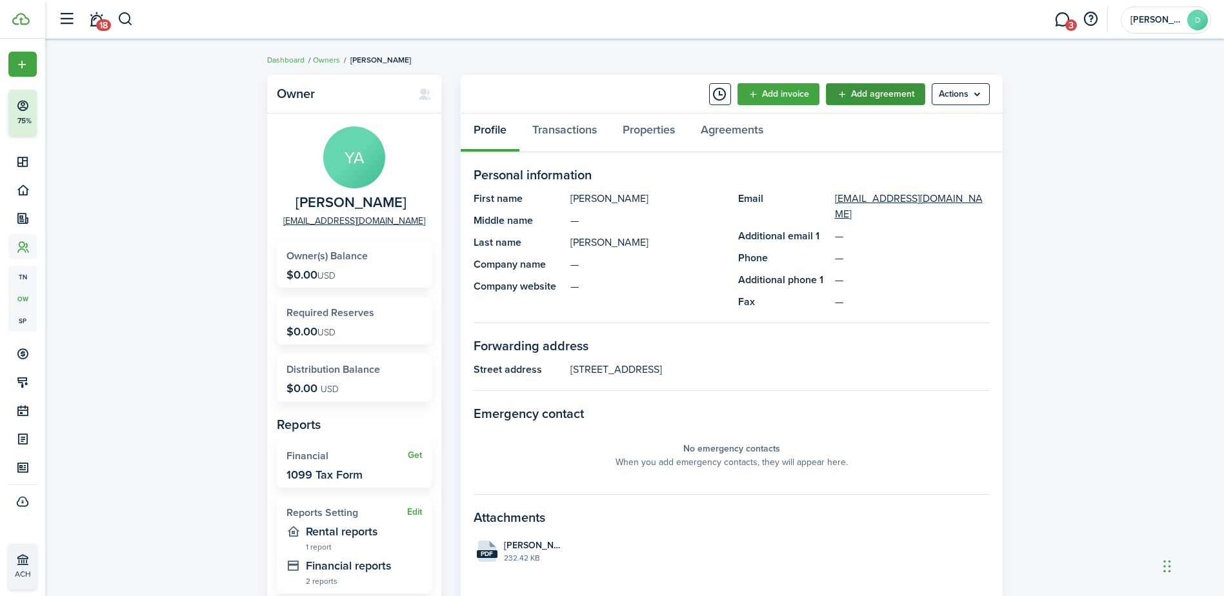
click at [851, 91] on link "Add agreement" at bounding box center [875, 94] width 99 height 22
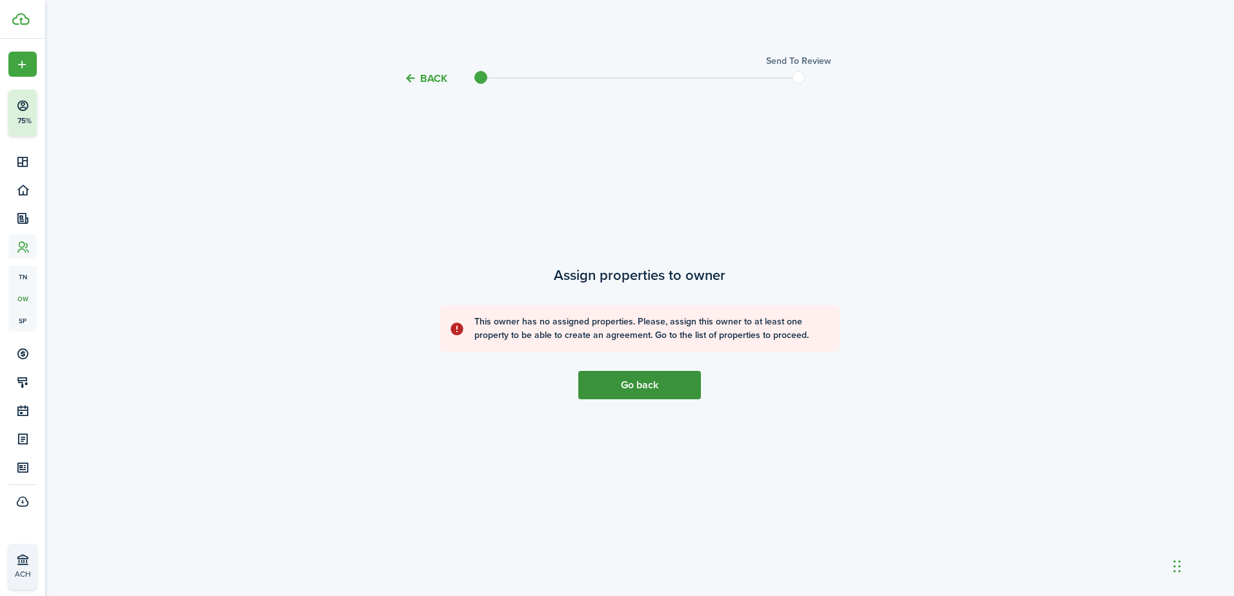
click at [645, 383] on link "Go back" at bounding box center [639, 385] width 123 height 28
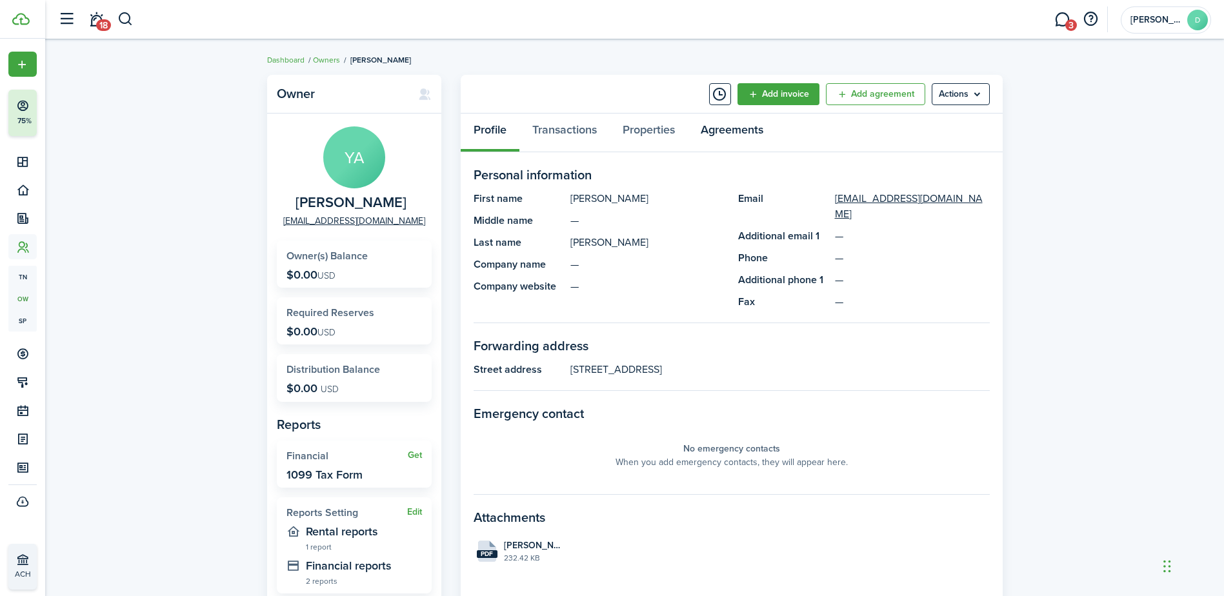
click at [728, 125] on link "Agreements" at bounding box center [732, 133] width 88 height 39
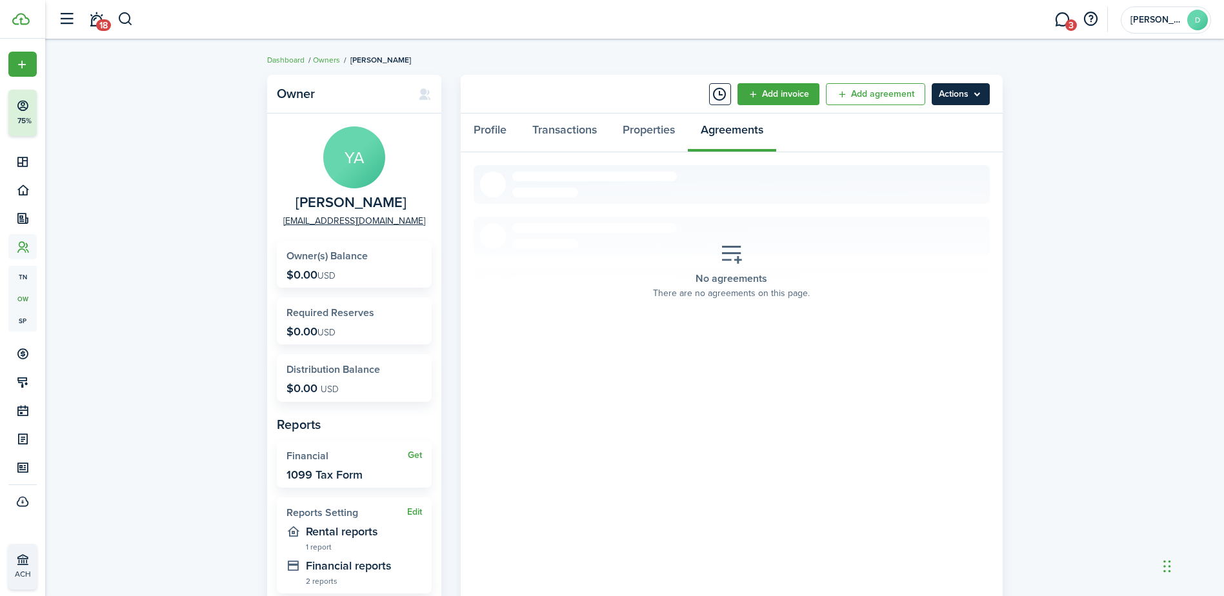
click at [947, 95] on menu-btn "Actions" at bounding box center [961, 94] width 58 height 22
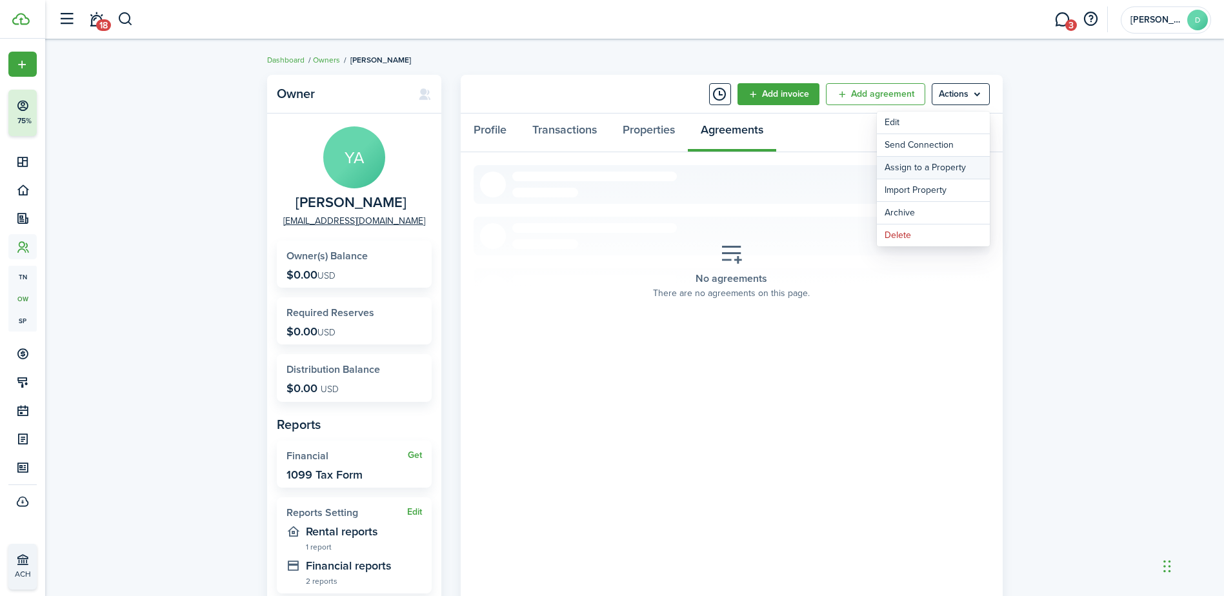
click at [923, 160] on link "Assign to a Property" at bounding box center [933, 168] width 113 height 22
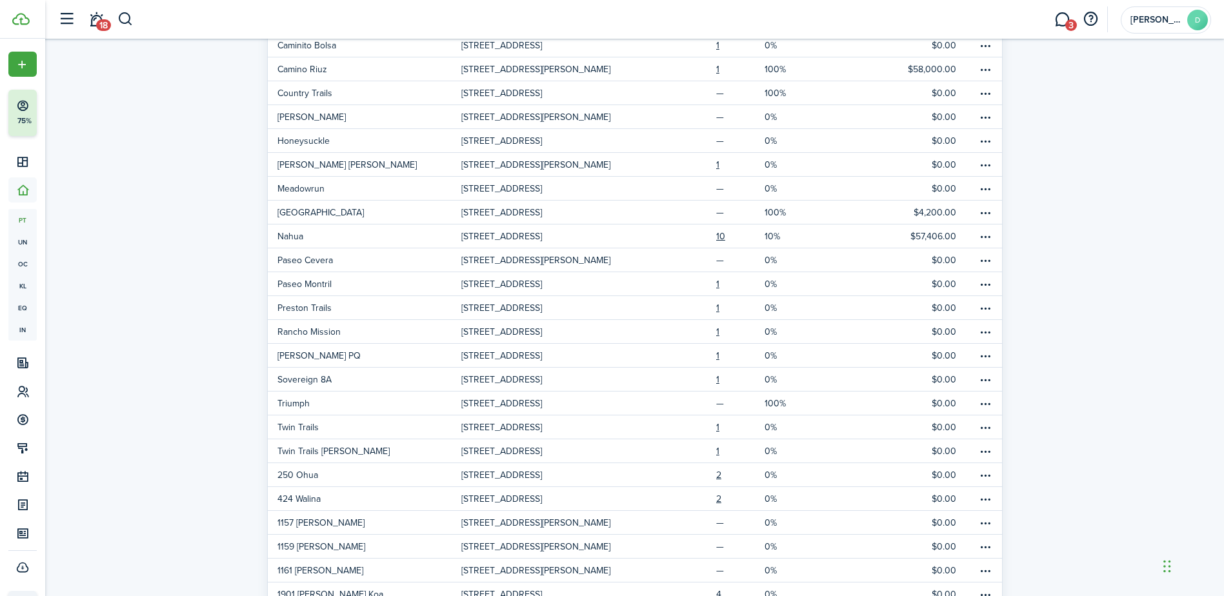
scroll to position [282, 0]
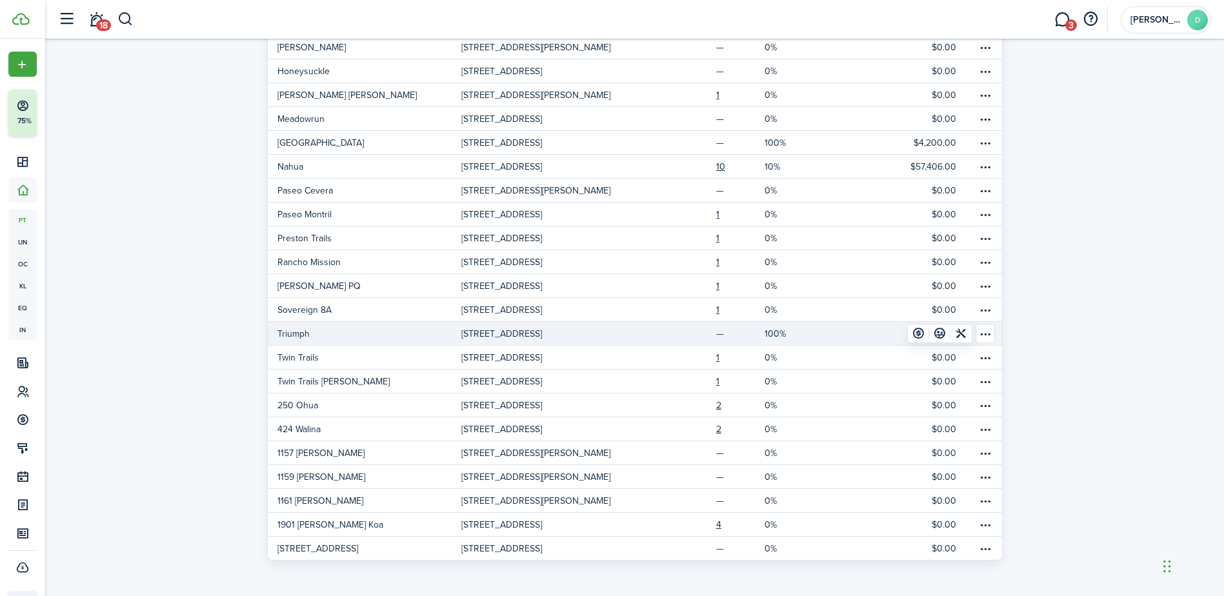
click at [542, 334] on p "[STREET_ADDRESS]" at bounding box center [501, 334] width 81 height 14
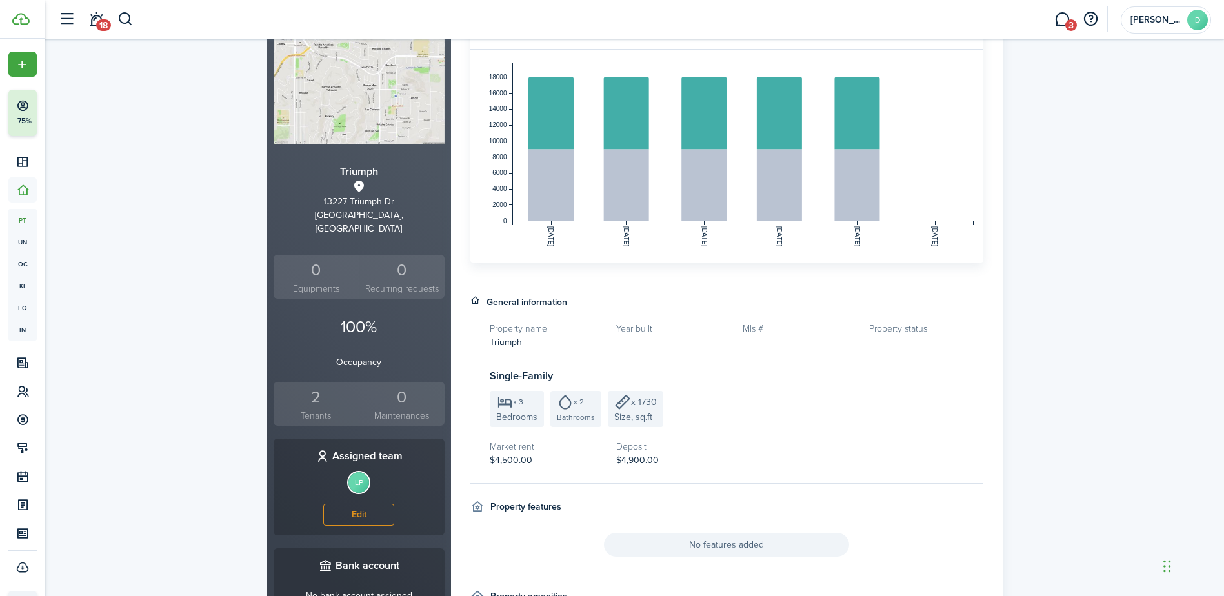
scroll to position [98, 0]
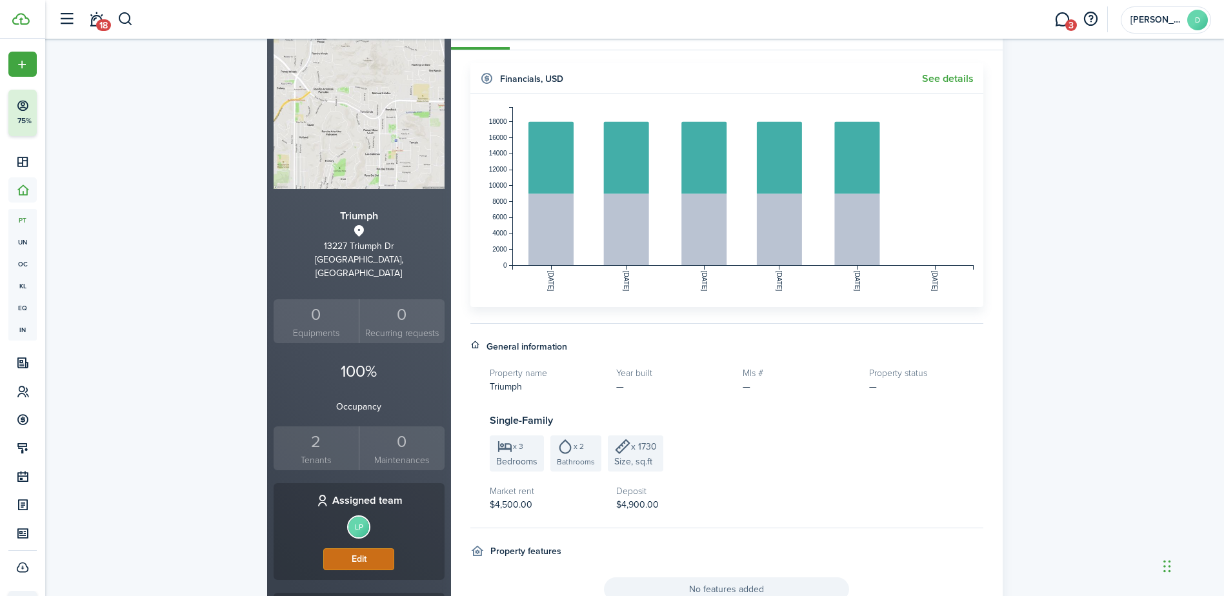
click at [345, 548] on button "Edit" at bounding box center [358, 559] width 71 height 22
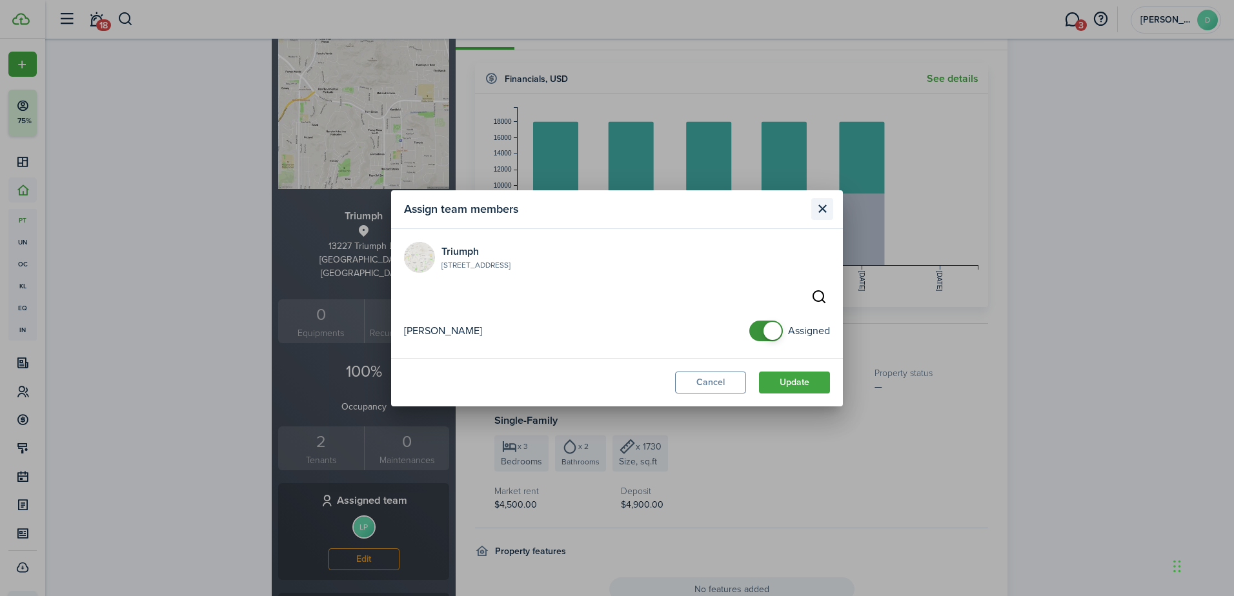
click at [820, 203] on button "Close modal" at bounding box center [822, 209] width 22 height 22
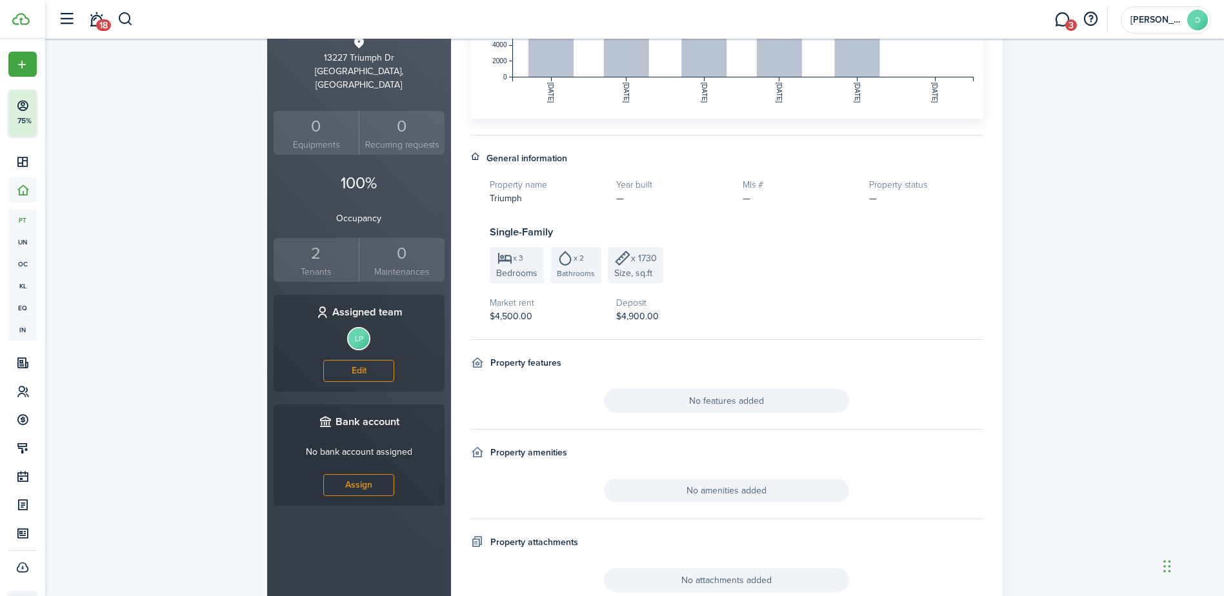
scroll to position [350, 0]
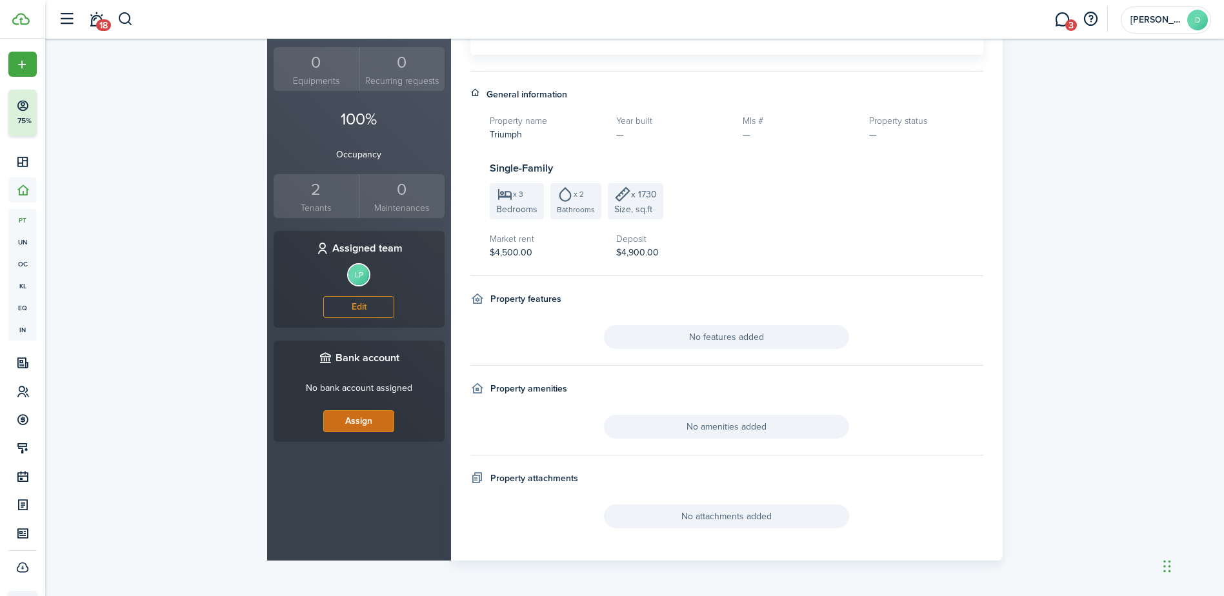
click at [362, 410] on link "Assign" at bounding box center [358, 421] width 71 height 22
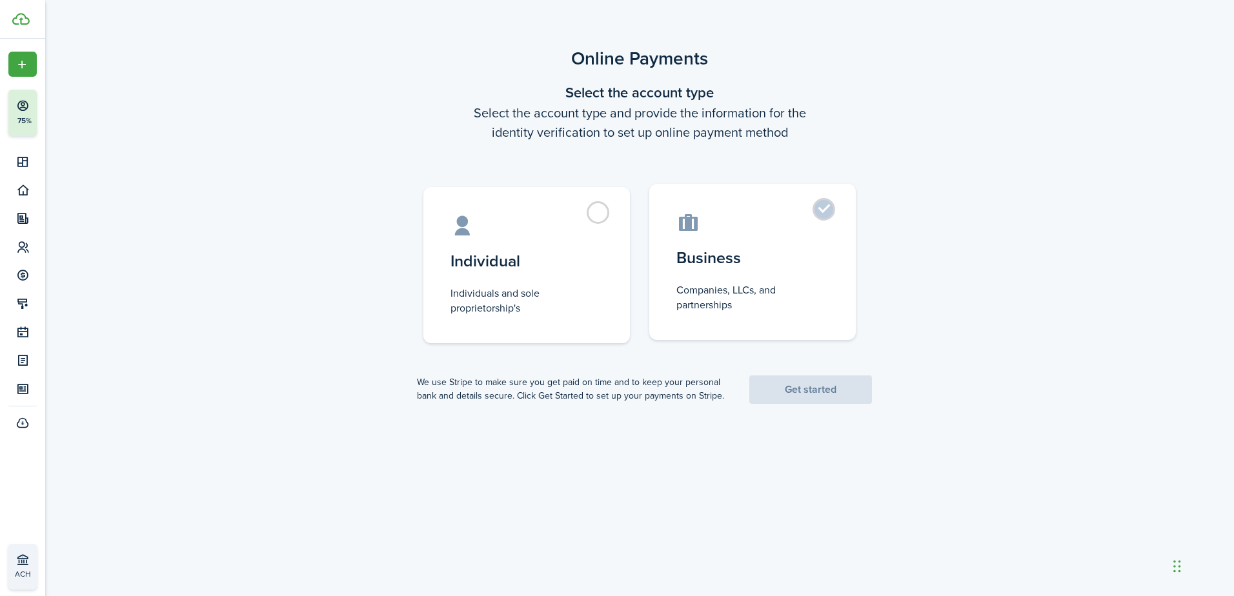
click at [823, 212] on label "Business Companies, LLCs, and partnerships" at bounding box center [752, 262] width 206 height 156
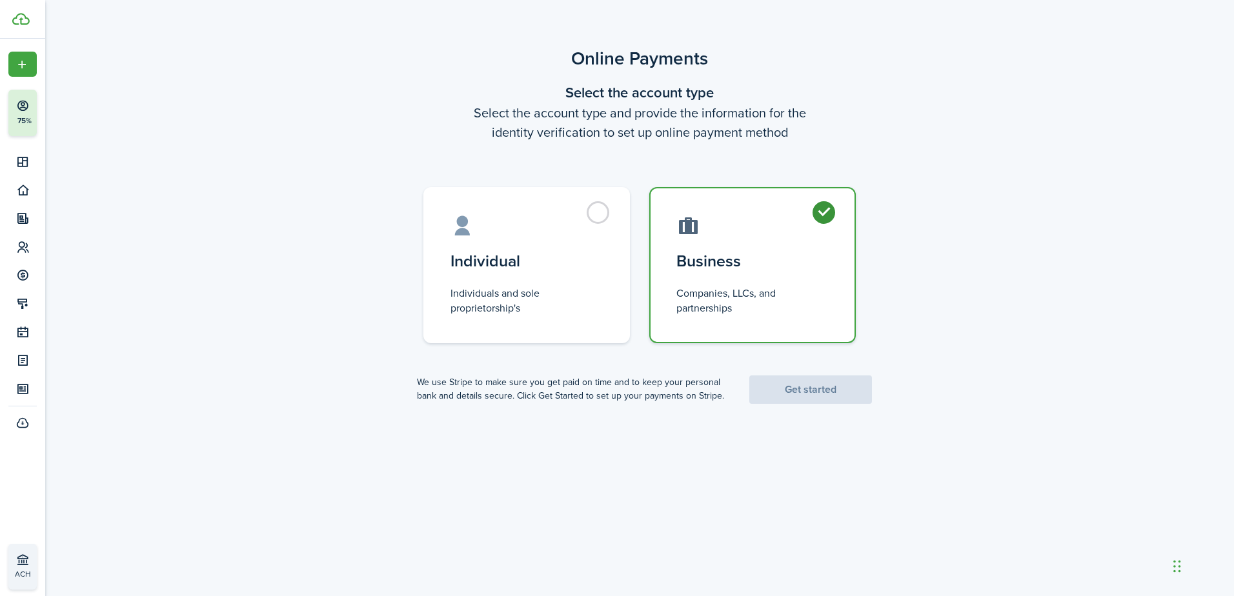
radio input "true"
click at [817, 382] on link "Get started" at bounding box center [810, 389] width 123 height 28
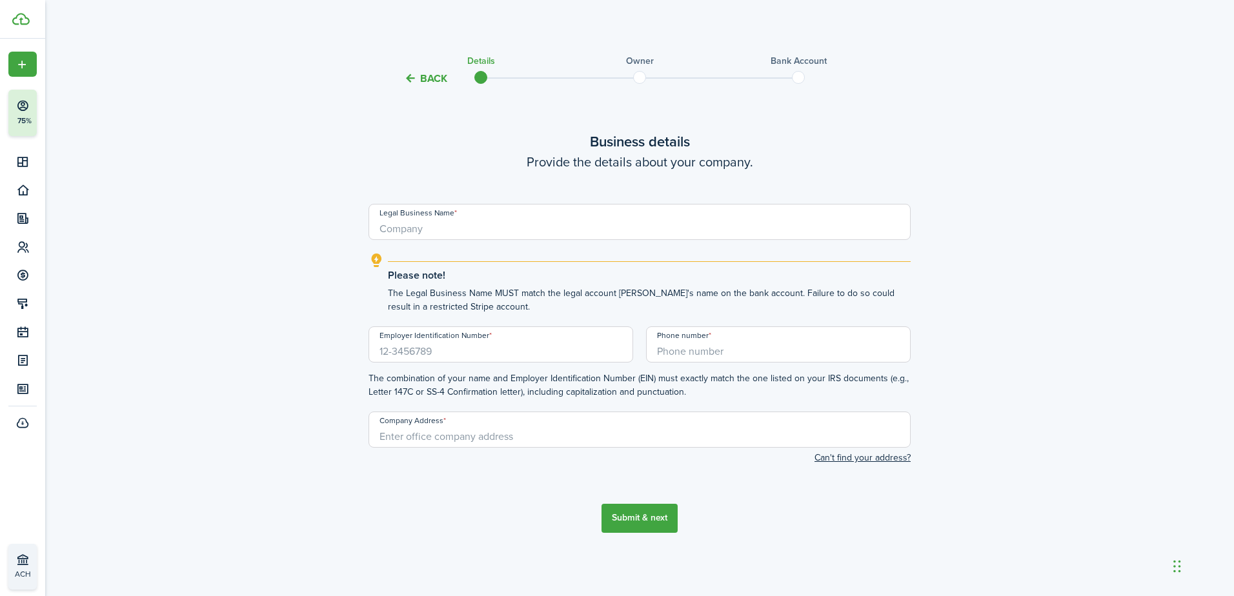
click at [426, 350] on input "Employer Identification Number" at bounding box center [500, 344] width 265 height 36
click at [441, 355] on input "[US_EMPLOYER_IDENTIFICATION_NUMBER]" at bounding box center [500, 344] width 265 height 36
type input "3"
click at [379, 228] on input "Legal Business Name" at bounding box center [639, 222] width 542 height 36
type input "Coast Pacific Properties"
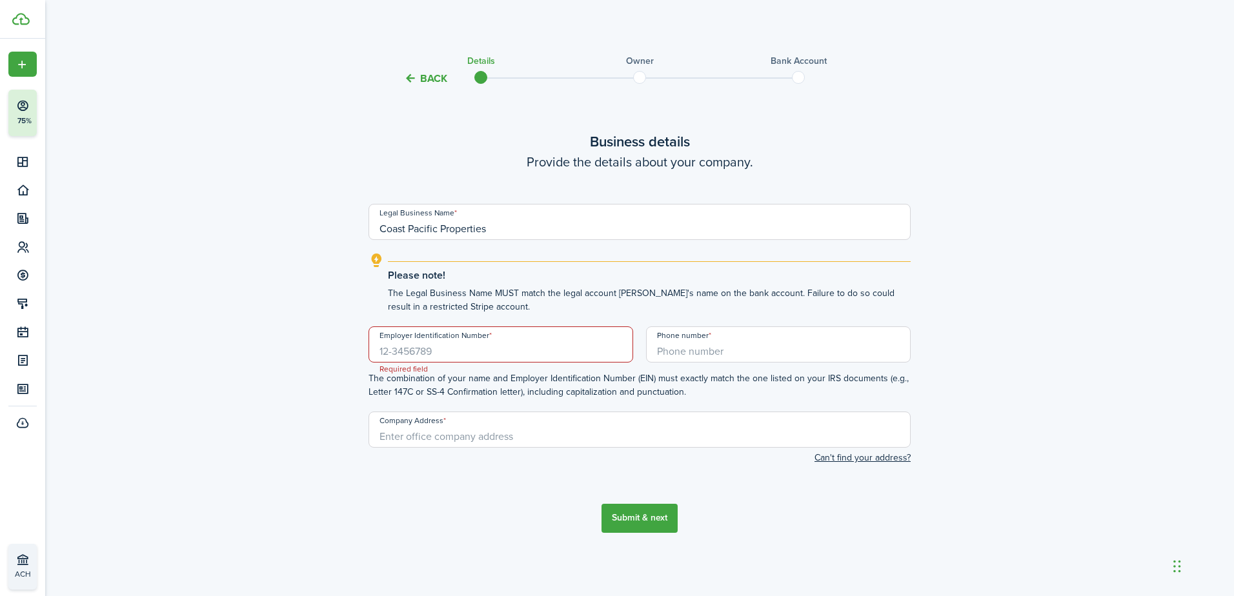
type input "[PHONE_NUMBER]"
type input "[STREET_ADDRESS]"
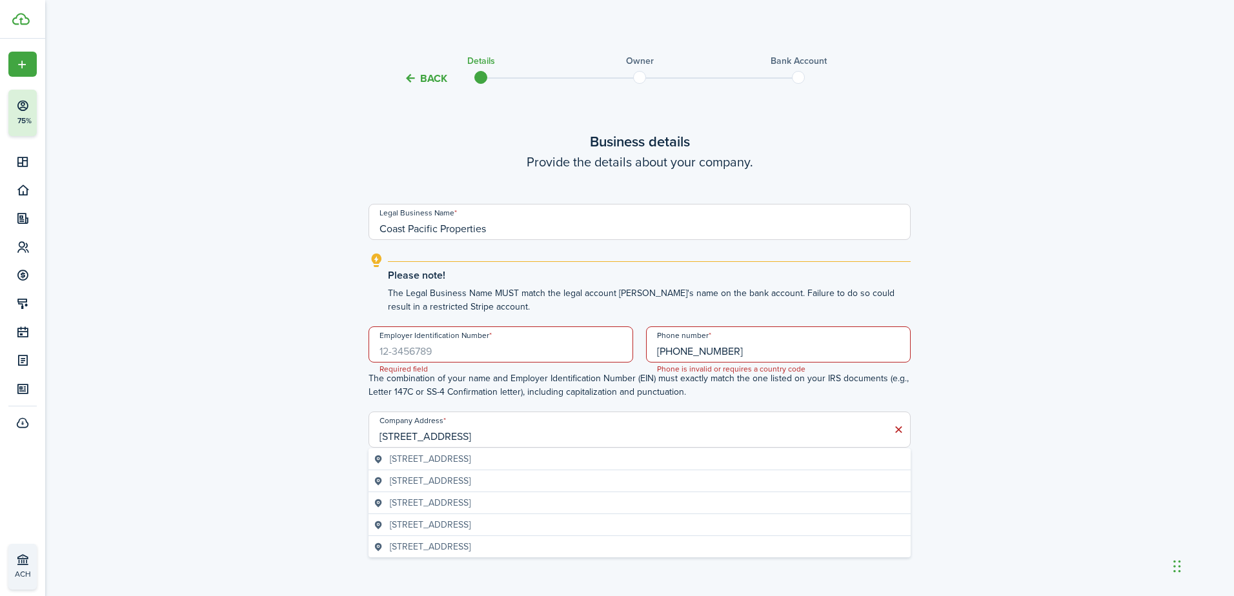
drag, startPoint x: 470, startPoint y: 348, endPoint x: 338, endPoint y: 347, distance: 131.6
click at [338, 347] on div "Back Details Owner Bank account Business details Provide the details about your…" at bounding box center [639, 302] width 748 height 515
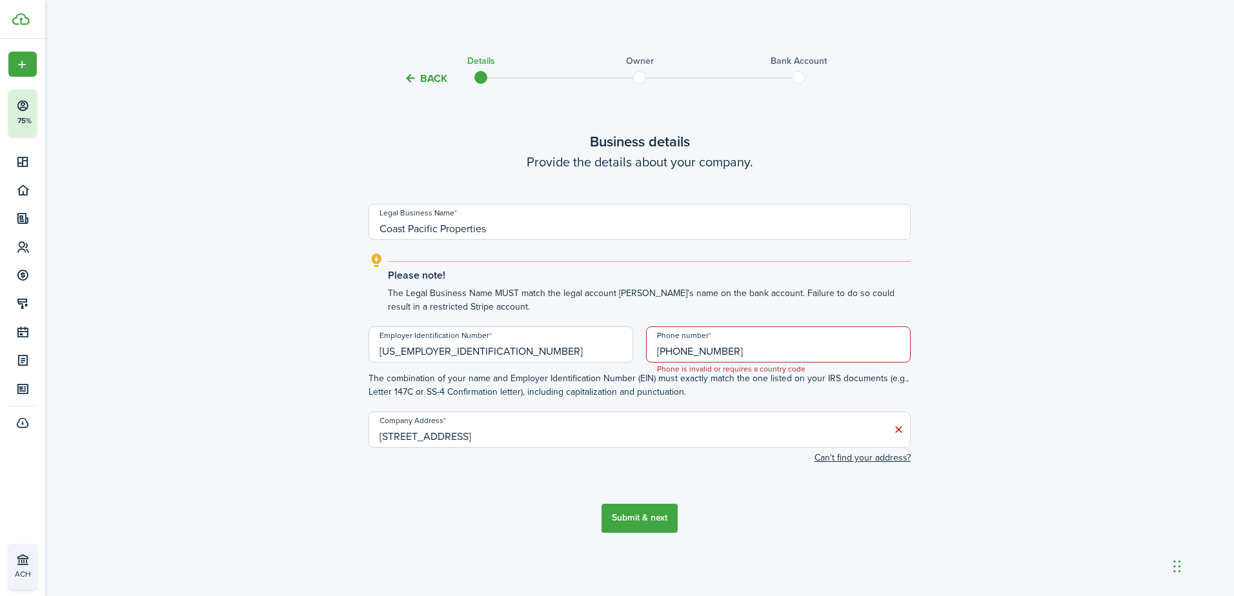
type input "[US_EMPLOYER_IDENTIFICATION_NUMBER]"
click at [661, 352] on input "[PHONE_NUMBER]" at bounding box center [778, 344] width 265 height 36
type input "[PHONE_NUMBER]"
click at [897, 432] on icon at bounding box center [899, 429] width 14 height 13
click at [419, 432] on input "Company Address" at bounding box center [639, 430] width 542 height 36
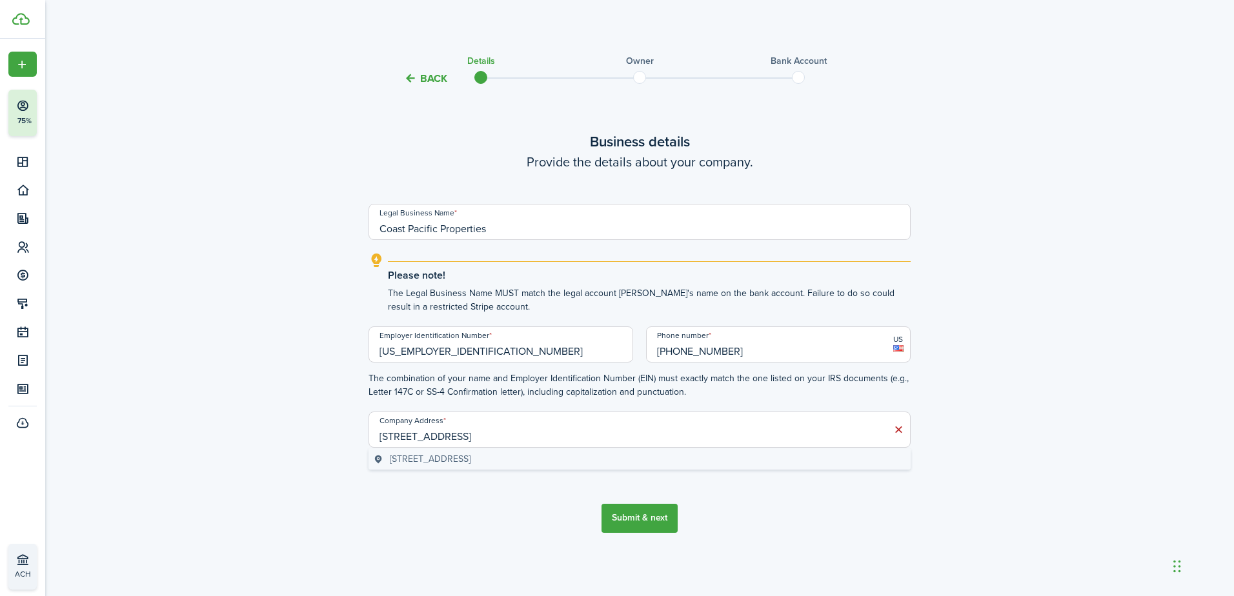
click at [470, 455] on span "[STREET_ADDRESS]" at bounding box center [430, 459] width 81 height 14
type input "[STREET_ADDRESS]"
click at [659, 518] on button "Submit & next" at bounding box center [639, 518] width 76 height 29
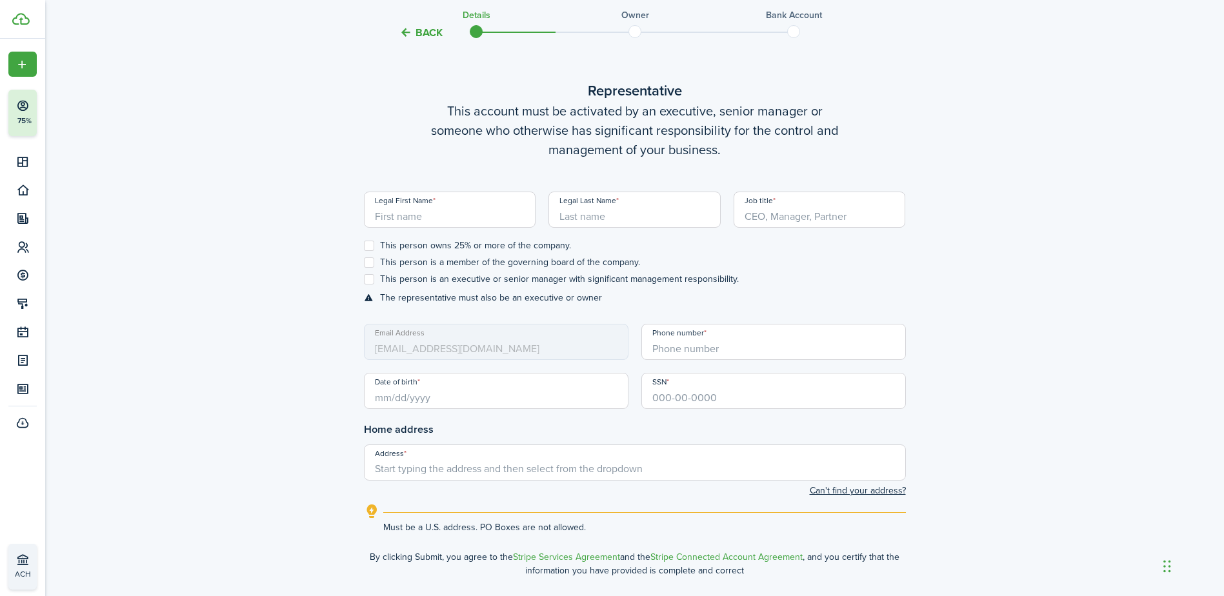
scroll to position [510, 0]
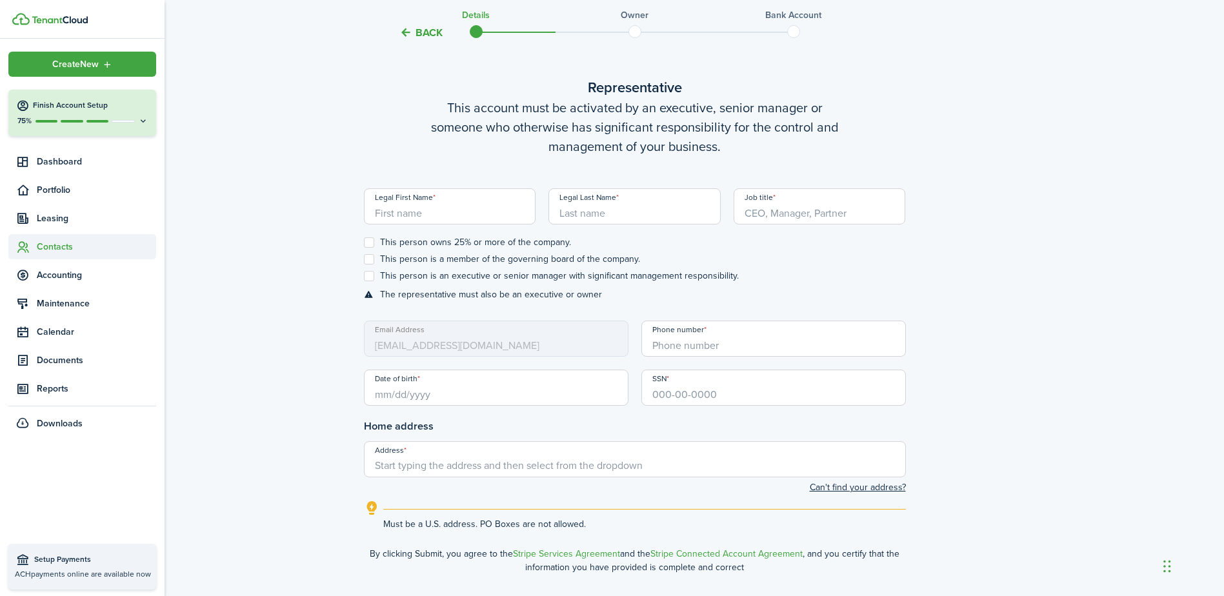
click at [57, 246] on span "Contacts" at bounding box center [96, 247] width 119 height 14
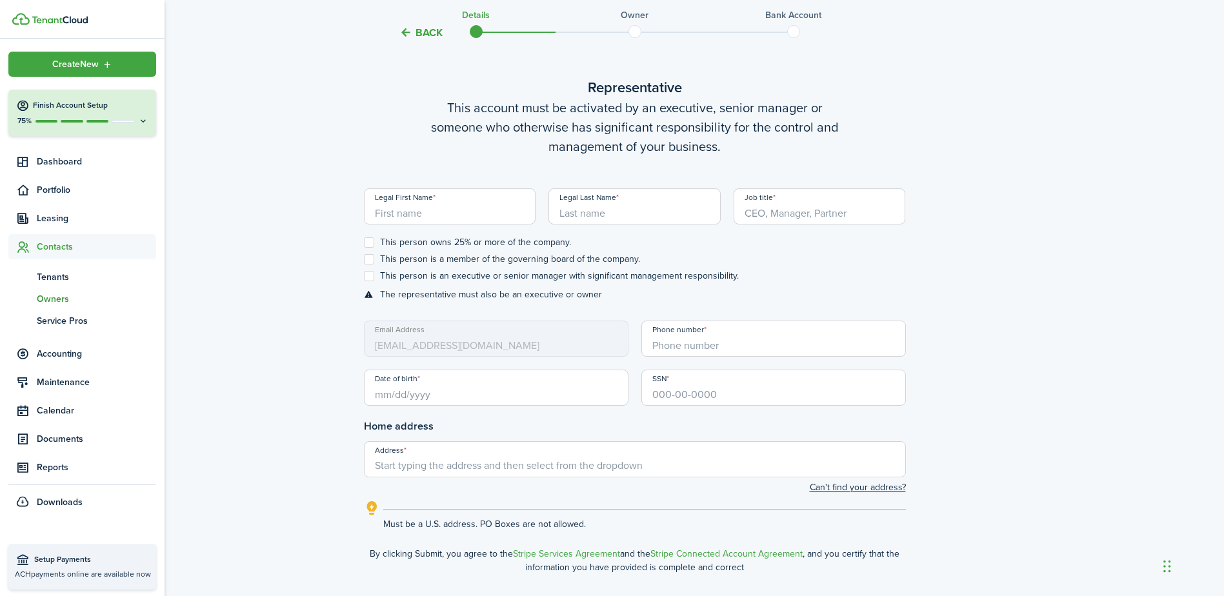
click at [65, 299] on span "Owners" at bounding box center [96, 299] width 119 height 14
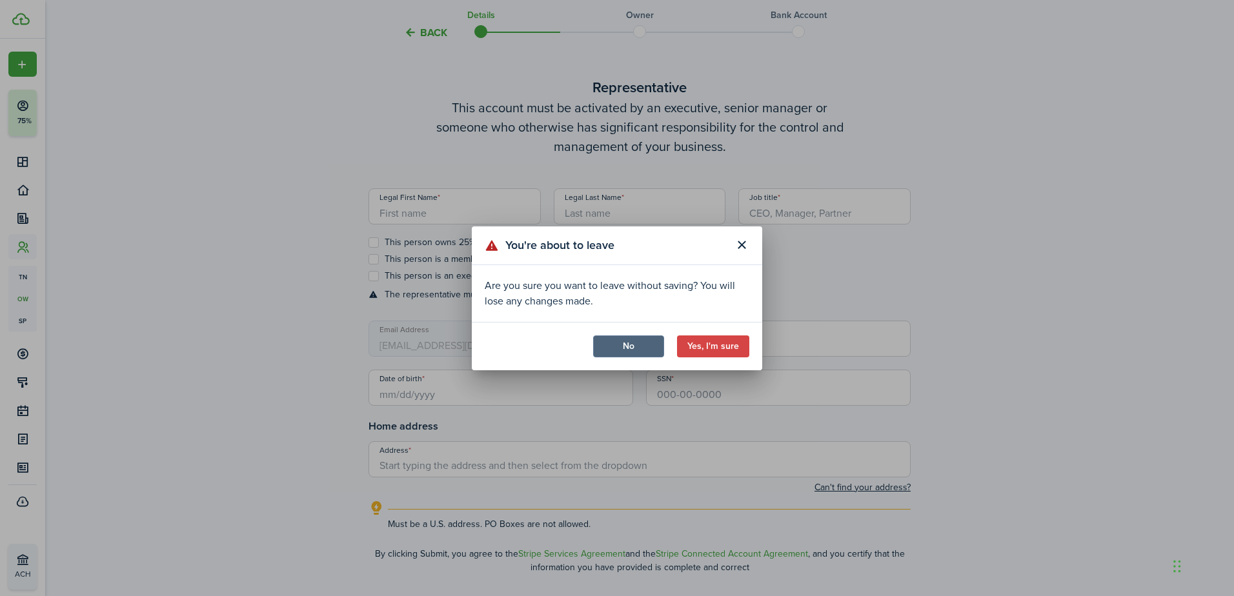
click at [627, 347] on button "No" at bounding box center [628, 346] width 71 height 22
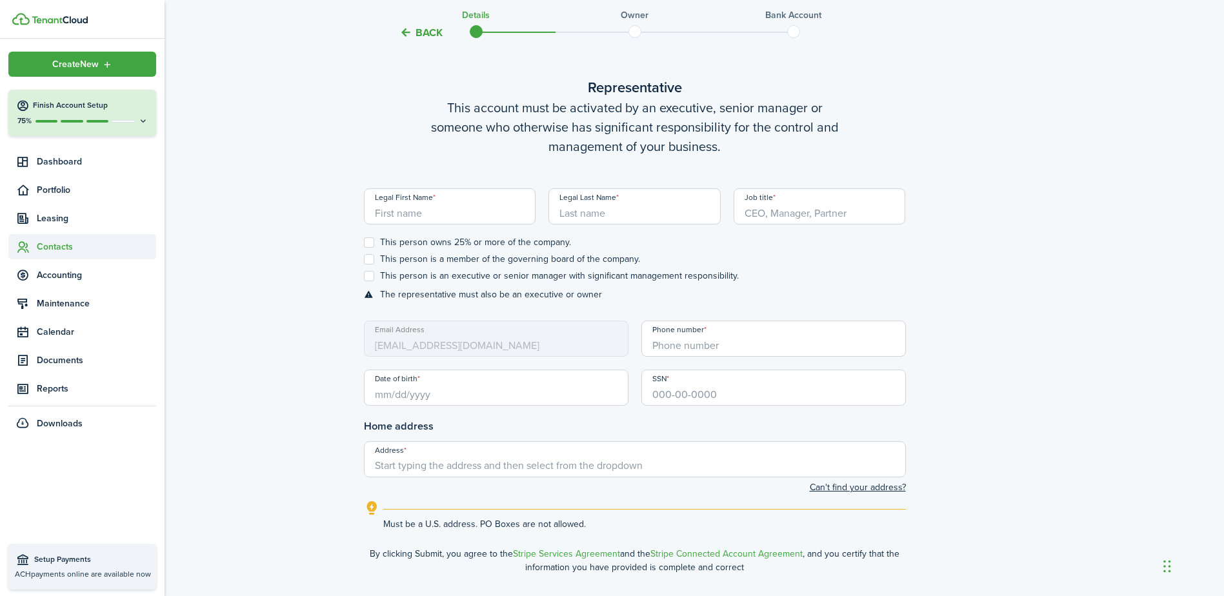
click at [59, 245] on span "Contacts" at bounding box center [96, 247] width 119 height 14
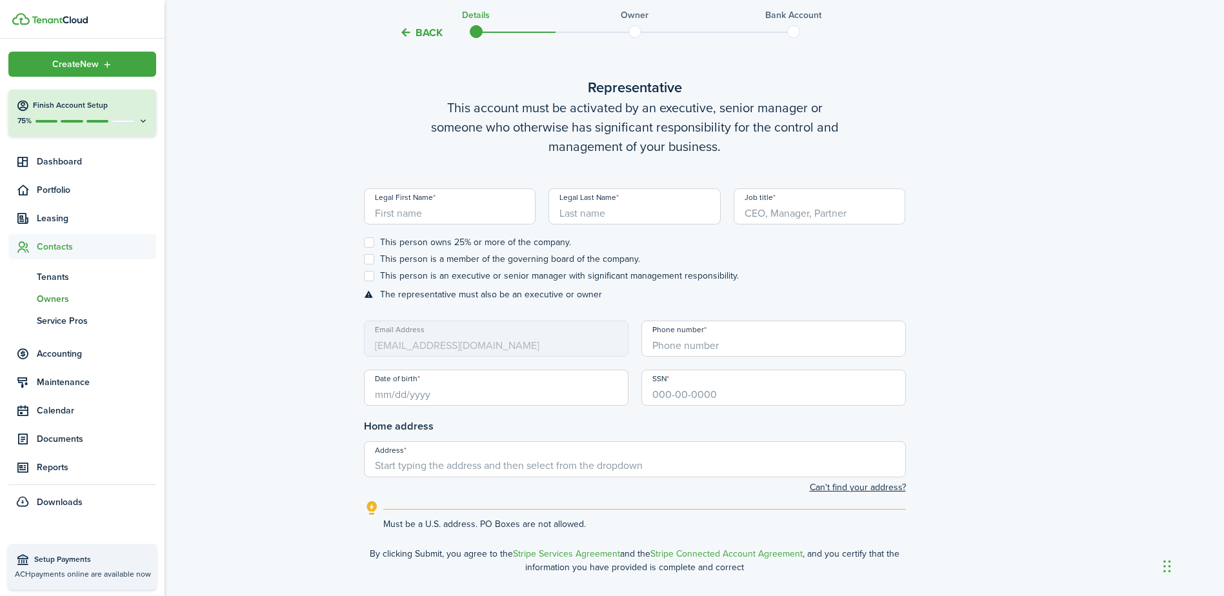
click at [64, 290] on link "ow Owners" at bounding box center [82, 299] width 148 height 22
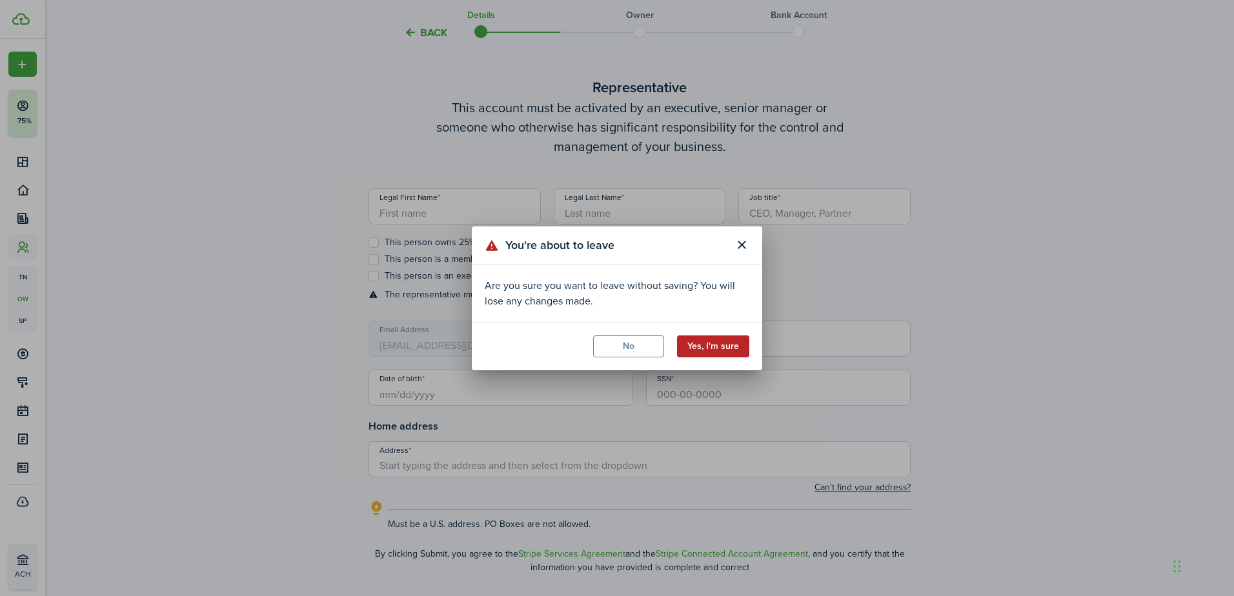
click at [714, 346] on button "Yes, I'm sure" at bounding box center [713, 346] width 72 height 22
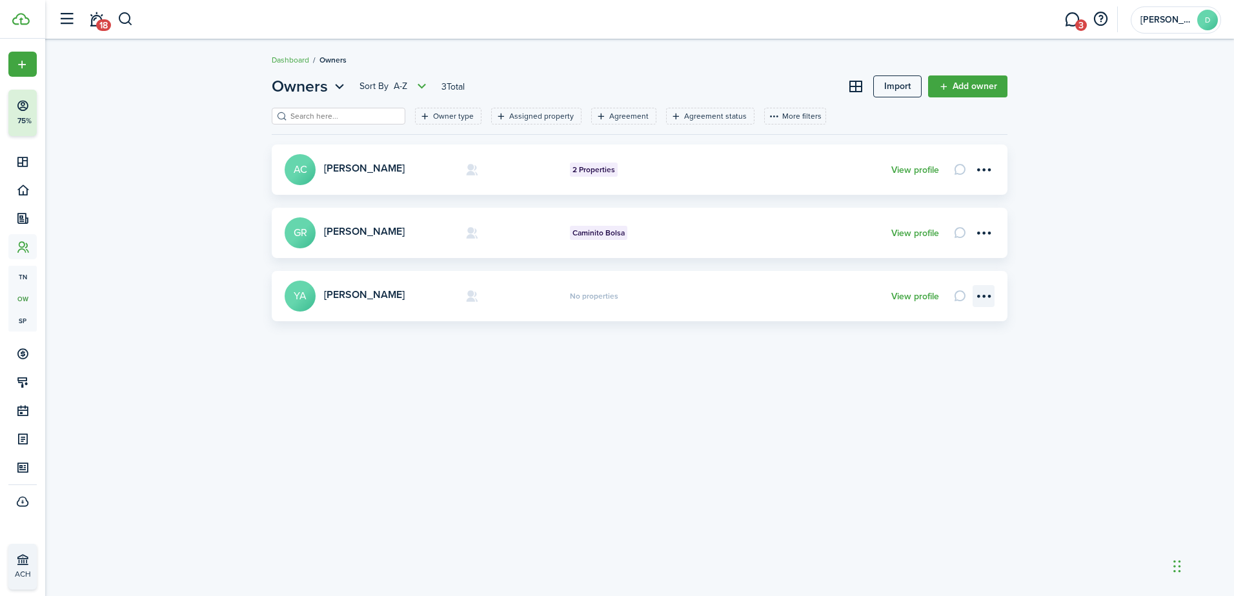
click at [975, 297] on menu-btn-icon "Open menu" at bounding box center [983, 296] width 22 height 22
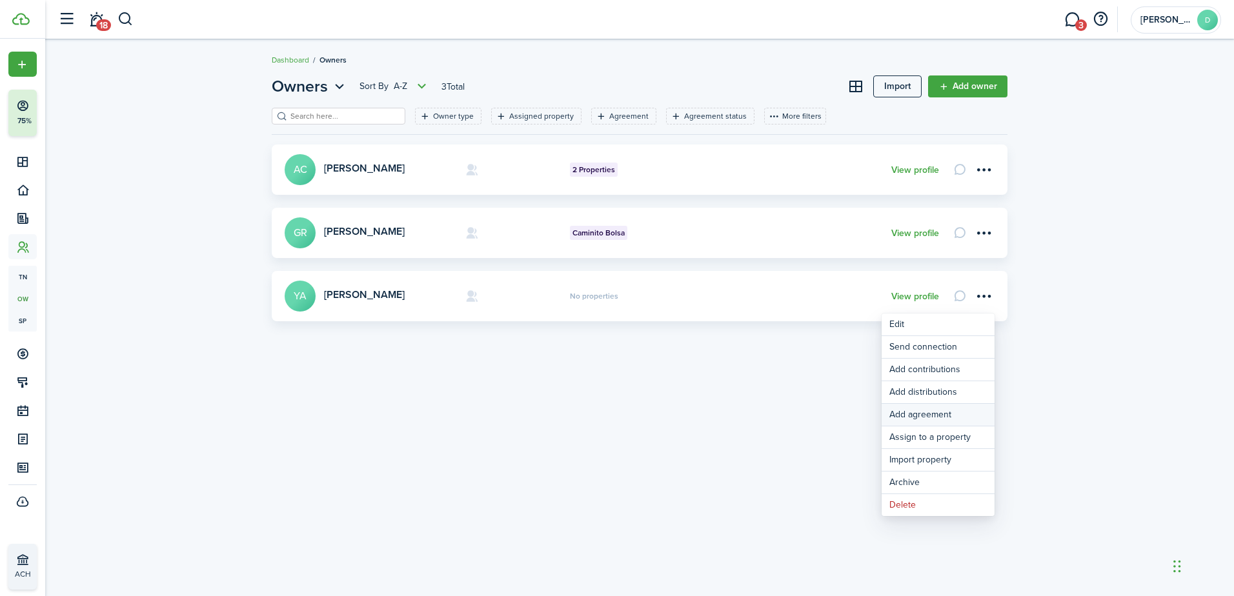
click at [932, 412] on link "Add agreement" at bounding box center [937, 415] width 113 height 22
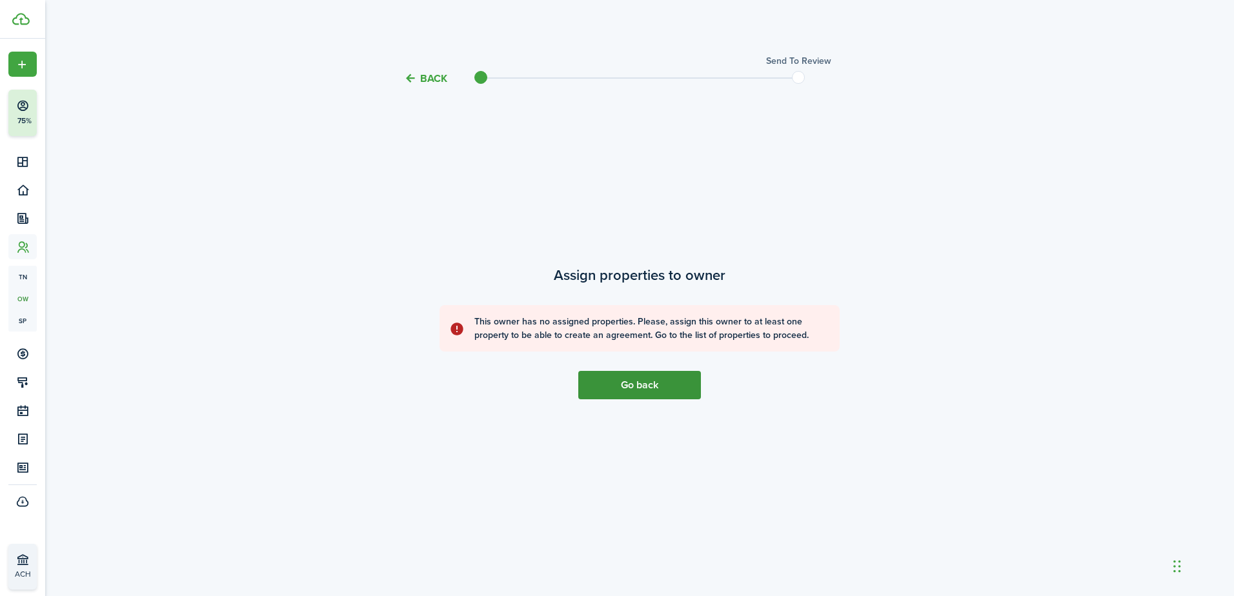
click at [658, 374] on link "Go back" at bounding box center [639, 385] width 123 height 28
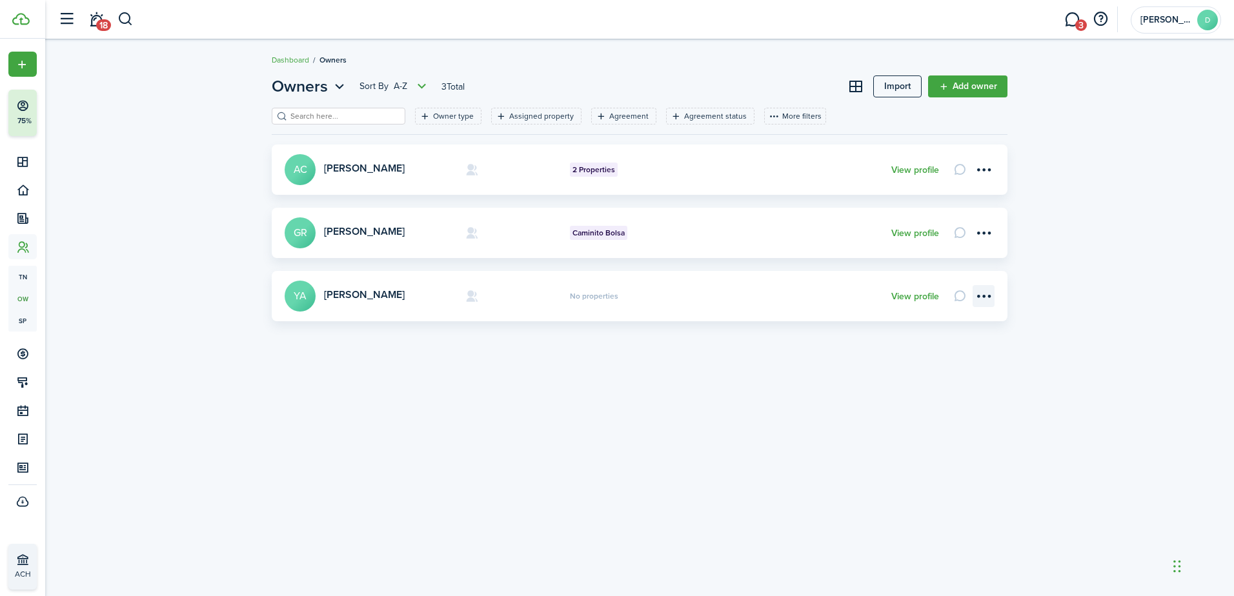
click at [977, 292] on menu-btn-icon "Open menu" at bounding box center [983, 296] width 22 height 22
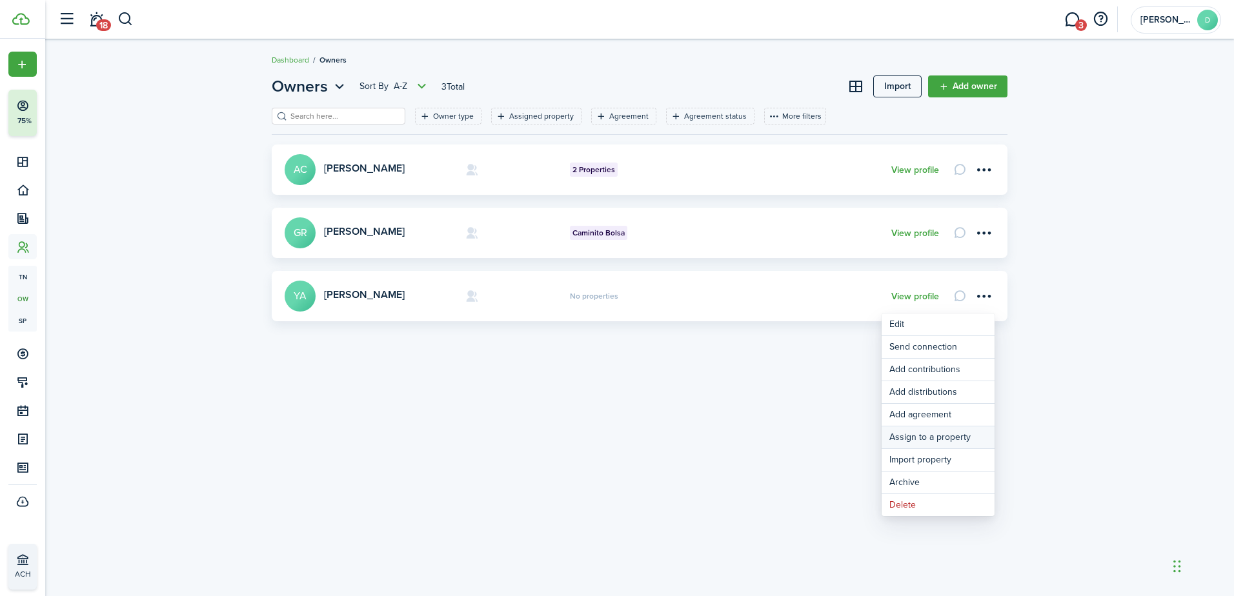
click at [946, 438] on link "Assign to a property" at bounding box center [937, 437] width 113 height 22
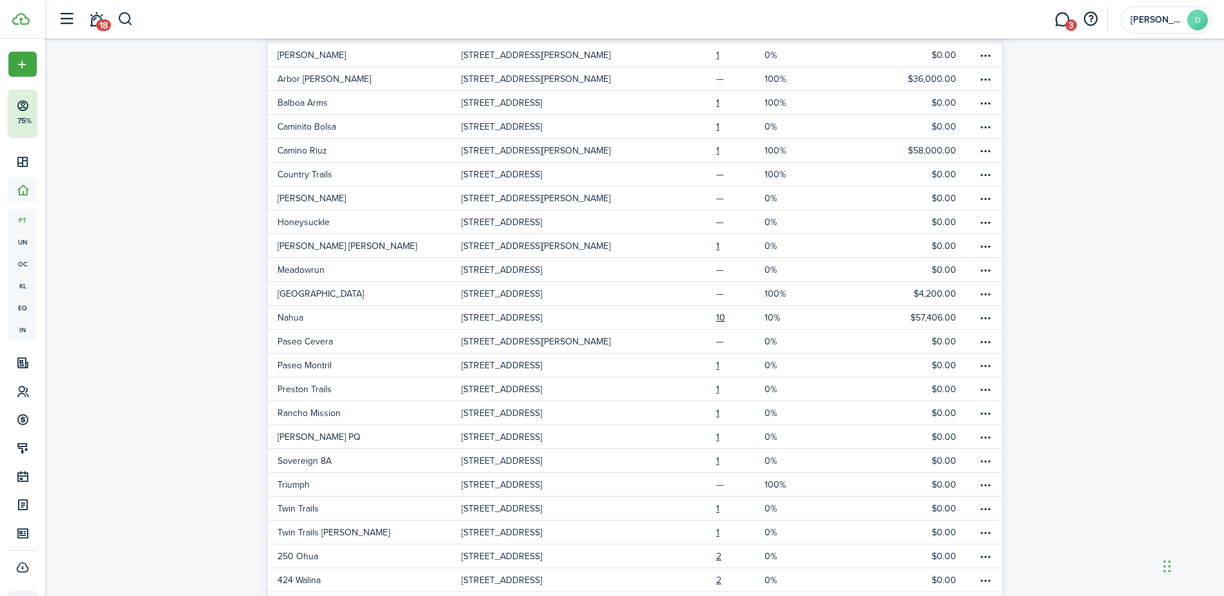
scroll to position [180, 0]
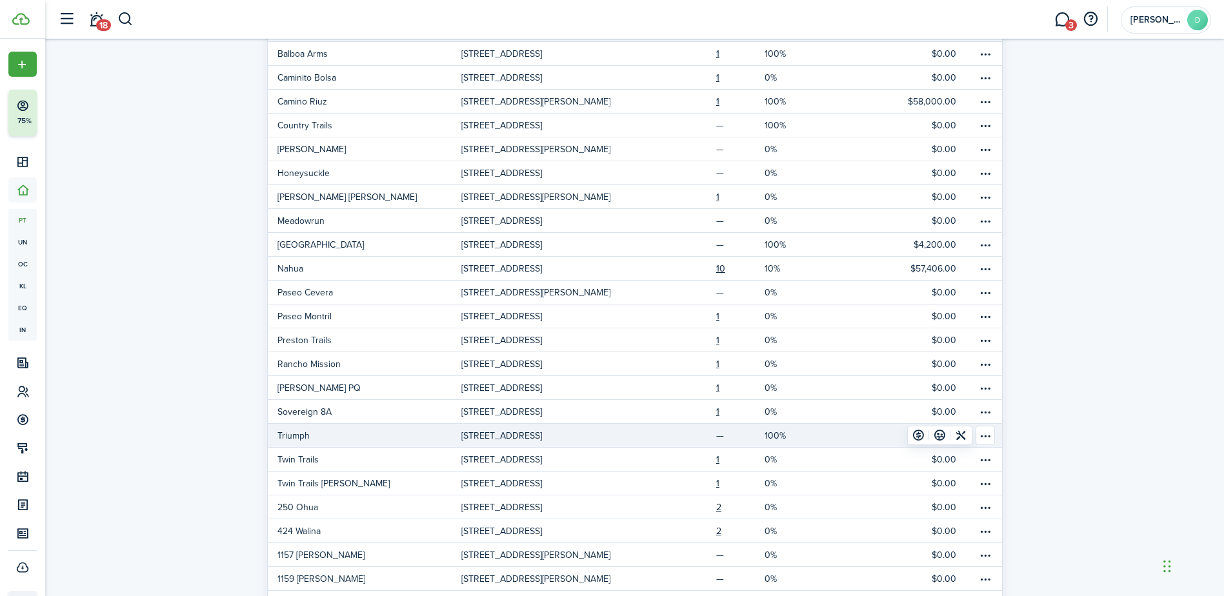
click at [290, 429] on p "Triumph" at bounding box center [293, 436] width 32 height 14
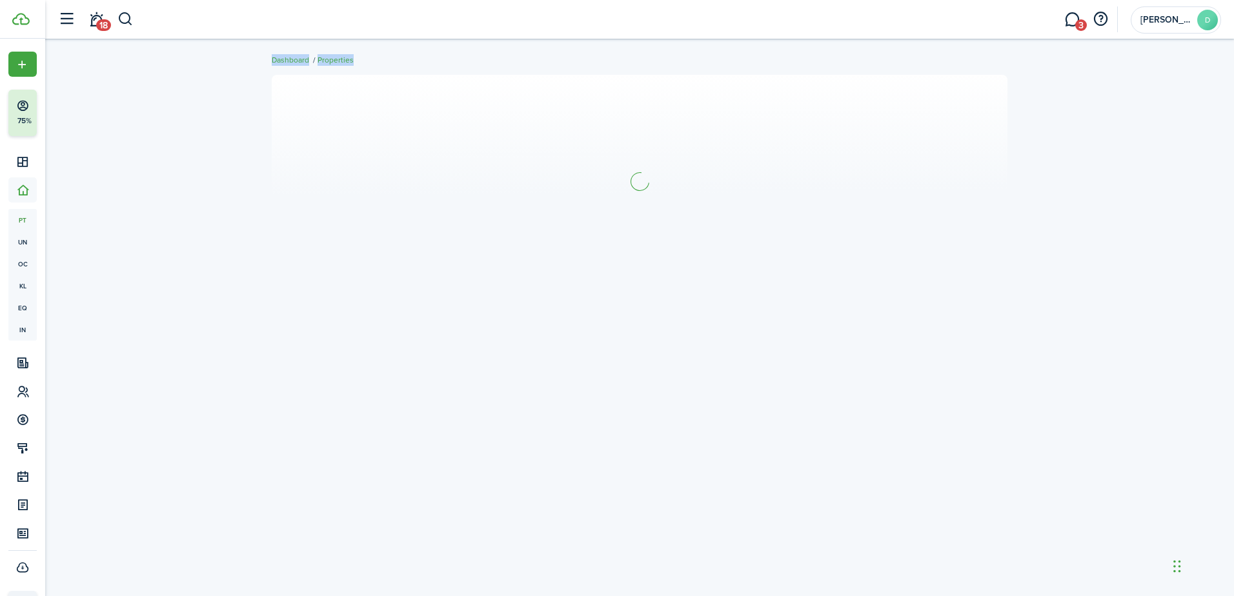
click at [290, 429] on div at bounding box center [639, 317] width 1188 height 499
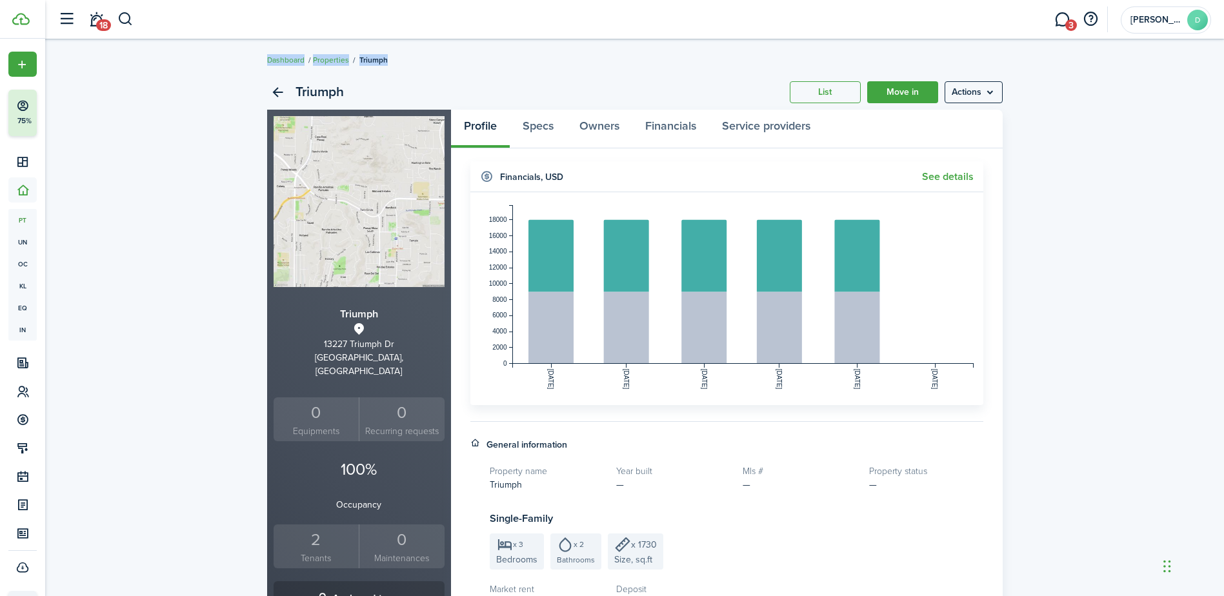
click at [1034, 248] on div "Triumph List Move in Actions Triumph [STREET_ADDRESS][PERSON_NAME] 0 Equipments…" at bounding box center [634, 492] width 1179 height 849
click at [972, 91] on menu-btn "Actions" at bounding box center [974, 92] width 58 height 22
click at [952, 114] on link "Edit property" at bounding box center [946, 121] width 113 height 22
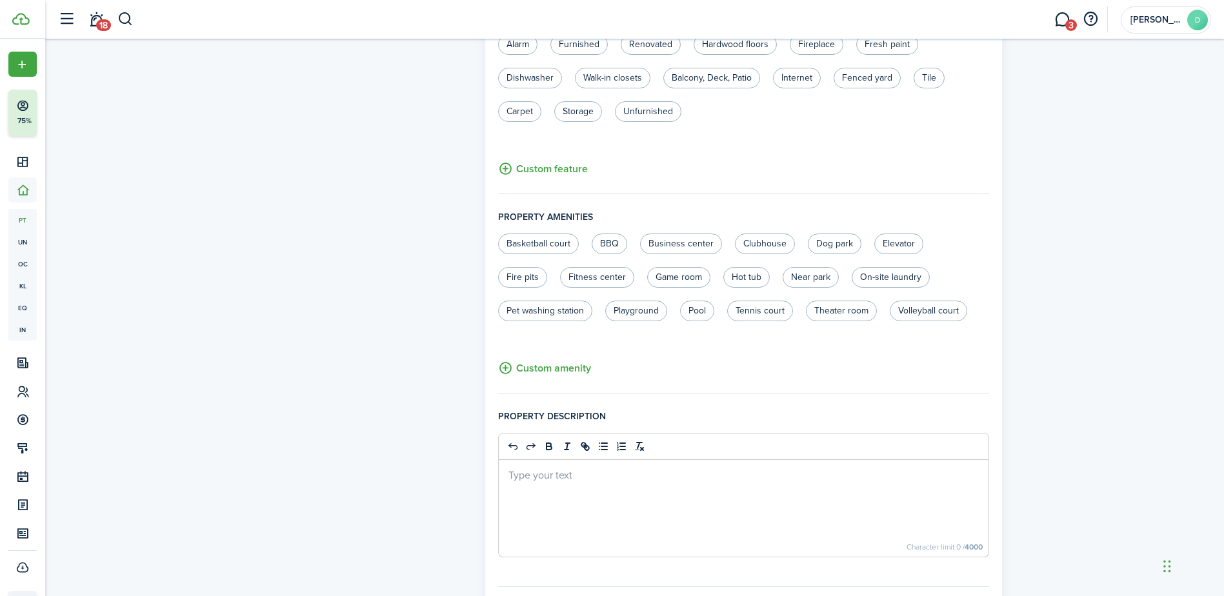
scroll to position [750, 0]
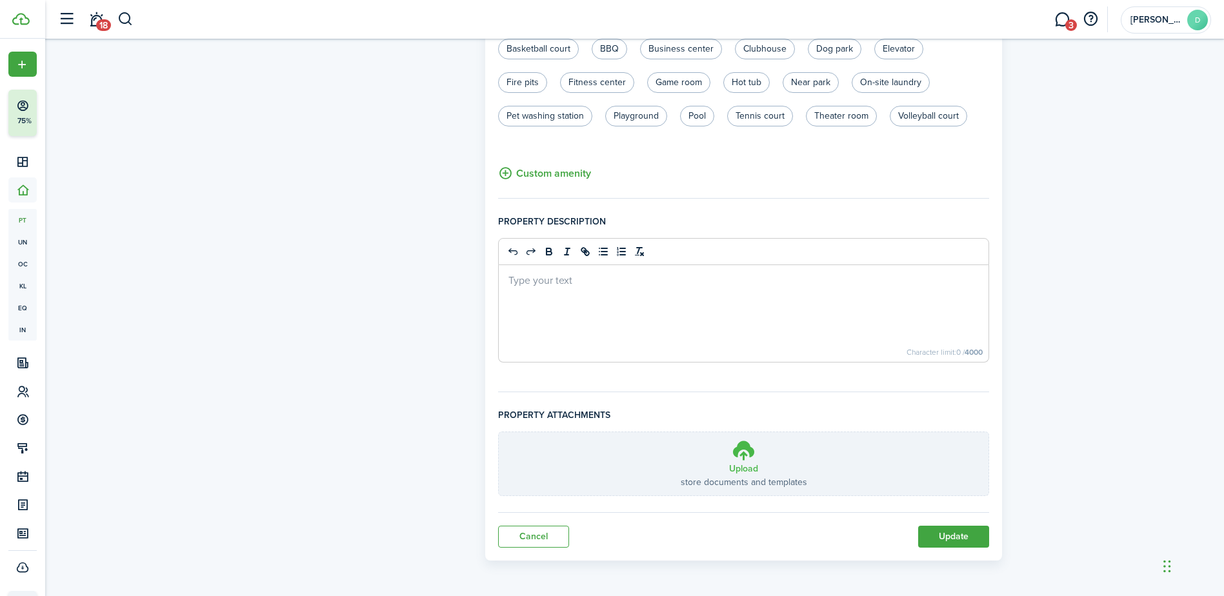
click at [736, 464] on h3 "Upload" at bounding box center [743, 469] width 29 height 14
click at [499, 432] on input "Upload store documents and templates Choose file" at bounding box center [499, 432] width 0 height 0
click at [746, 458] on icon at bounding box center [744, 450] width 25 height 23
click at [499, 432] on input "Upload store documents and templates Choose file" at bounding box center [499, 432] width 0 height 0
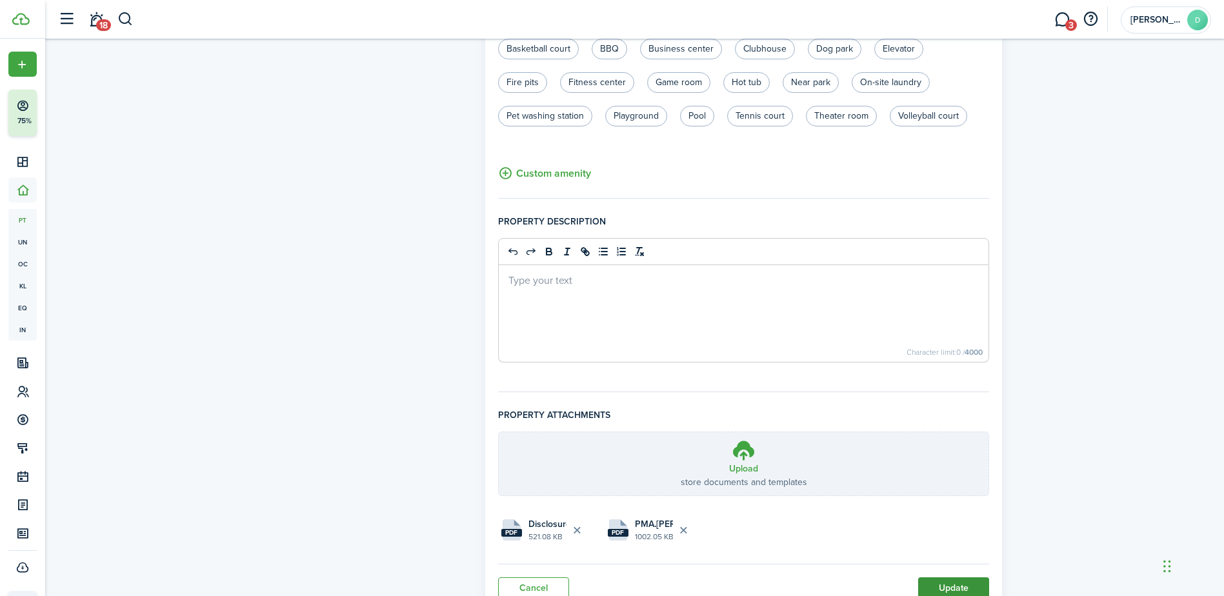
click at [946, 581] on button "Update" at bounding box center [953, 588] width 71 height 22
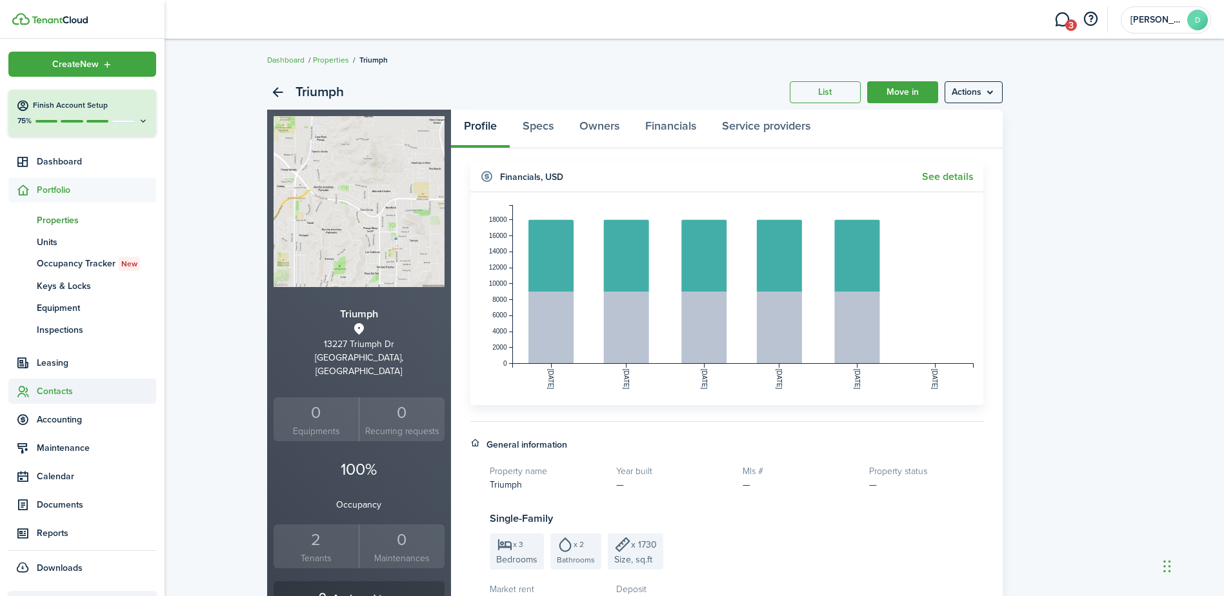
click at [55, 391] on span "Contacts" at bounding box center [96, 392] width 119 height 14
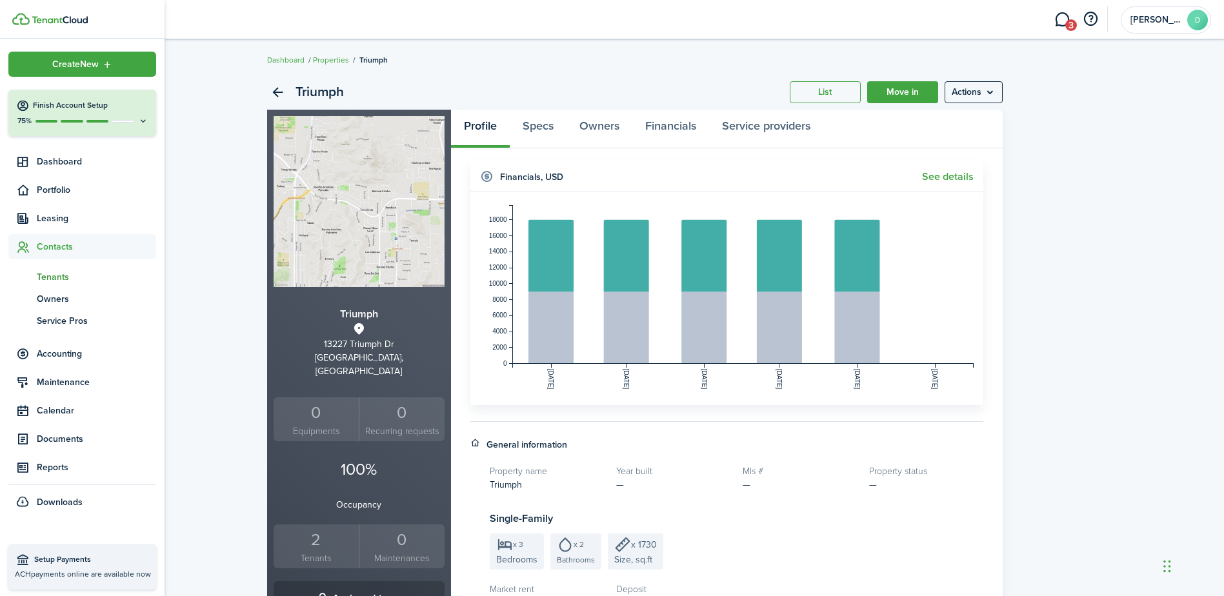
click at [59, 280] on span "Tenants" at bounding box center [96, 277] width 119 height 14
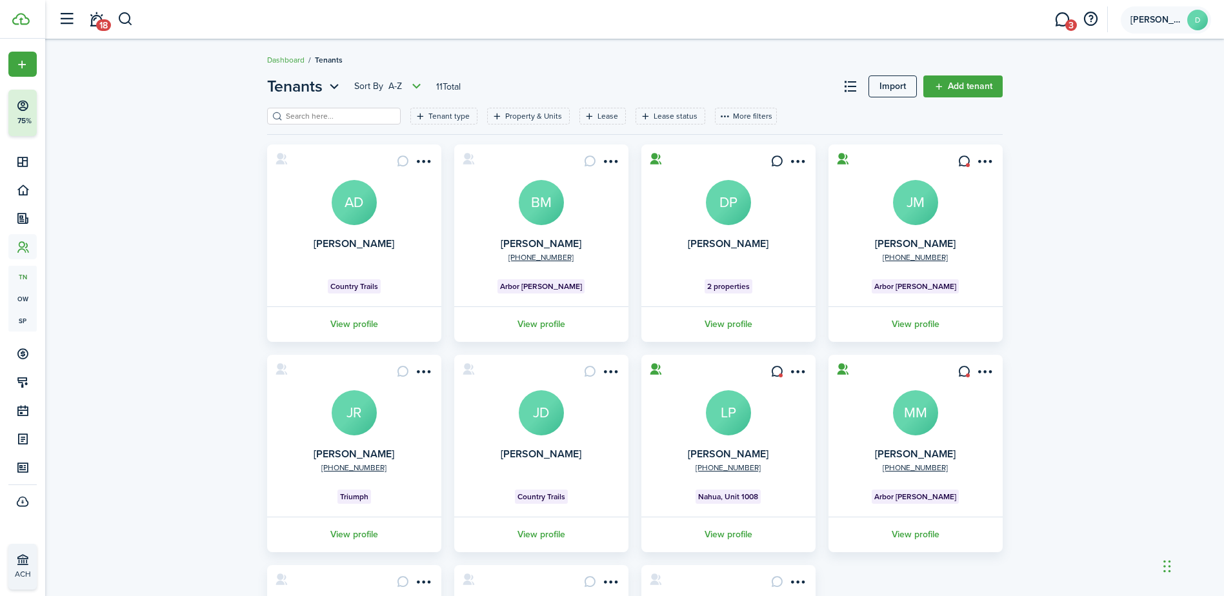
click at [1198, 15] on avatar-text "D" at bounding box center [1197, 20] width 21 height 21
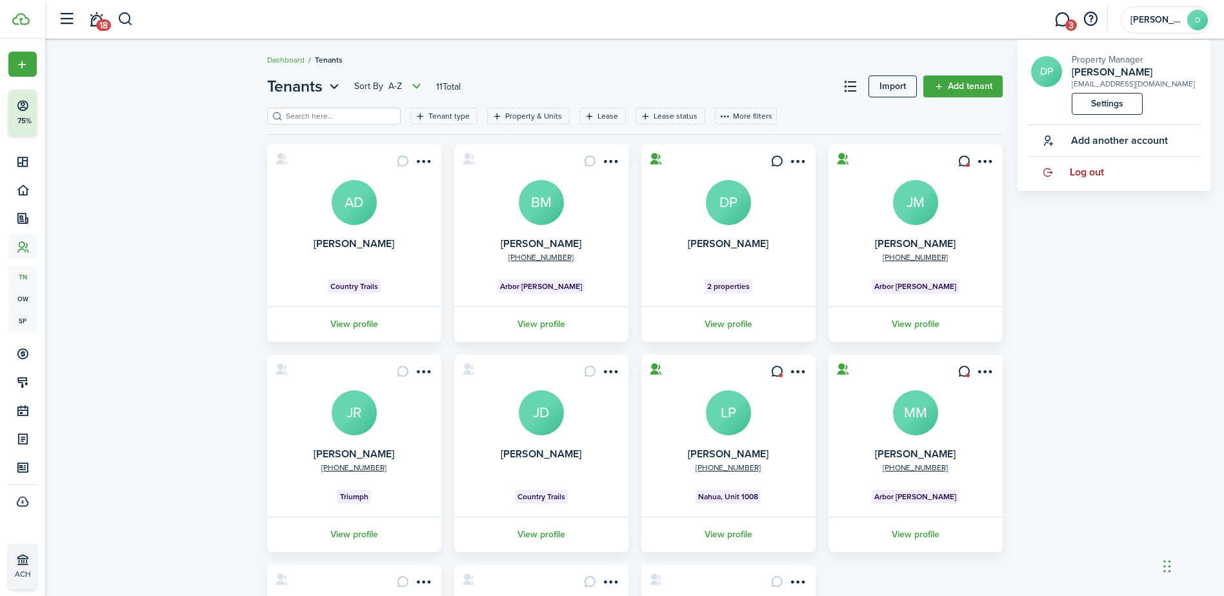
click at [1081, 172] on span "Log out" at bounding box center [1087, 172] width 34 height 12
